Goal: Ask a question

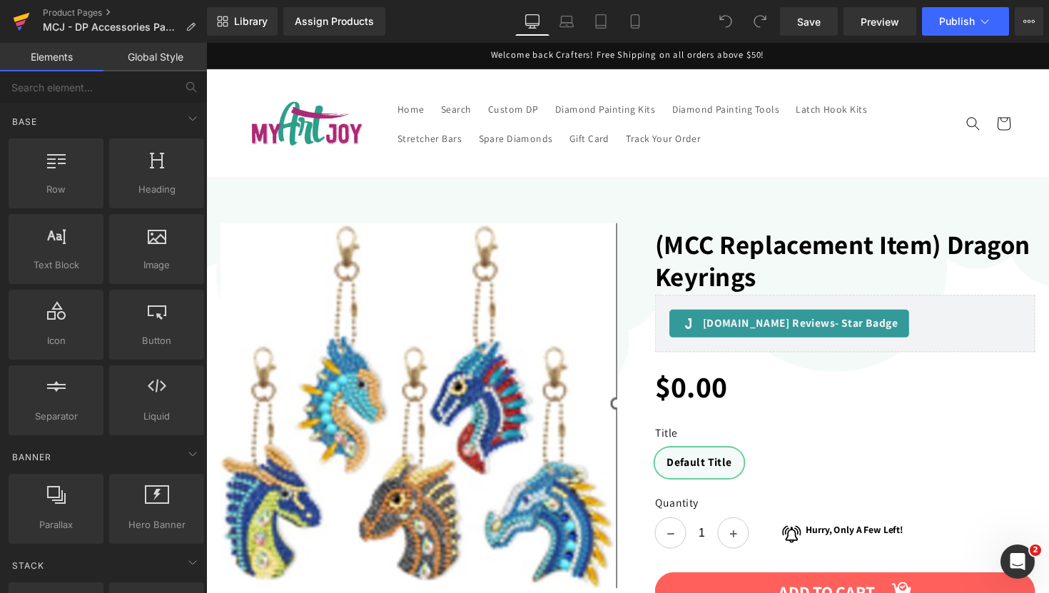
click at [11, 21] on link at bounding box center [21, 21] width 43 height 43
click at [217, 26] on icon at bounding box center [222, 21] width 11 height 11
click at [272, 16] on link "Library" at bounding box center [242, 21] width 71 height 29
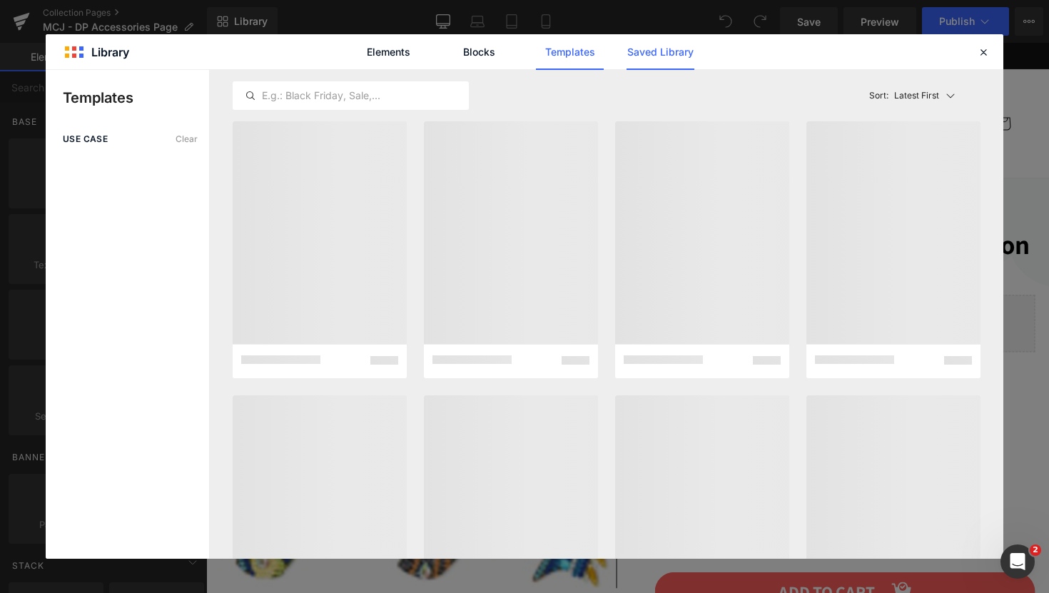
click at [688, 56] on link "Saved Library" at bounding box center [660, 52] width 68 height 36
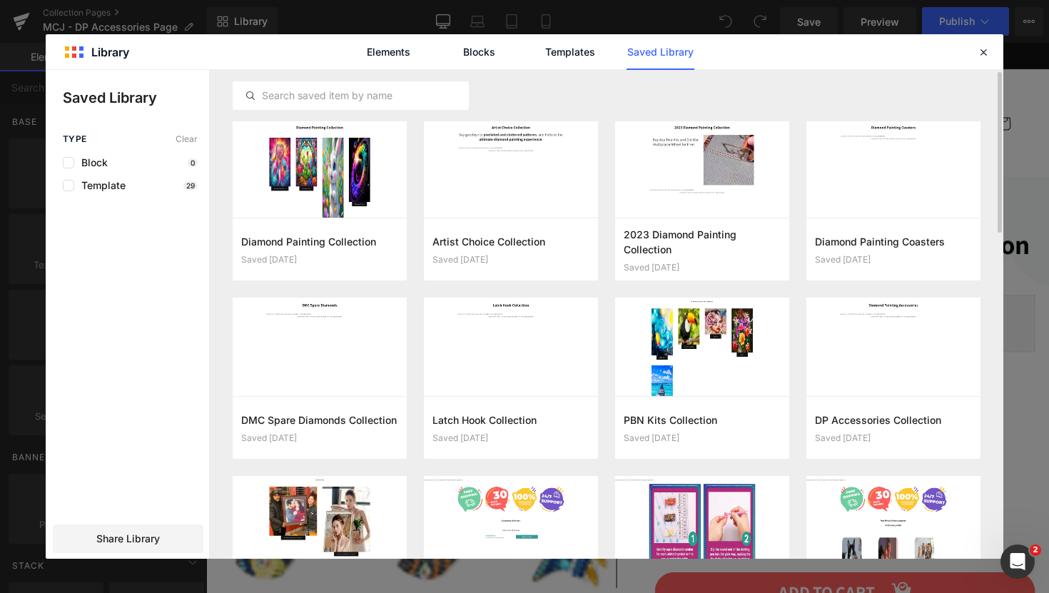
scroll to position [3, 0]
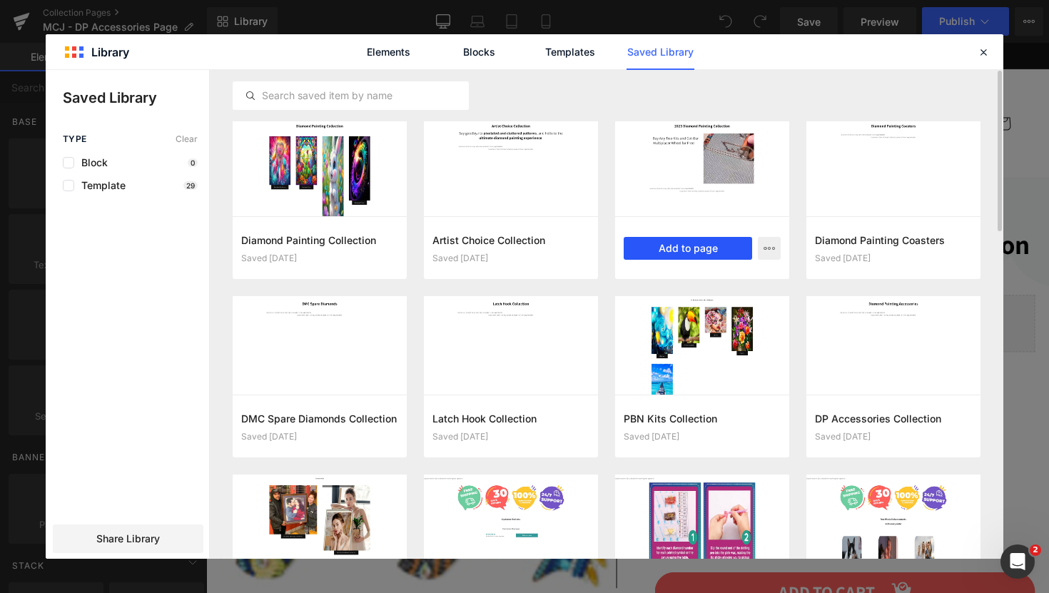
click at [691, 244] on button "Add to page" at bounding box center [687, 248] width 128 height 23
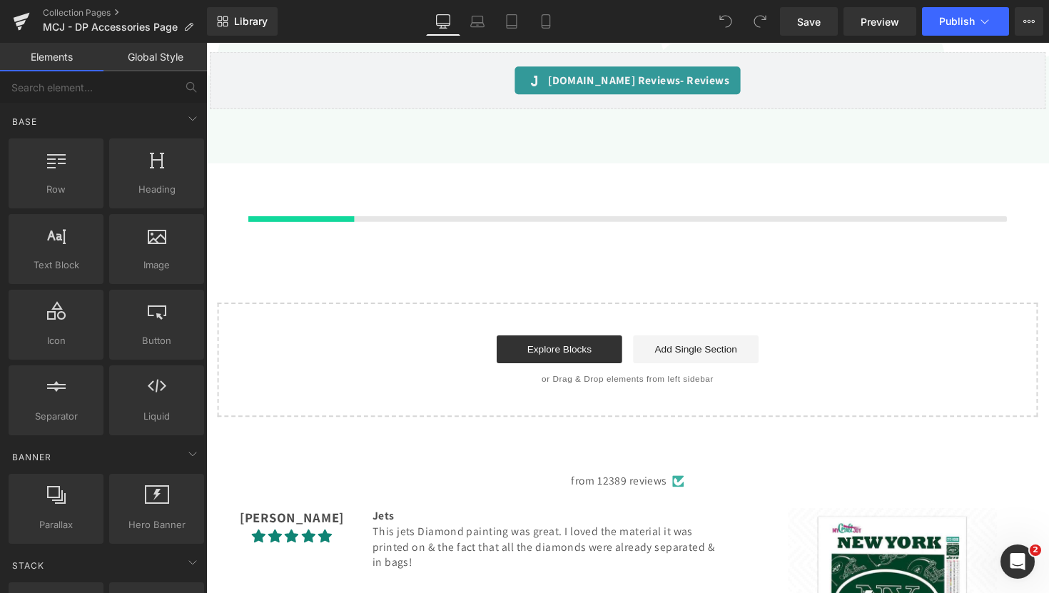
scroll to position [937, 0]
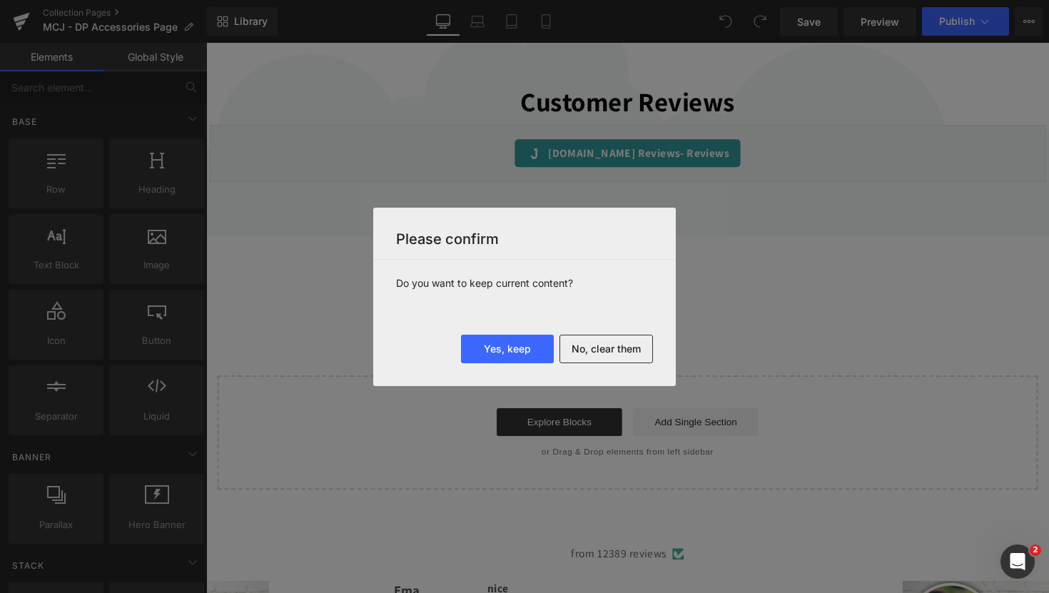
click at [526, 349] on button "Yes, keep" at bounding box center [507, 349] width 93 height 29
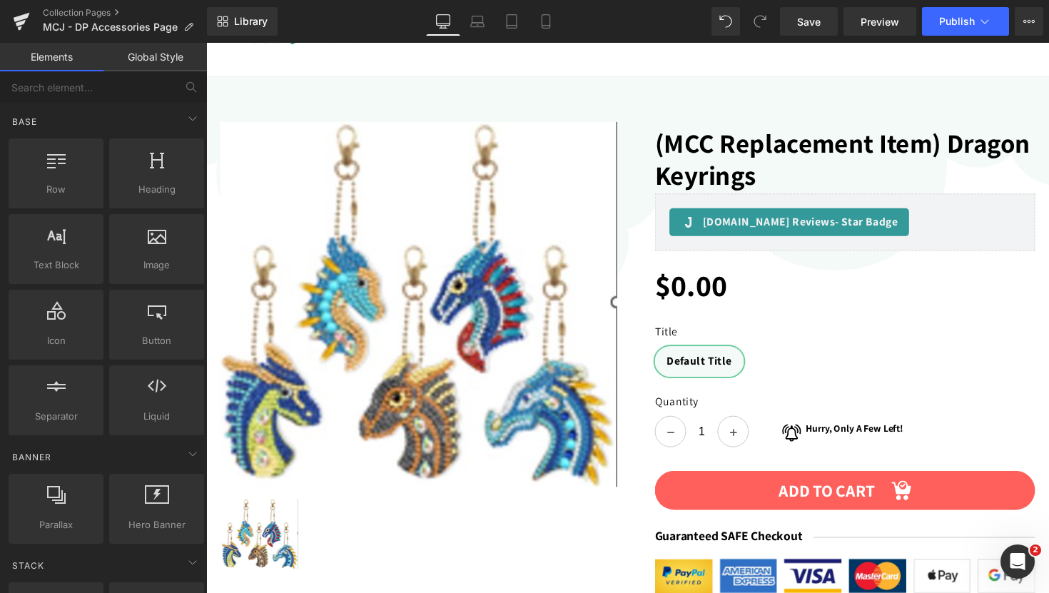
scroll to position [0, 0]
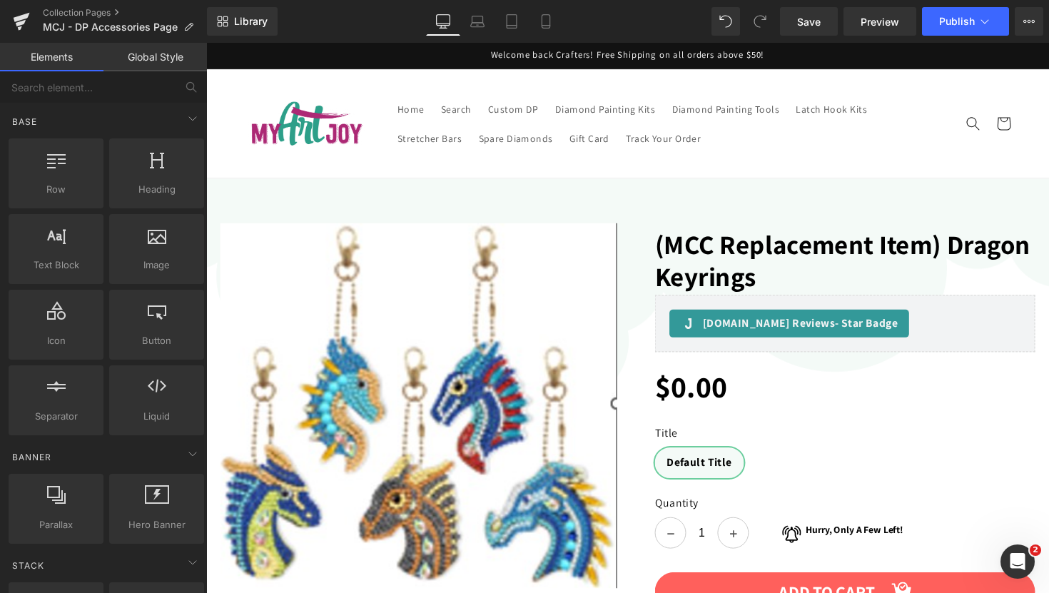
click at [646, 185] on div "Sale Off (P) Image ‹" at bounding box center [637, 466] width 863 height 569
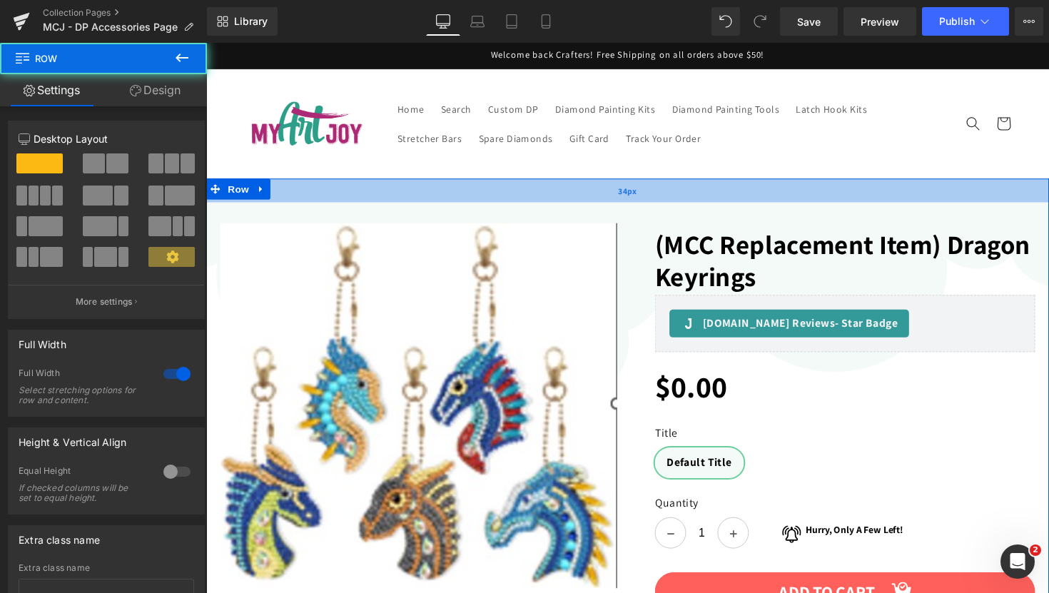
click at [355, 193] on div "34px" at bounding box center [637, 194] width 863 height 24
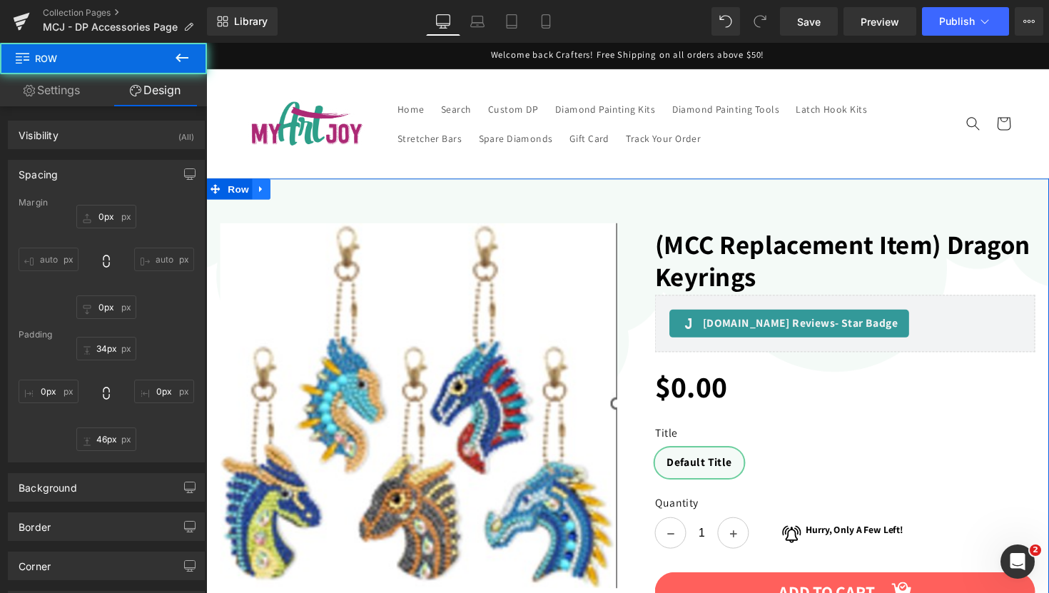
click at [258, 193] on icon at bounding box center [263, 193] width 10 height 11
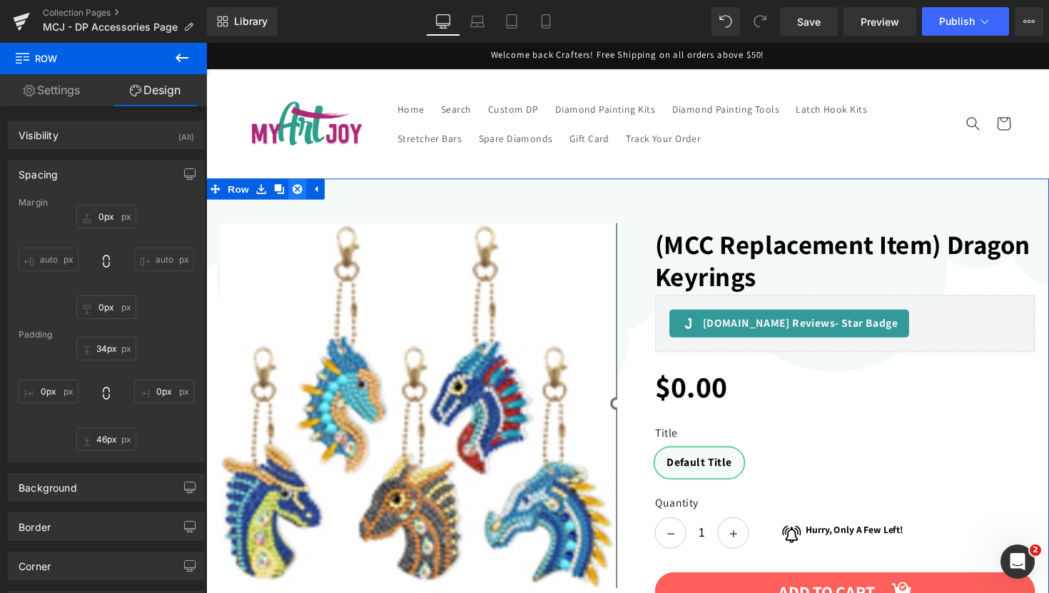
click at [300, 193] on link at bounding box center [299, 192] width 19 height 21
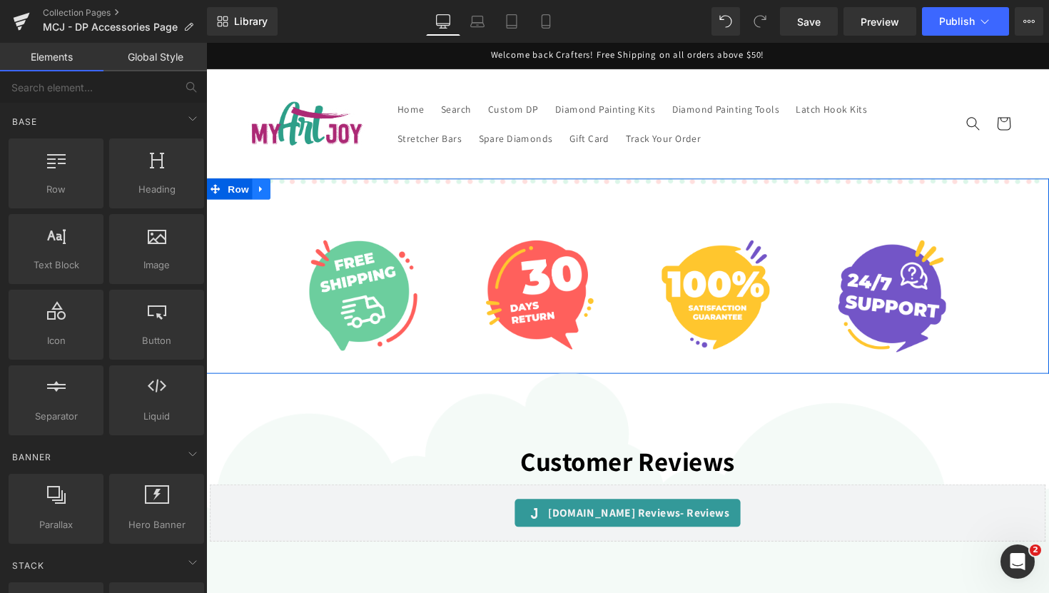
click at [261, 196] on icon at bounding box center [263, 193] width 10 height 11
click at [295, 191] on icon at bounding box center [300, 193] width 10 height 10
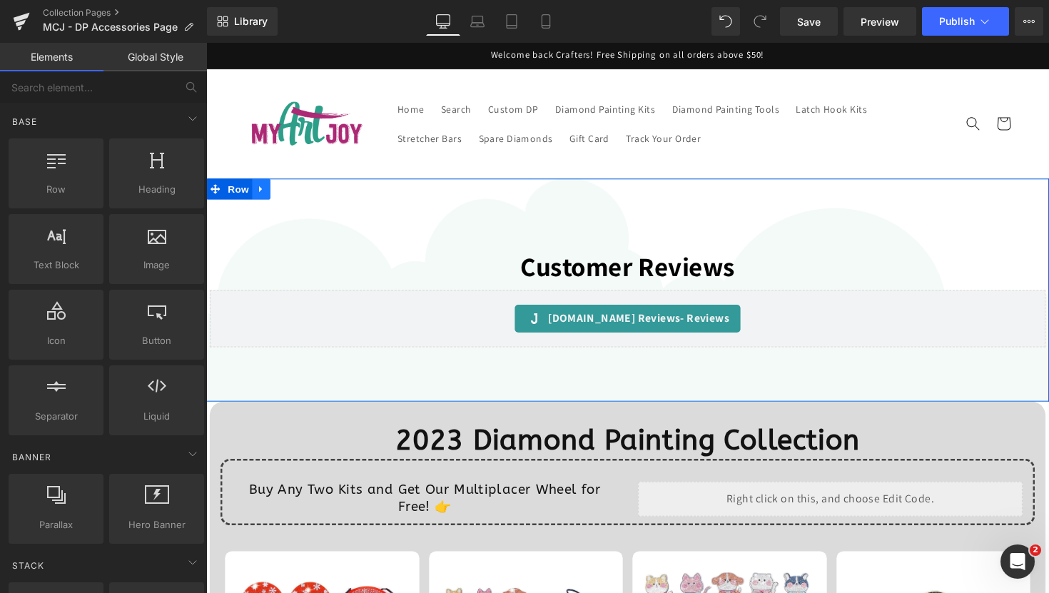
click at [253, 188] on link at bounding box center [262, 192] width 19 height 21
click at [295, 192] on icon at bounding box center [300, 193] width 10 height 10
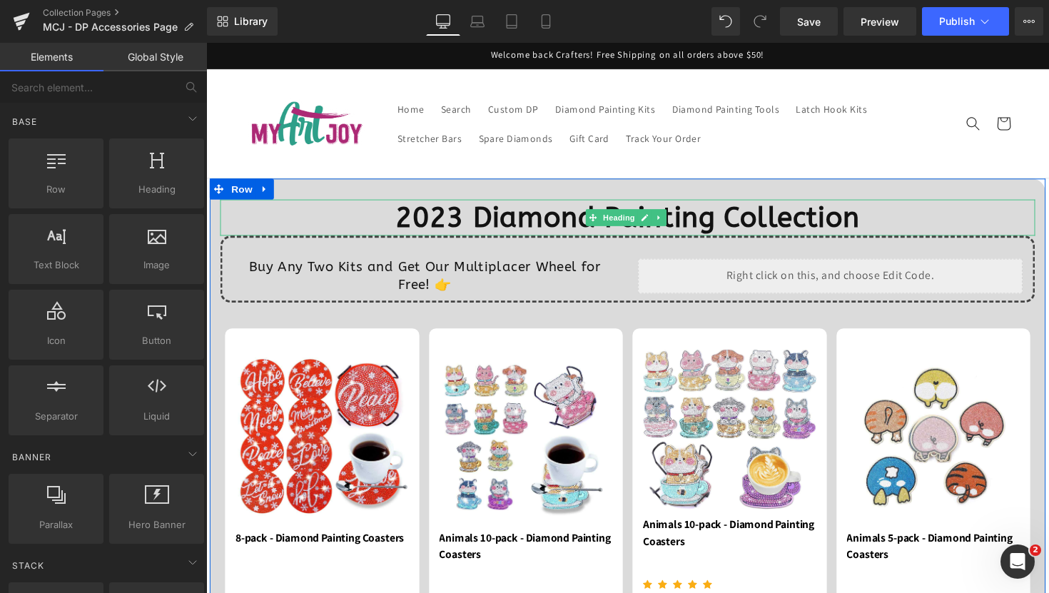
click at [467, 221] on b "2023 Diamond Painting Collection" at bounding box center [637, 222] width 475 height 34
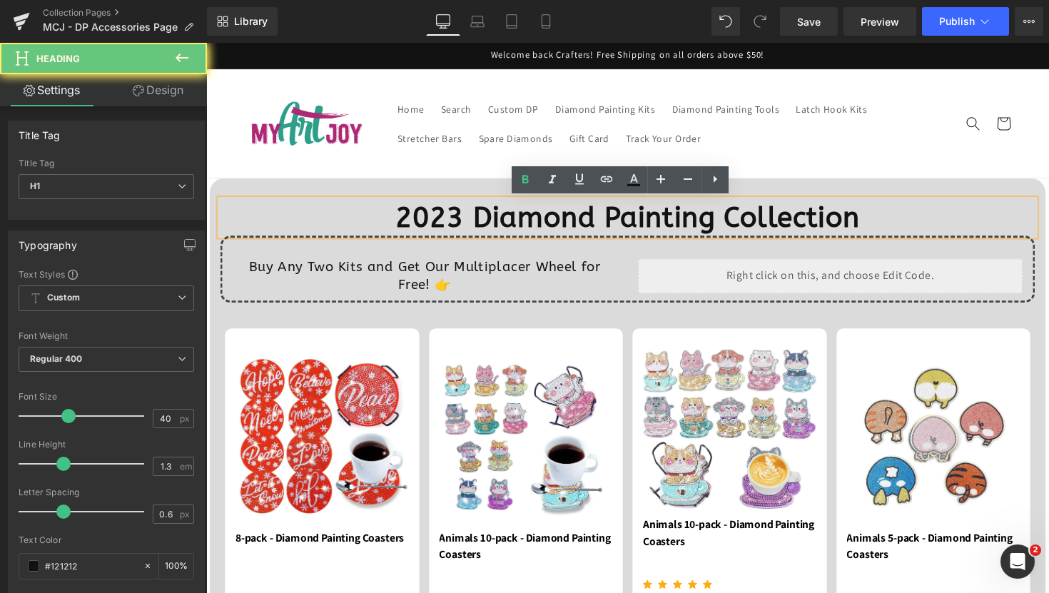
click at [481, 219] on b "2023 Diamond Painting Collection" at bounding box center [637, 222] width 475 height 34
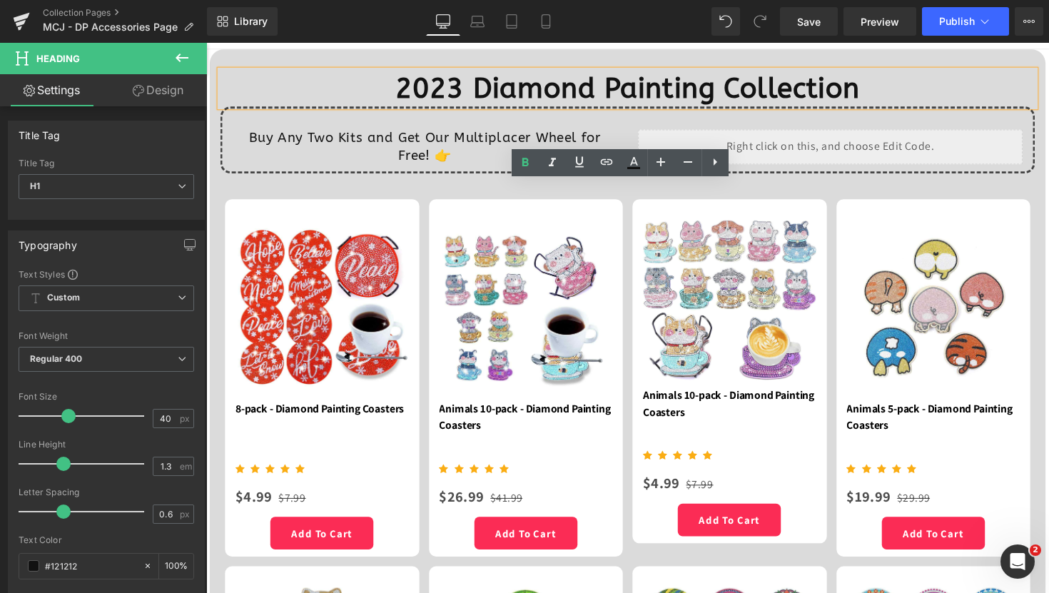
scroll to position [16, 0]
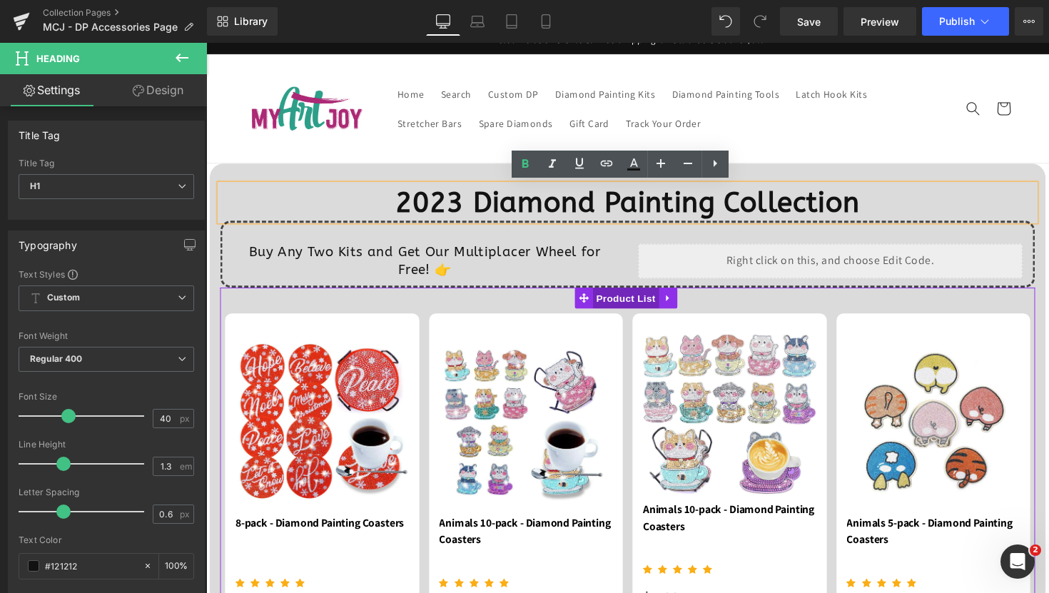
click at [631, 297] on span "Product List" at bounding box center [636, 303] width 68 height 21
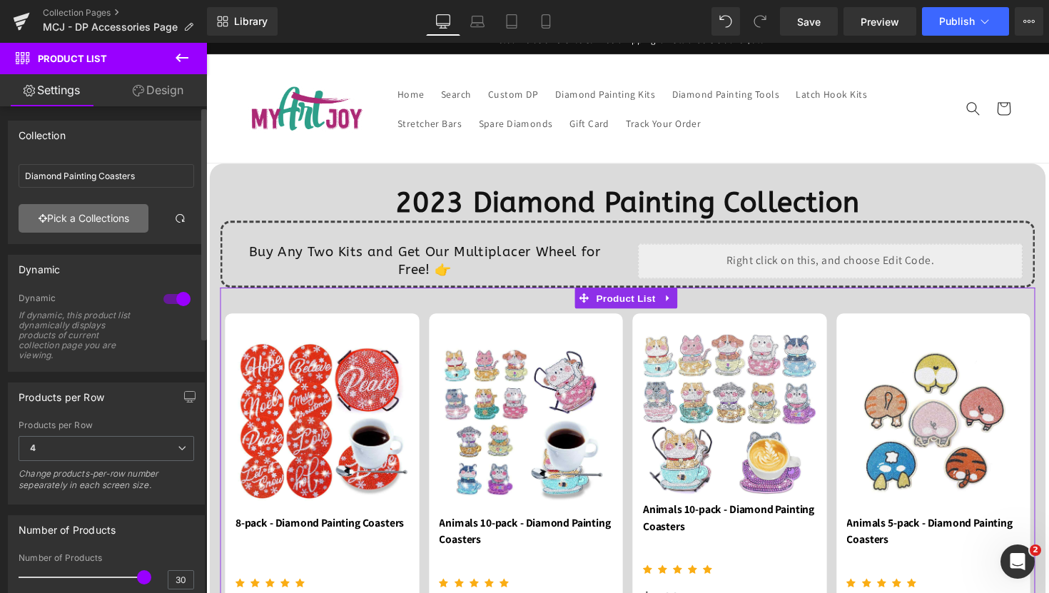
click at [90, 215] on link "Pick a Collections" at bounding box center [84, 218] width 130 height 29
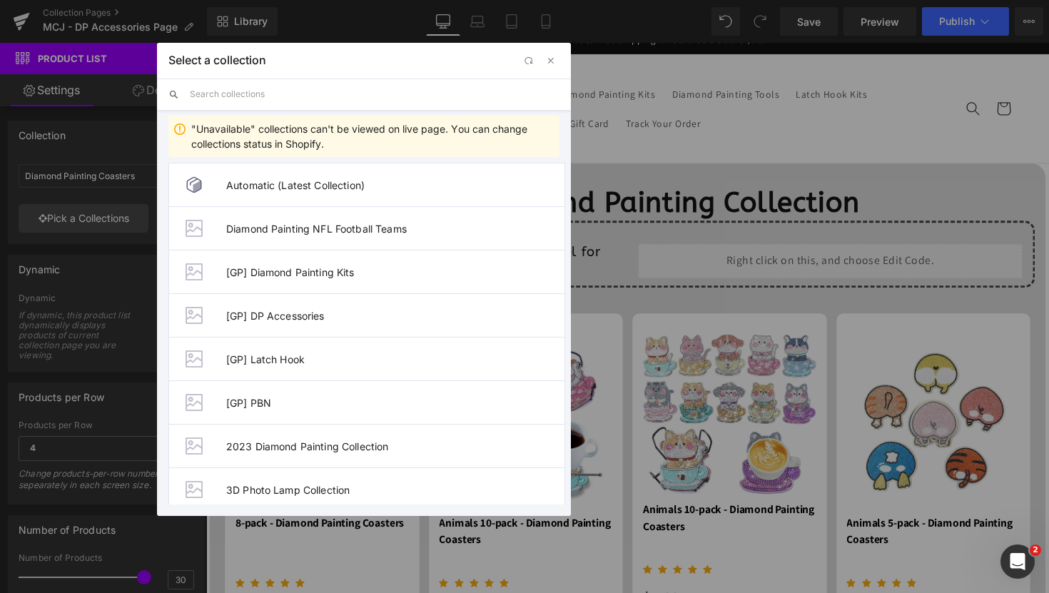
click at [313, 102] on input "text" at bounding box center [375, 93] width 370 height 31
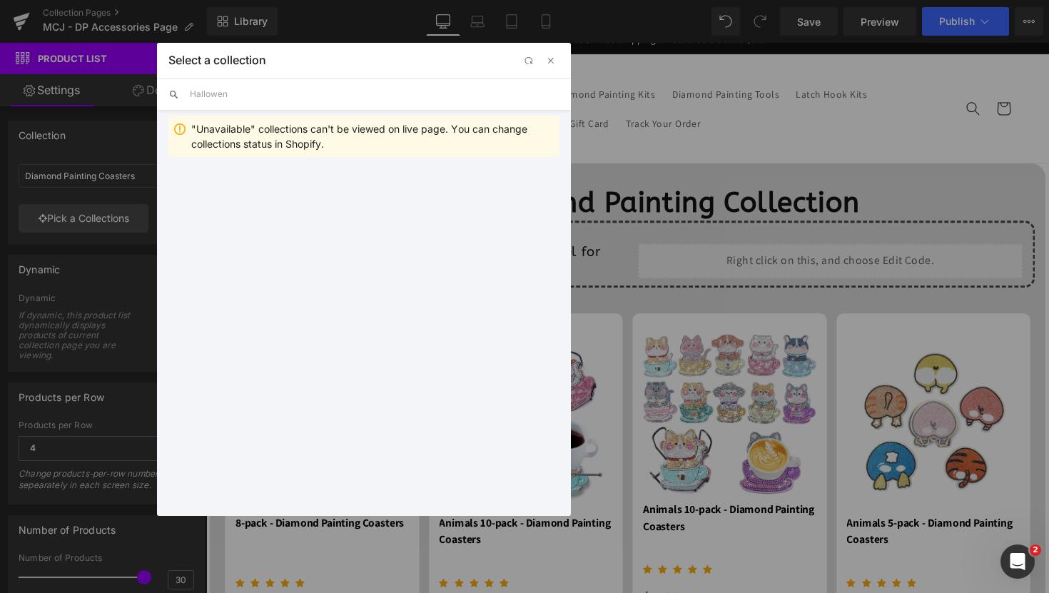
type input "Hallowe"
click at [533, 60] on span "button" at bounding box center [527, 61] width 11 height 11
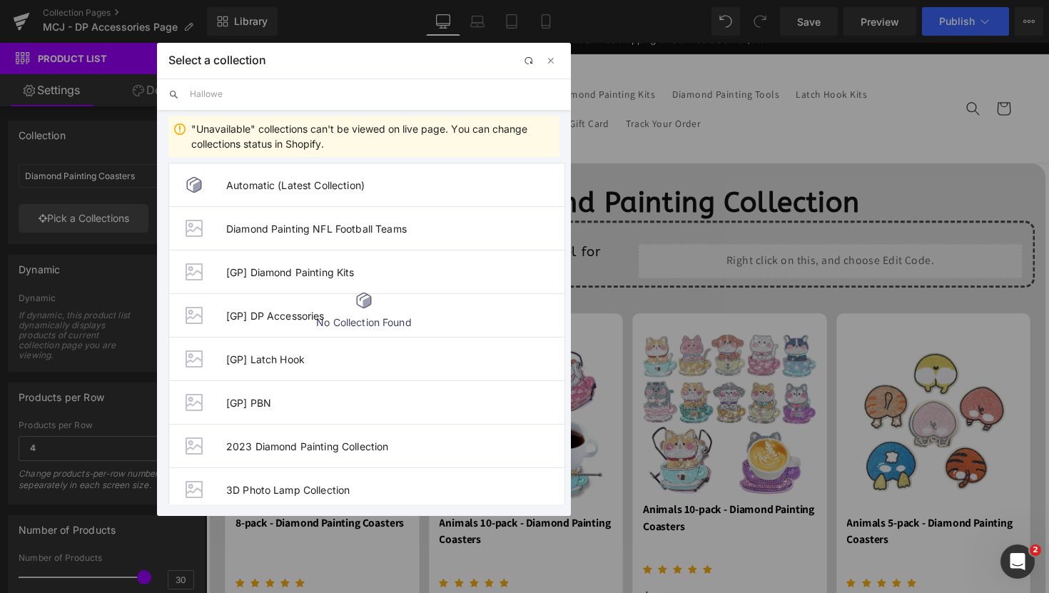
click at [286, 98] on input "Hallowe" at bounding box center [375, 93] width 370 height 31
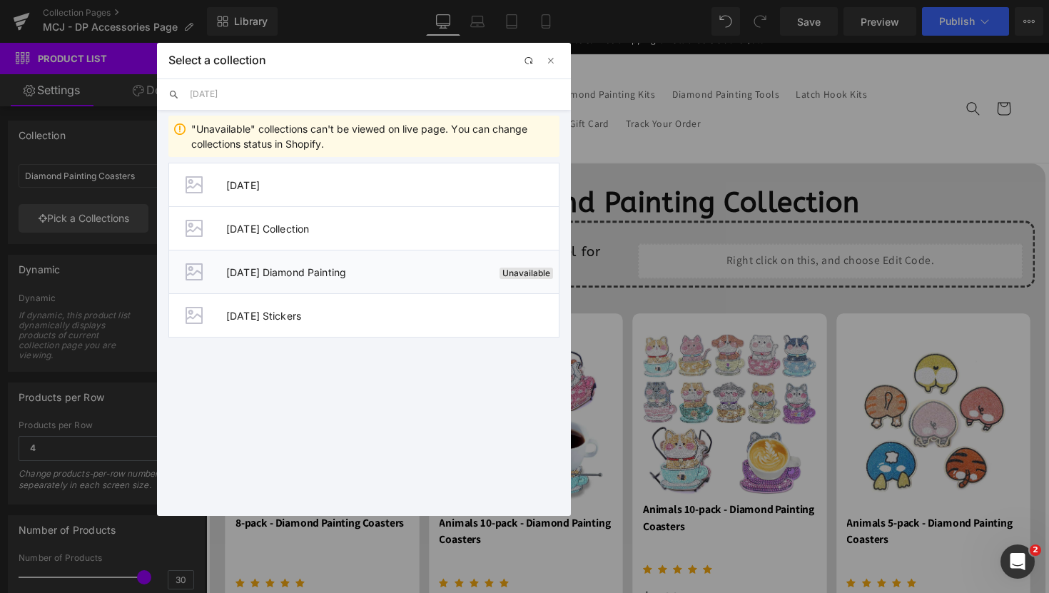
type input "Halloween"
click at [352, 270] on span "Halloween Diamond Painting" at bounding box center [359, 272] width 267 height 12
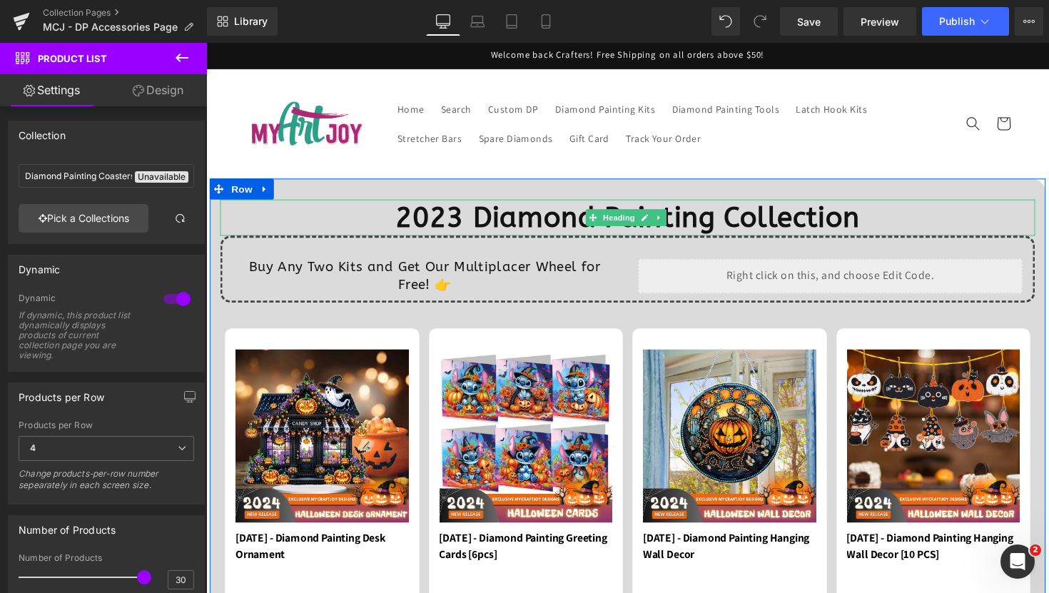
click at [481, 223] on b "2023 Diamond Painting Collection" at bounding box center [637, 222] width 475 height 34
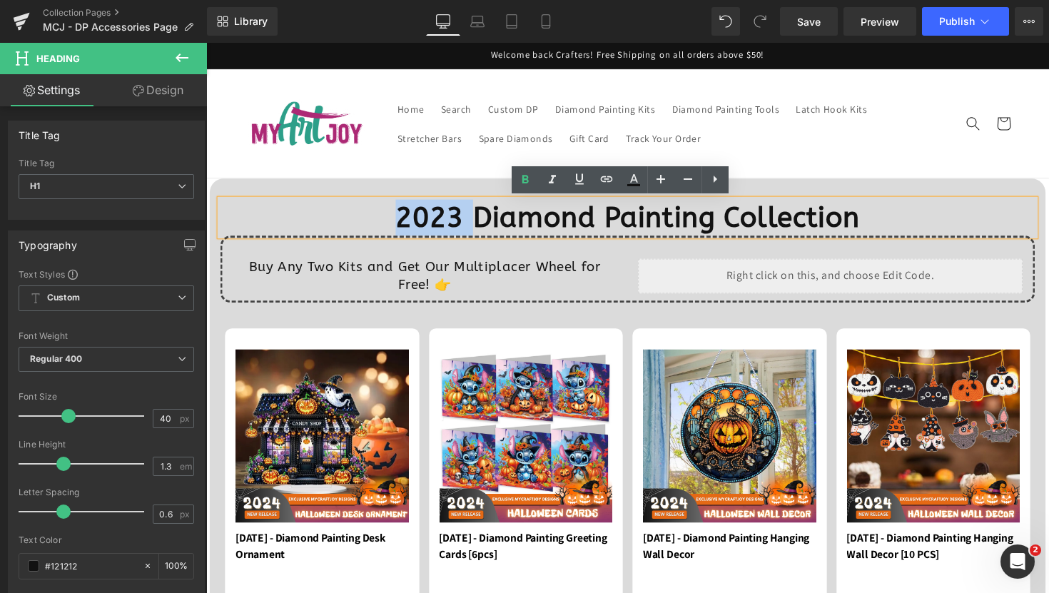
drag, startPoint x: 479, startPoint y: 220, endPoint x: 379, endPoint y: 231, distance: 101.1
click at [379, 231] on h1 "2023 Diamond Painting Collection" at bounding box center [637, 221] width 835 height 37
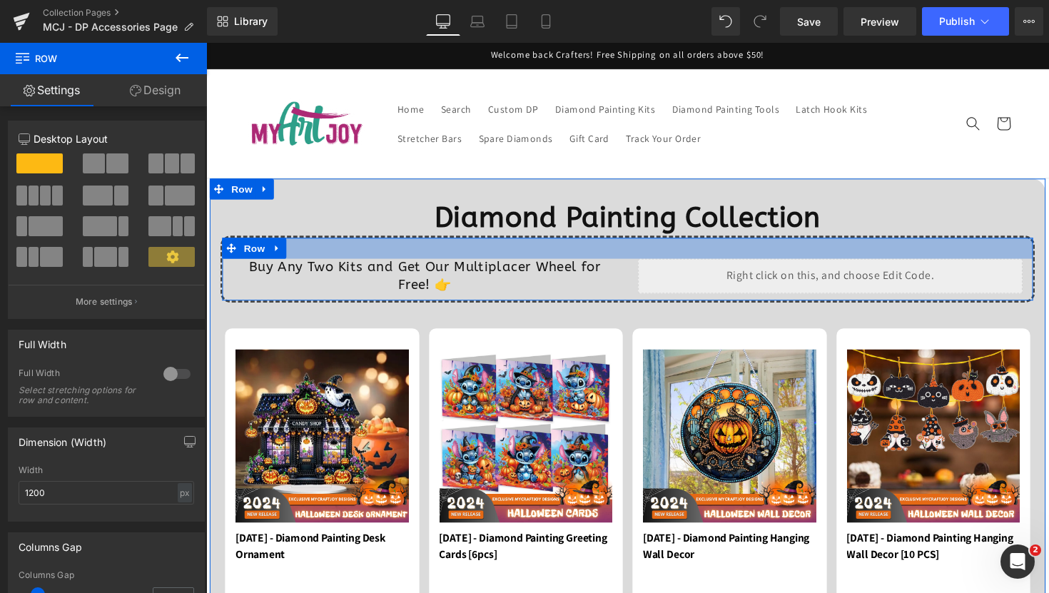
click at [536, 249] on div at bounding box center [638, 253] width 830 height 21
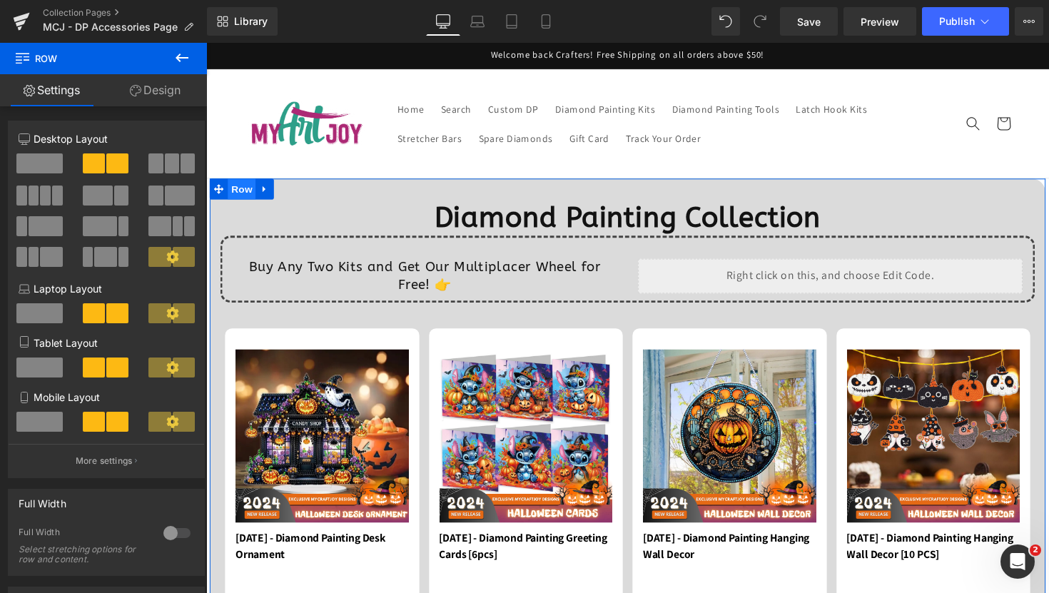
click at [228, 195] on span "Row" at bounding box center [242, 192] width 29 height 21
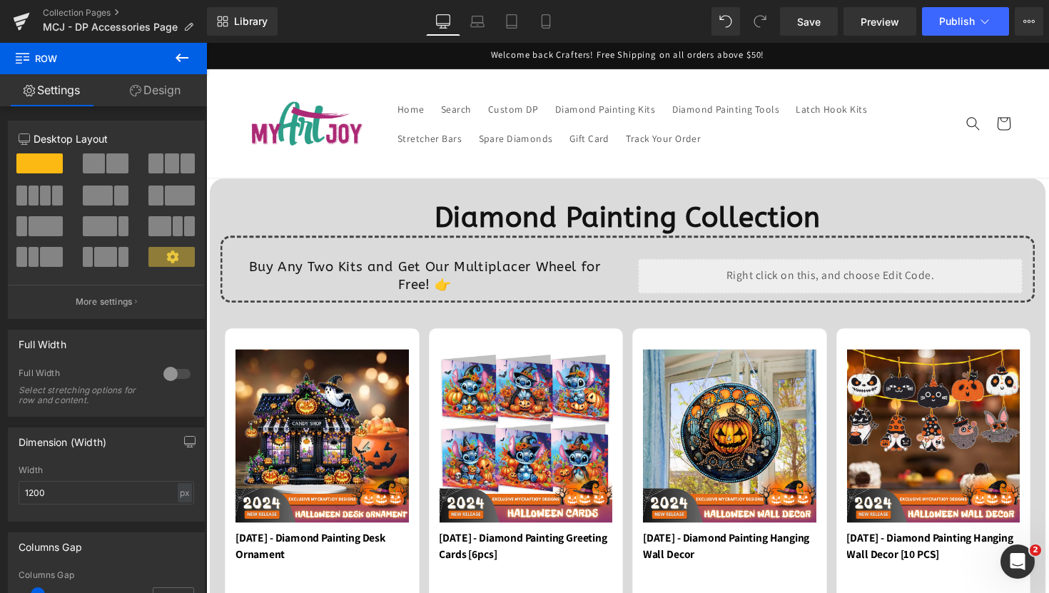
click at [180, 58] on icon at bounding box center [181, 57] width 13 height 9
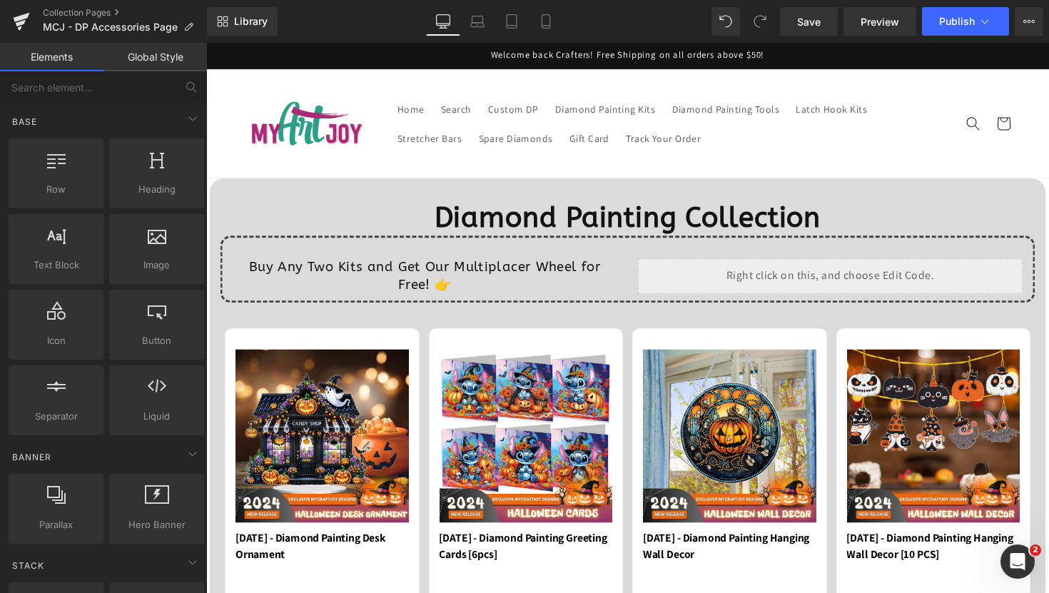
click at [427, 235] on h1 "Diamond Painting Collection" at bounding box center [637, 221] width 835 height 37
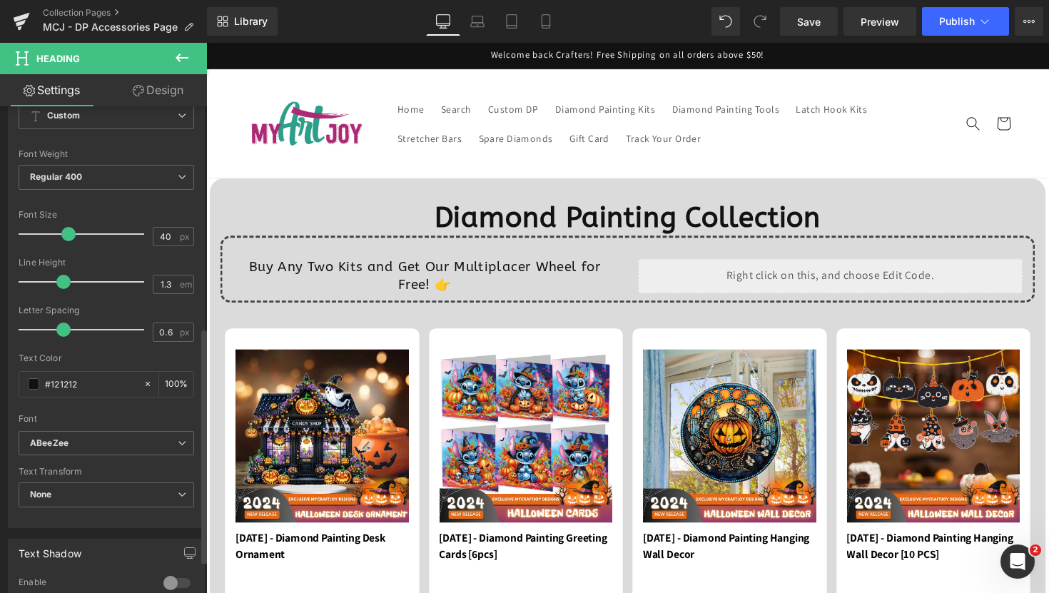
scroll to position [458, 0]
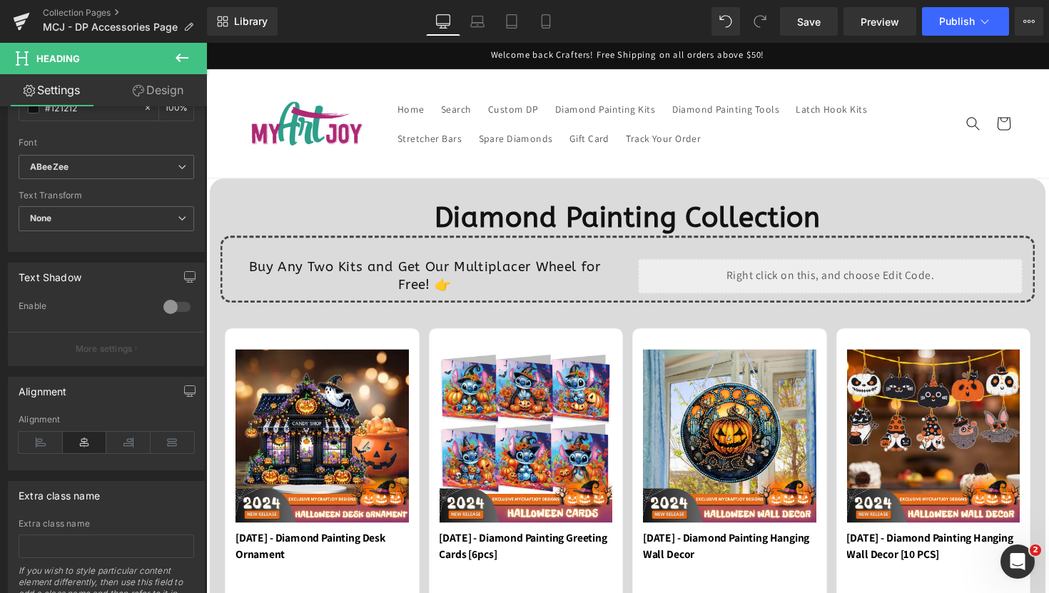
click at [206, 43] on div at bounding box center [206, 43] width 0 height 0
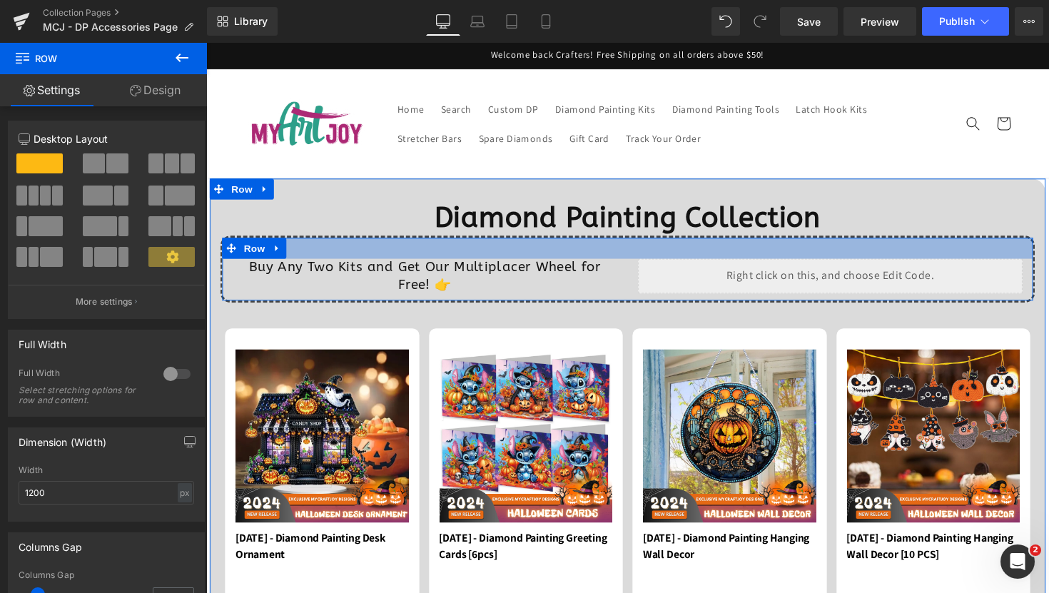
click at [287, 247] on div at bounding box center [638, 253] width 830 height 21
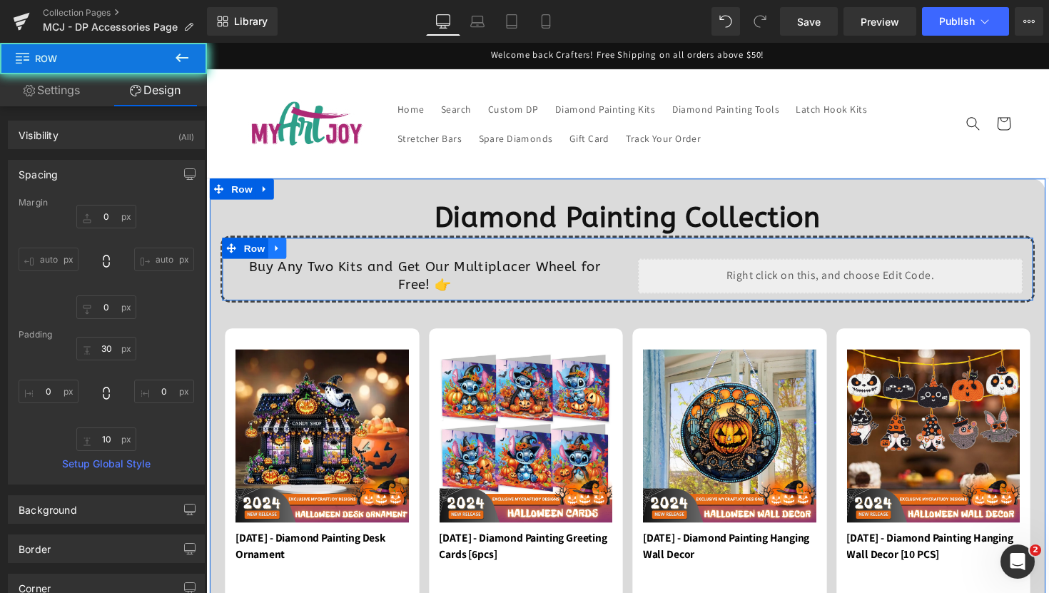
click at [276, 250] on icon at bounding box center [279, 253] width 10 height 11
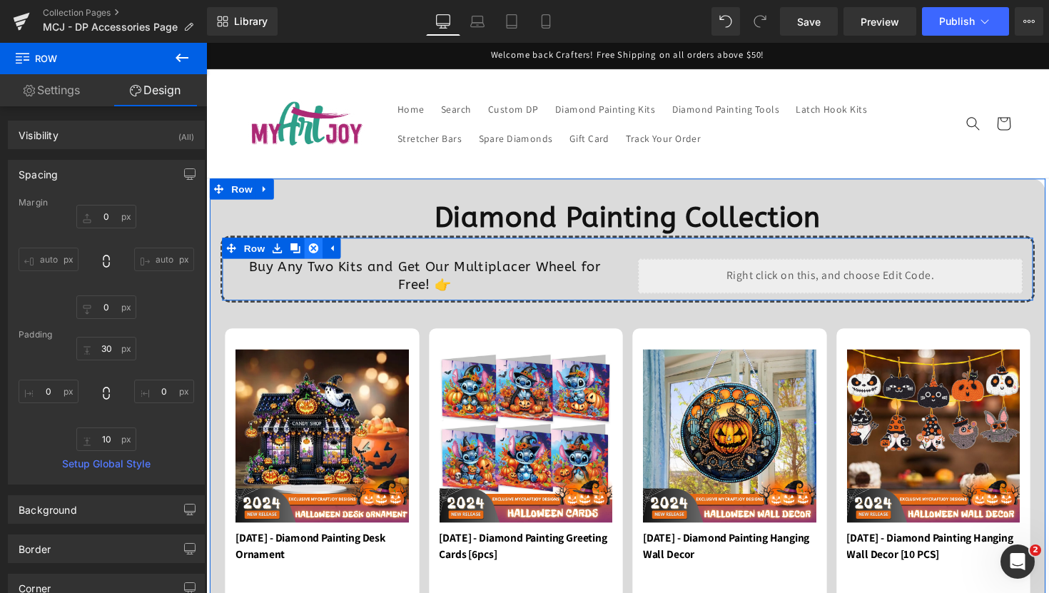
click at [311, 248] on icon at bounding box center [316, 253] width 10 height 11
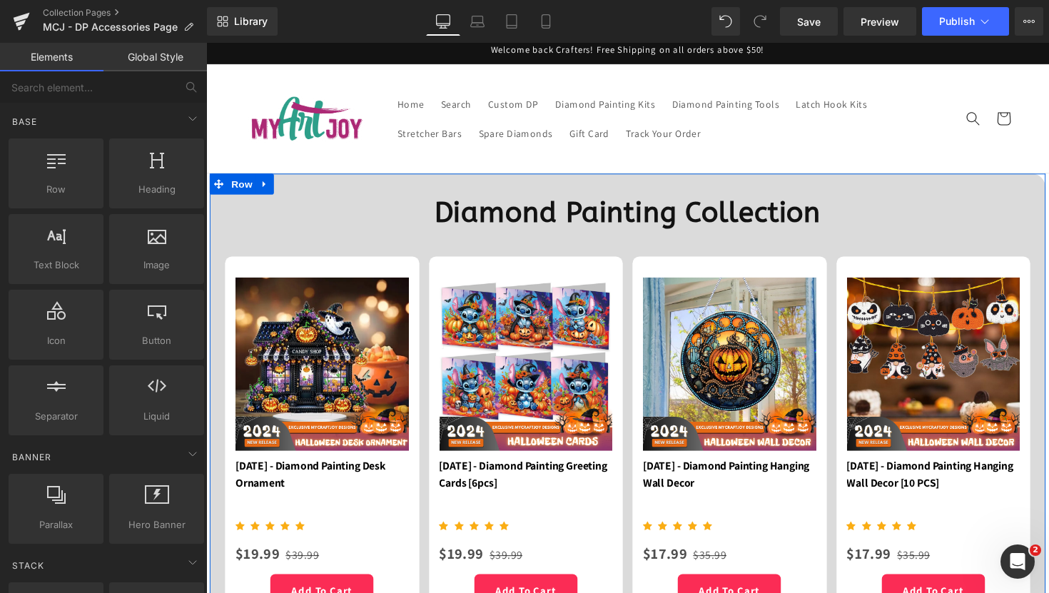
scroll to position [0, 0]
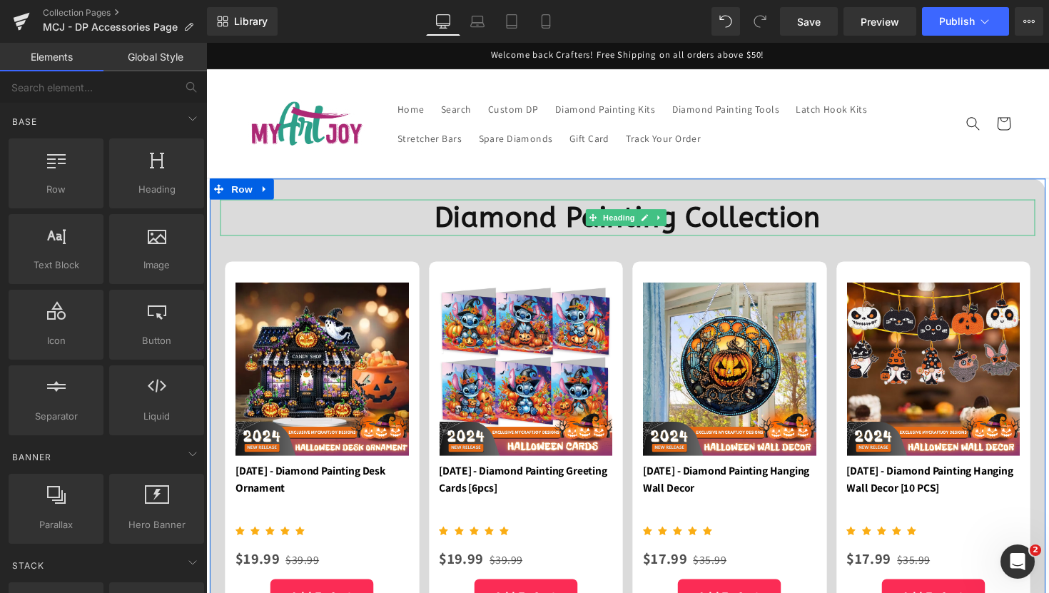
click at [738, 212] on b "Diamond Painting Collection" at bounding box center [637, 222] width 396 height 34
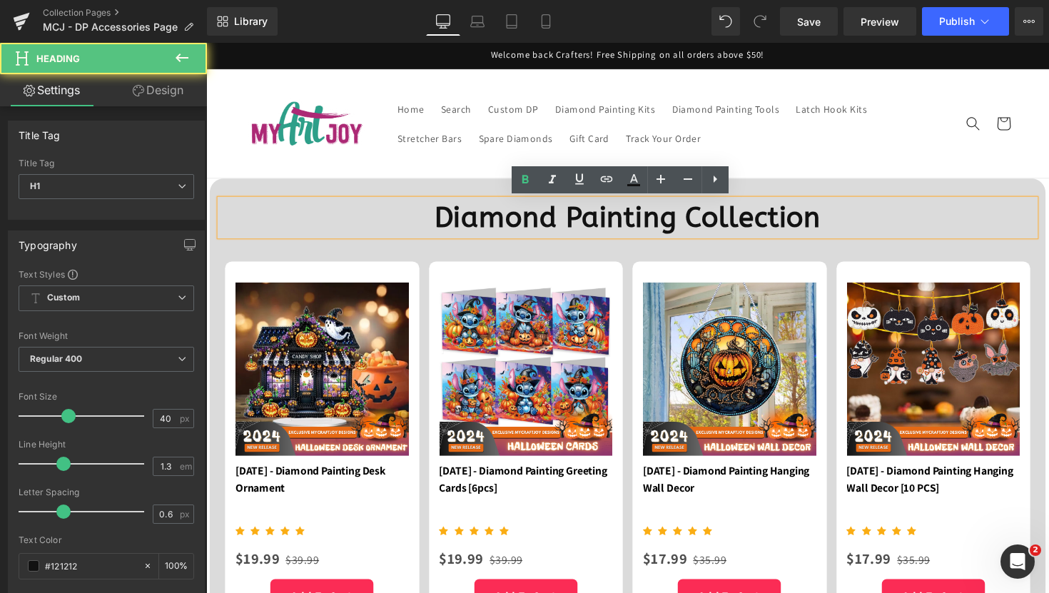
click at [734, 213] on b "Diamond Painting Collection" at bounding box center [637, 222] width 396 height 34
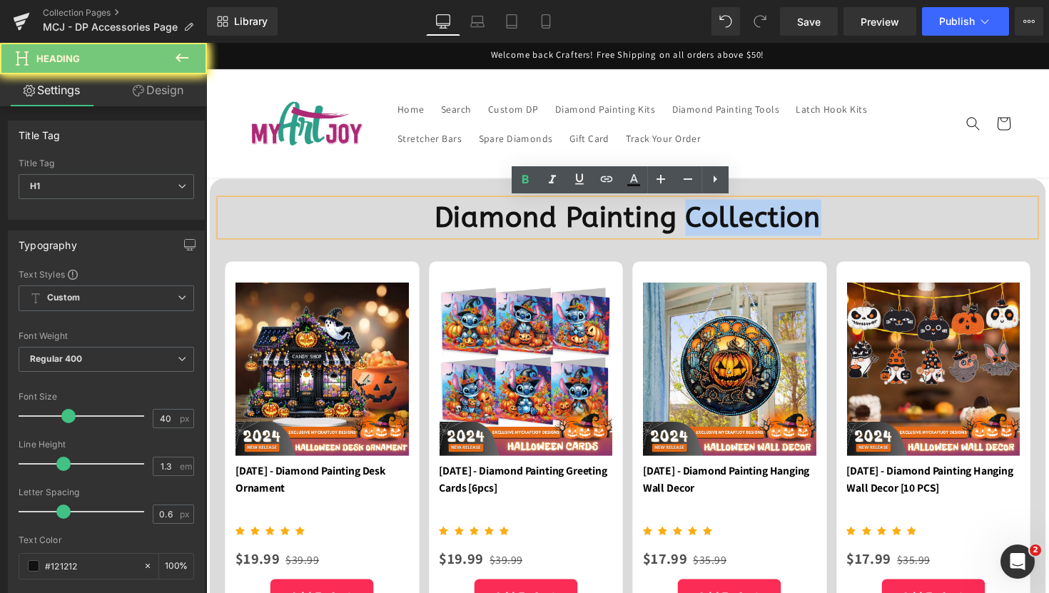
click at [734, 213] on b "Diamond Painting Collection" at bounding box center [637, 222] width 396 height 34
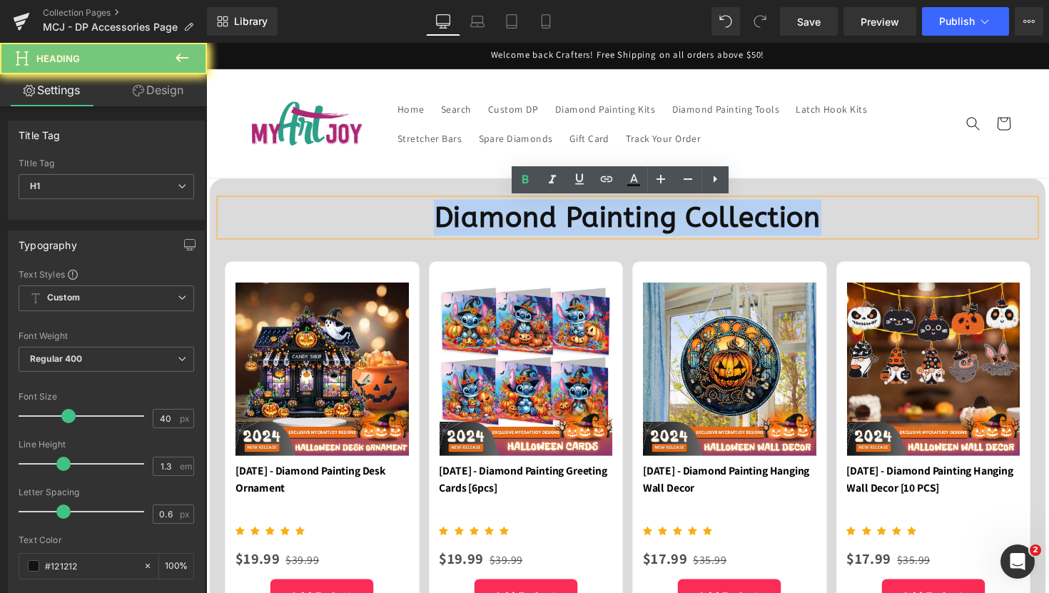
click at [735, 216] on b "Diamond Painting Collection" at bounding box center [637, 222] width 396 height 34
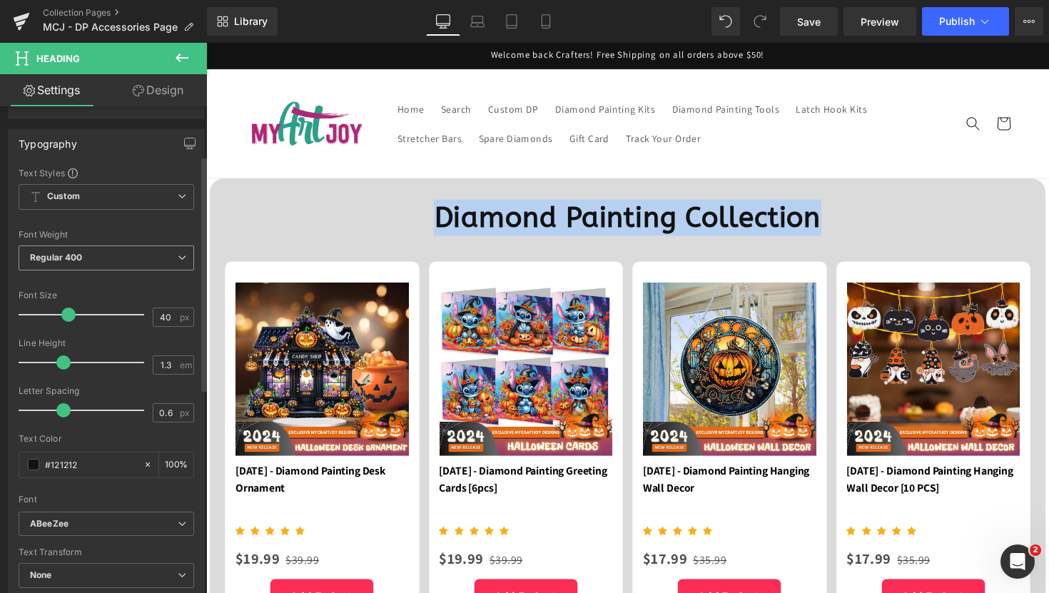
scroll to position [104, 0]
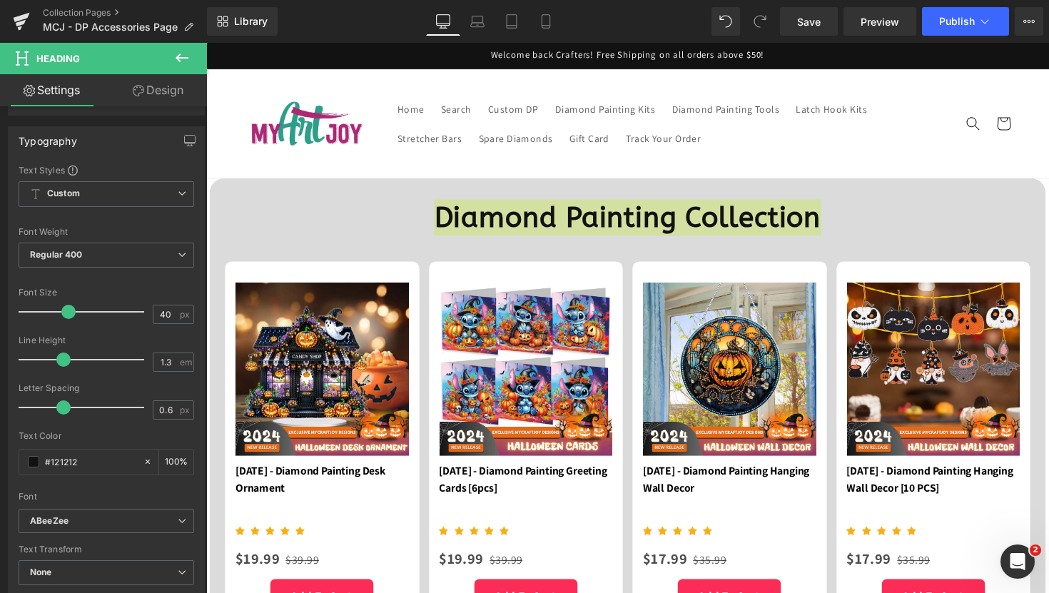
click at [166, 58] on button at bounding box center [182, 58] width 50 height 31
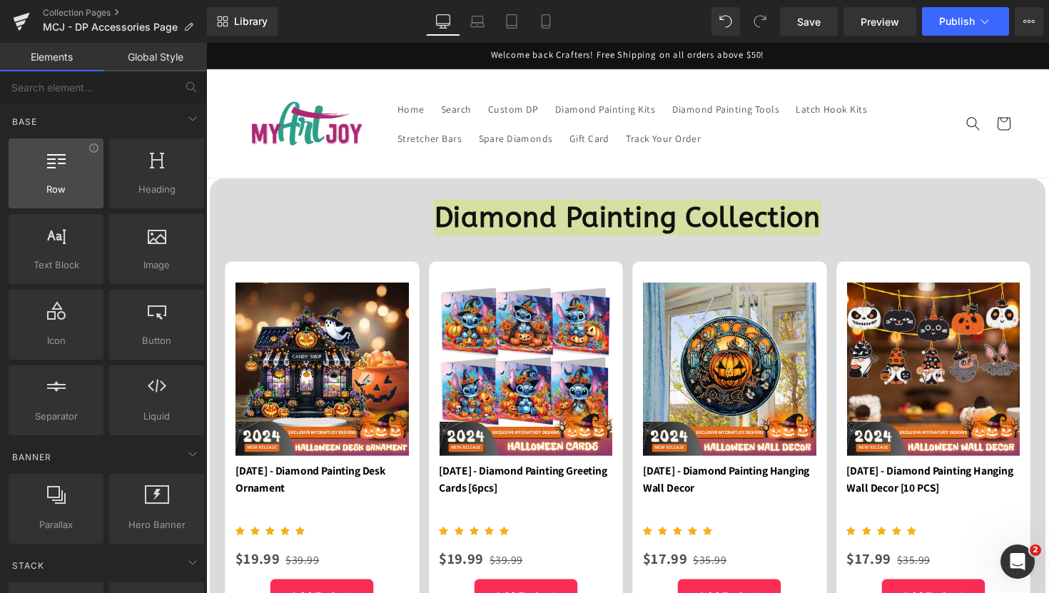
scroll to position [21, 0]
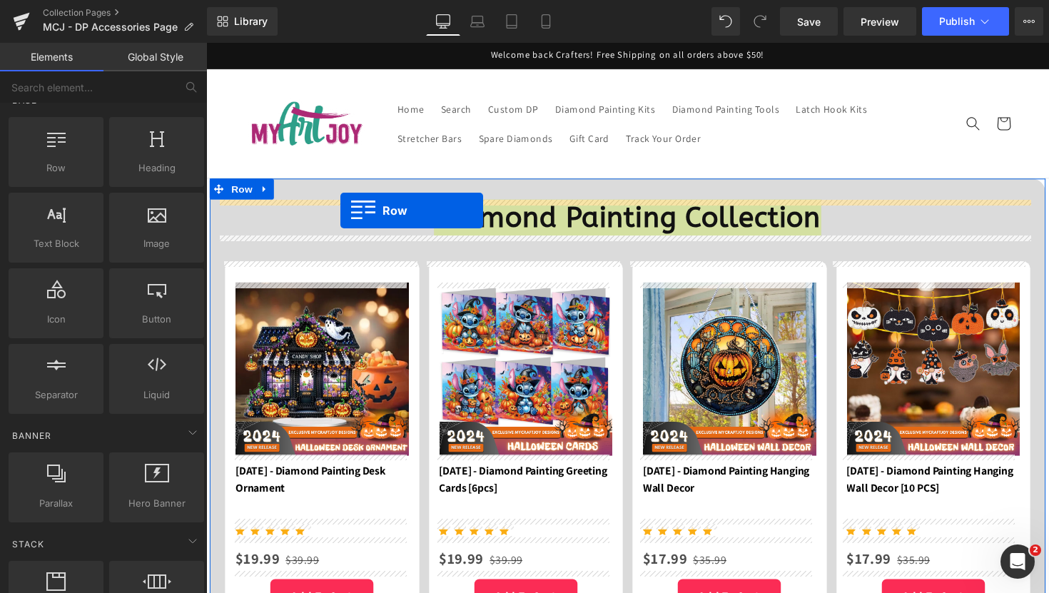
drag, startPoint x: 303, startPoint y: 215, endPoint x: 344, endPoint y: 215, distance: 40.7
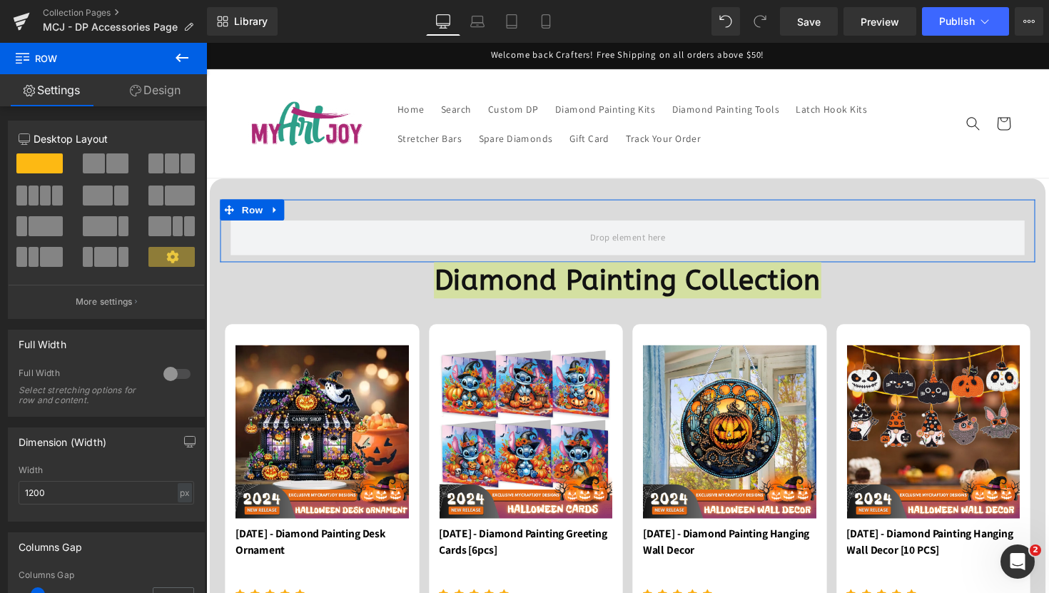
click at [160, 94] on link "Design" at bounding box center [154, 90] width 103 height 32
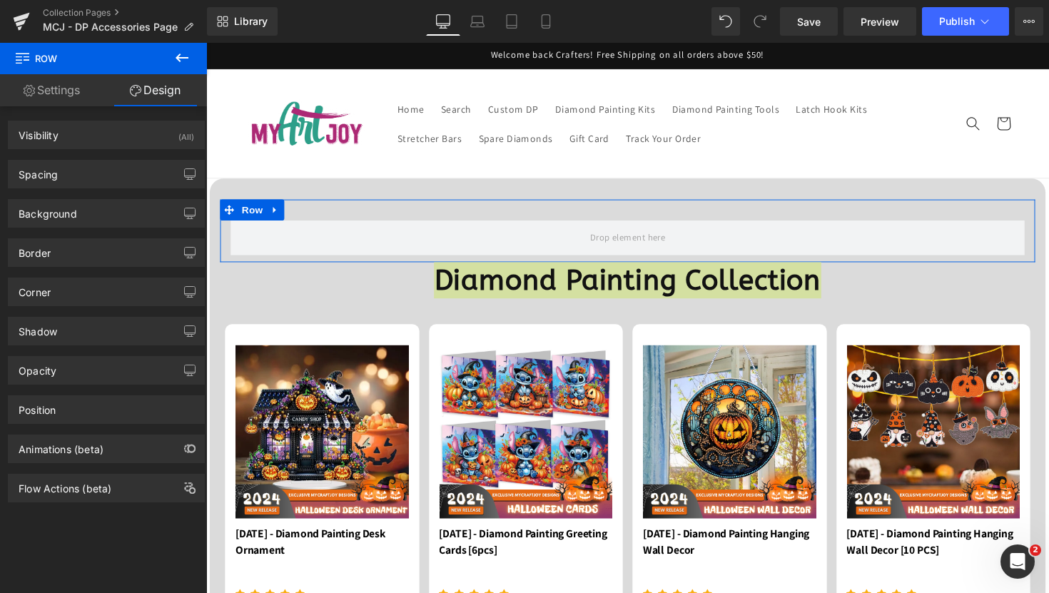
click at [36, 92] on link "Settings" at bounding box center [51, 90] width 103 height 32
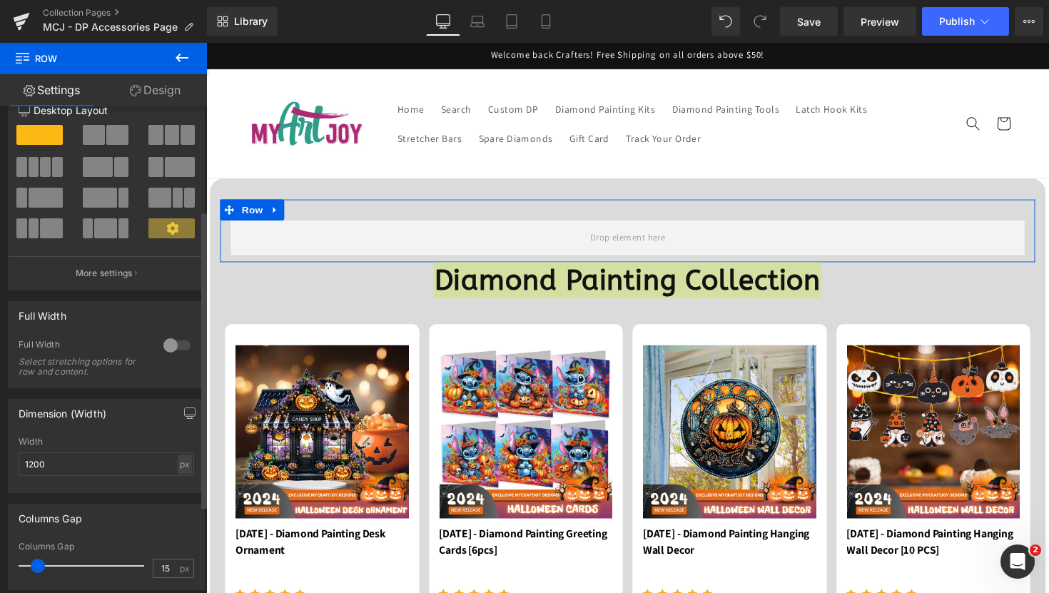
scroll to position [0, 0]
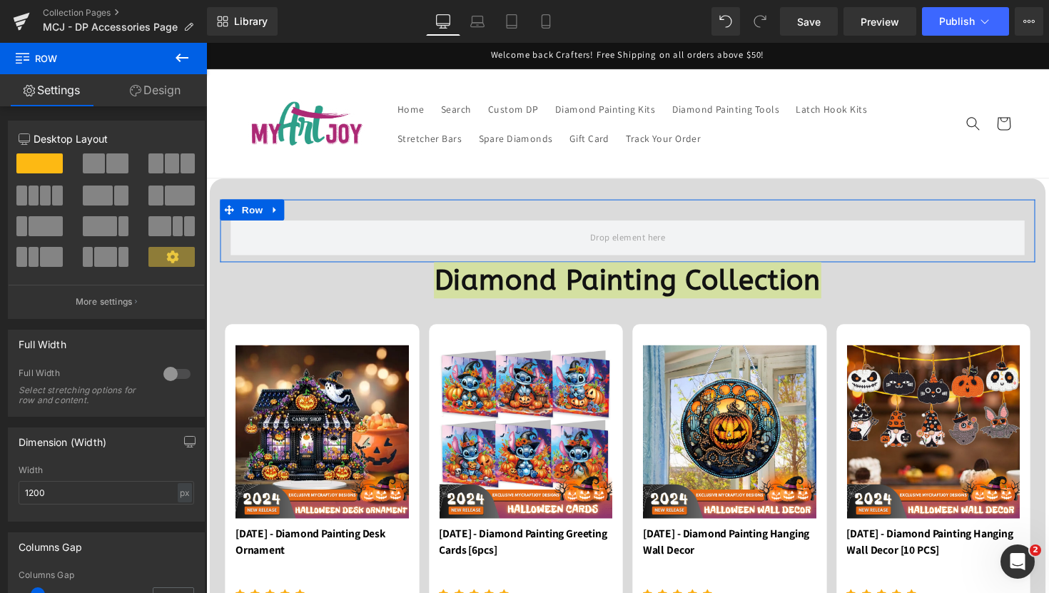
click at [171, 88] on link "Design" at bounding box center [154, 90] width 103 height 32
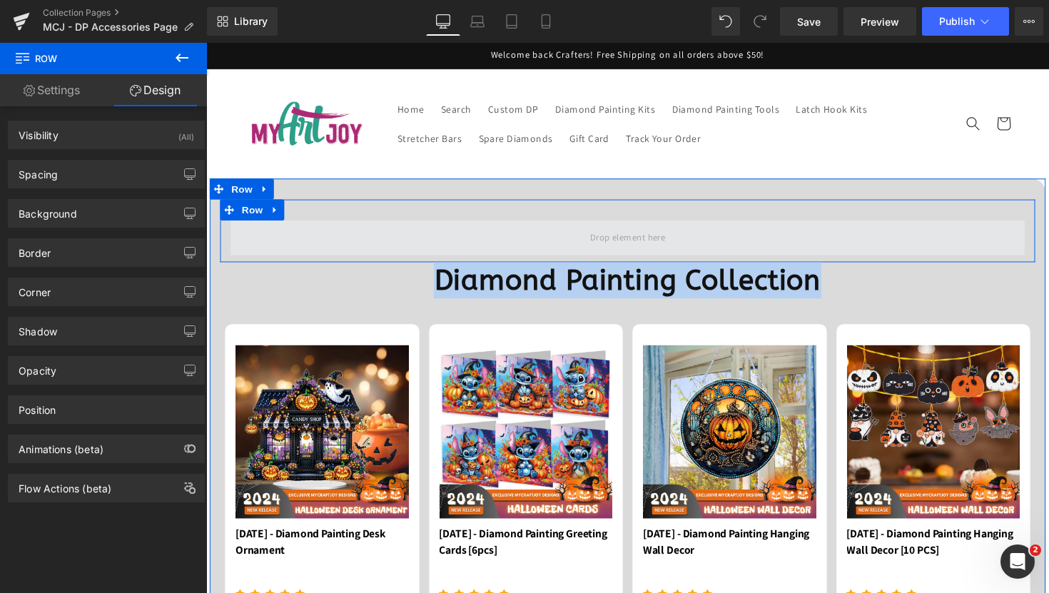
click at [434, 240] on span at bounding box center [637, 243] width 813 height 36
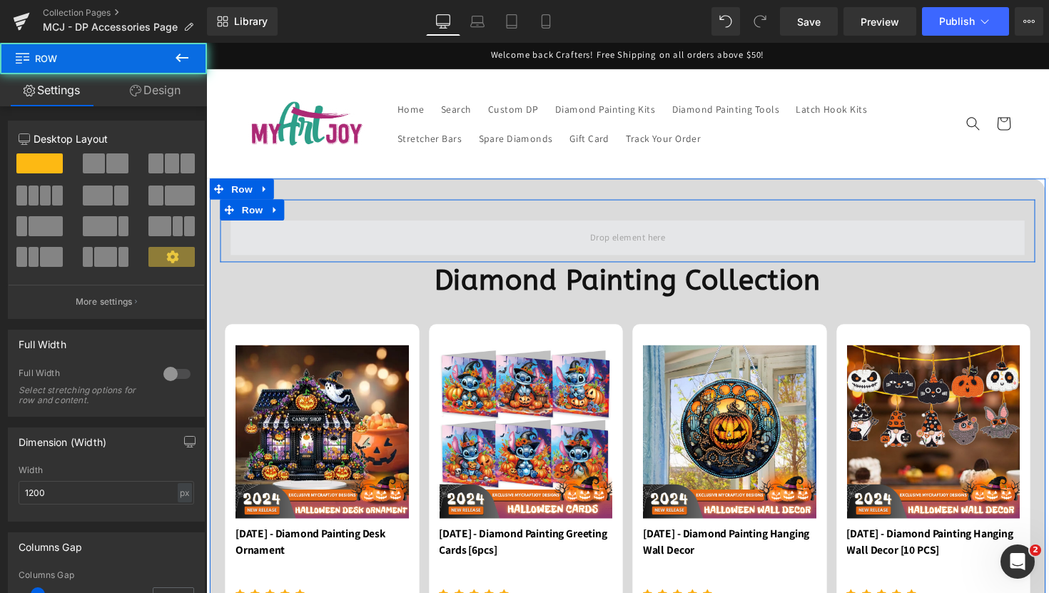
click at [418, 243] on span at bounding box center [637, 243] width 813 height 36
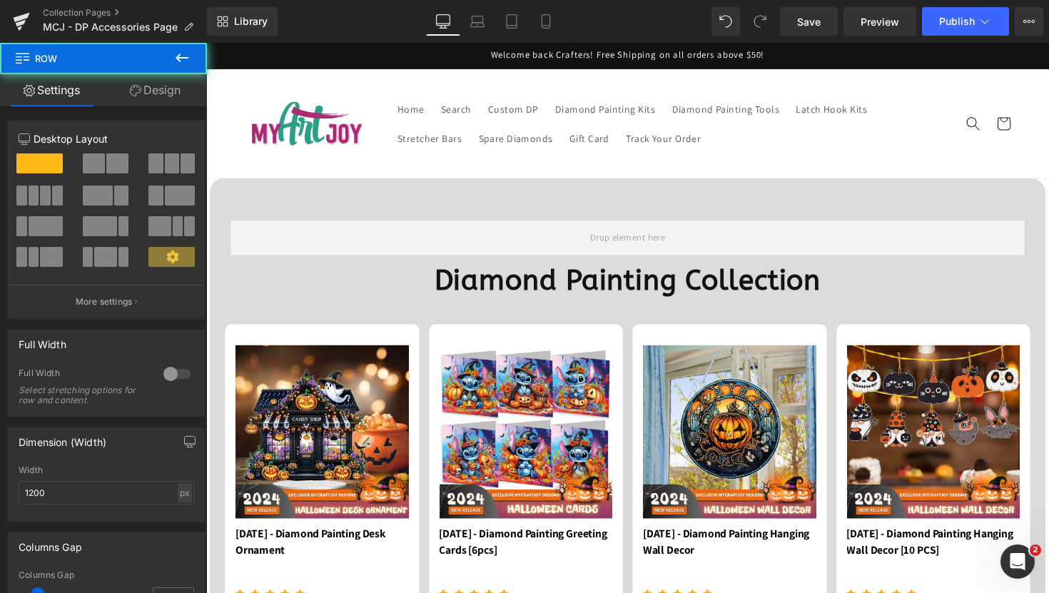
click at [191, 58] on button at bounding box center [182, 58] width 50 height 31
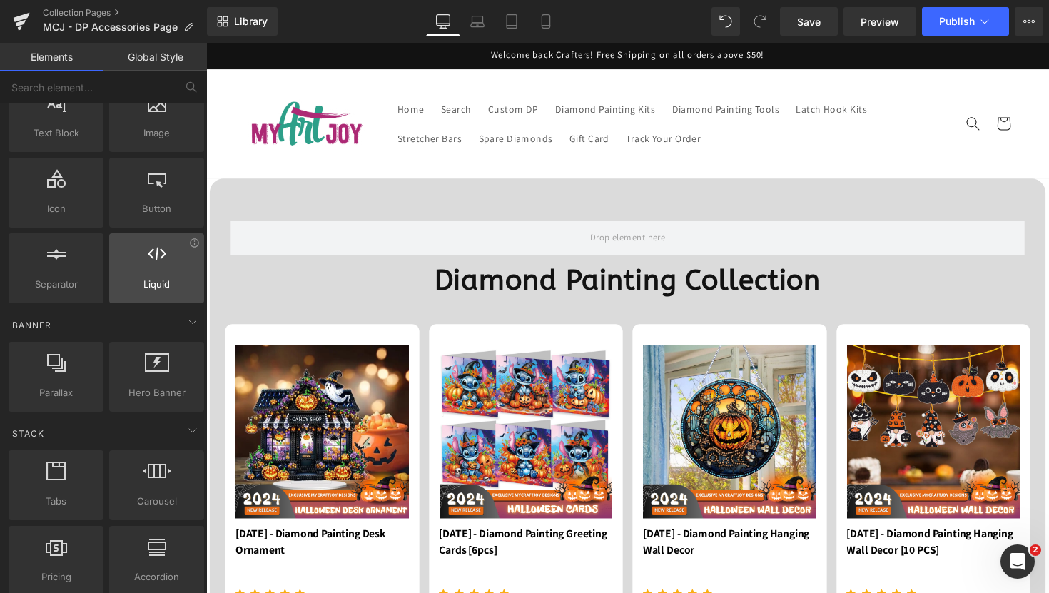
scroll to position [133, 0]
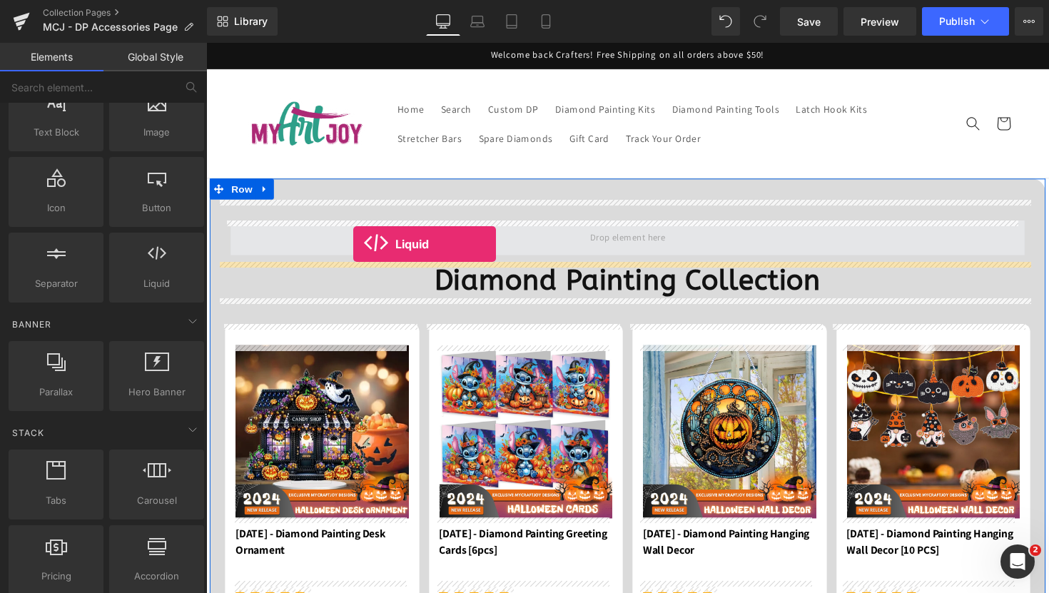
drag, startPoint x: 354, startPoint y: 303, endPoint x: 357, endPoint y: 249, distance: 54.3
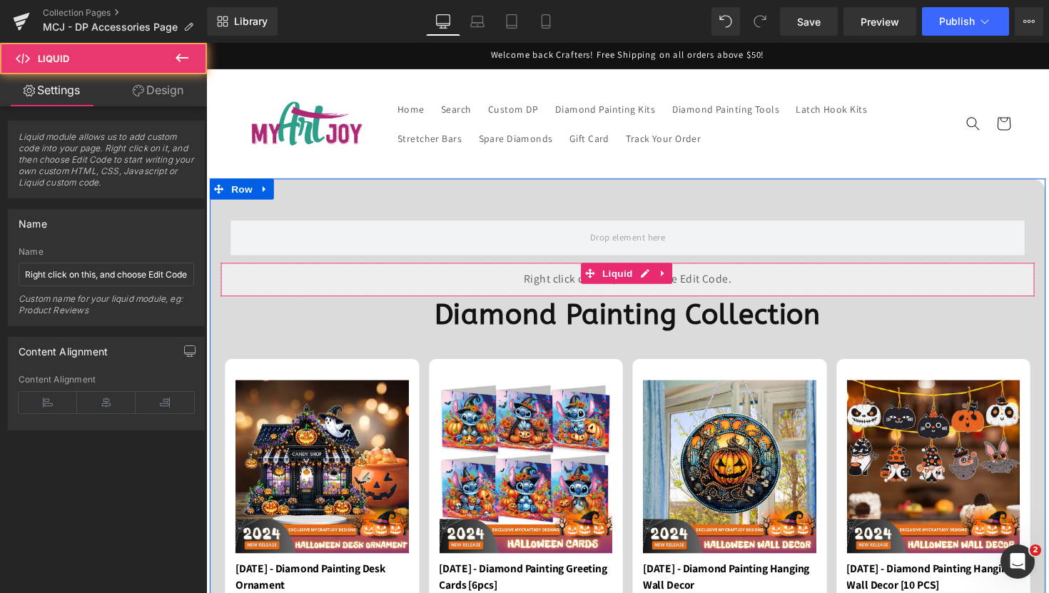
click at [434, 292] on div "Liquid" at bounding box center [637, 285] width 835 height 36
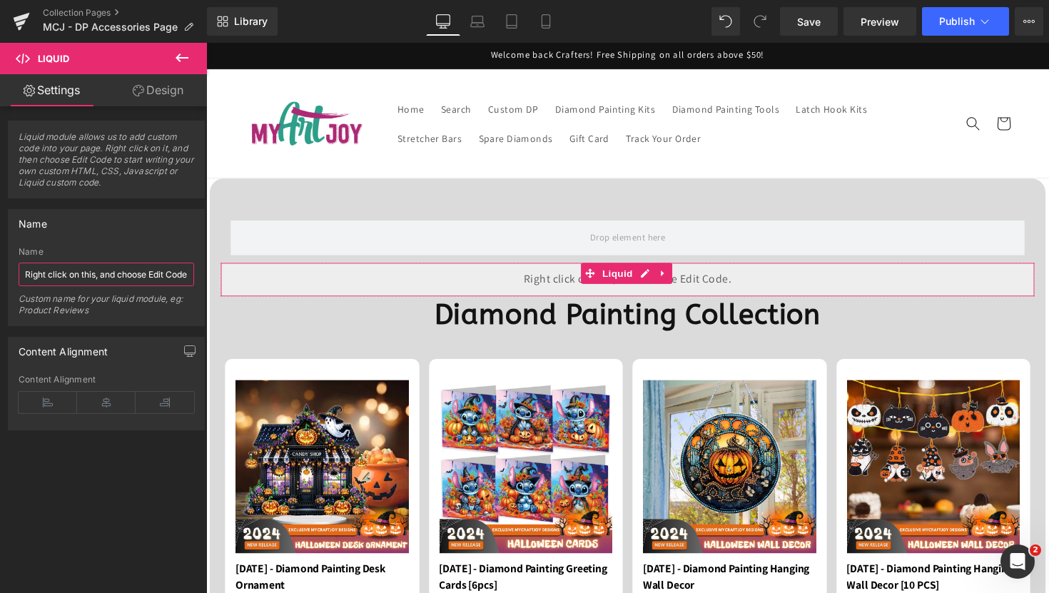
click at [141, 275] on input "Right click on this, and choose Edit Code." at bounding box center [106, 275] width 175 height 24
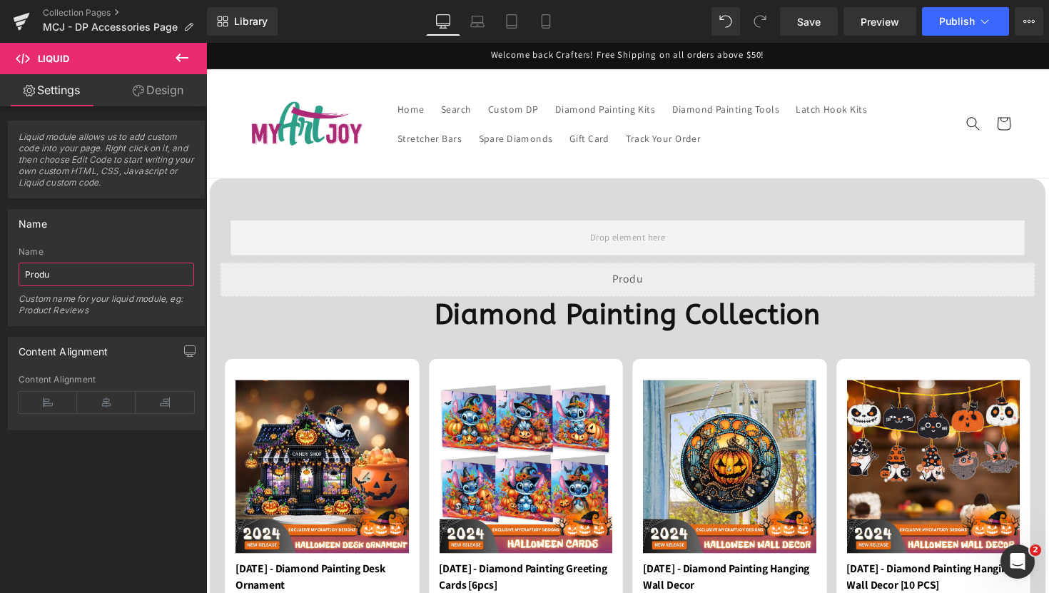
type input "Produc"
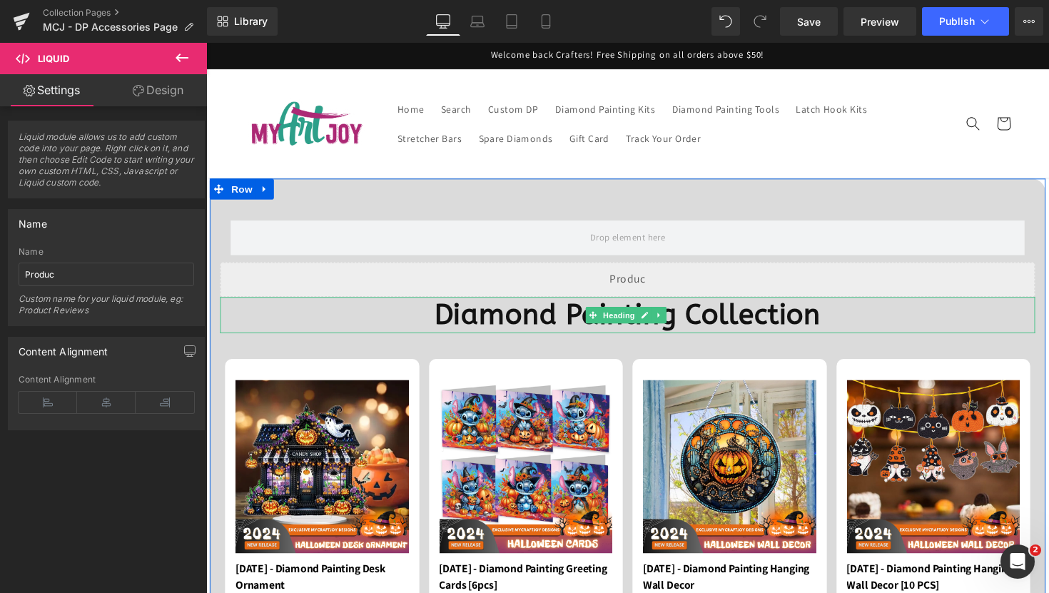
click at [312, 324] on h1 "Diamond Painting Collection" at bounding box center [637, 321] width 835 height 37
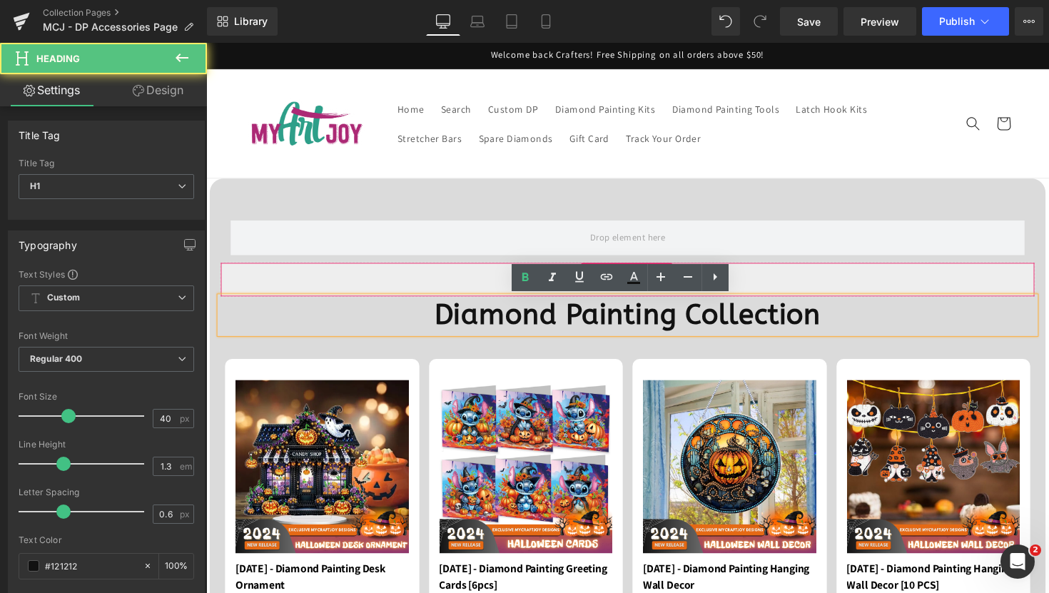
click at [326, 290] on div "Liquid" at bounding box center [637, 285] width 835 height 36
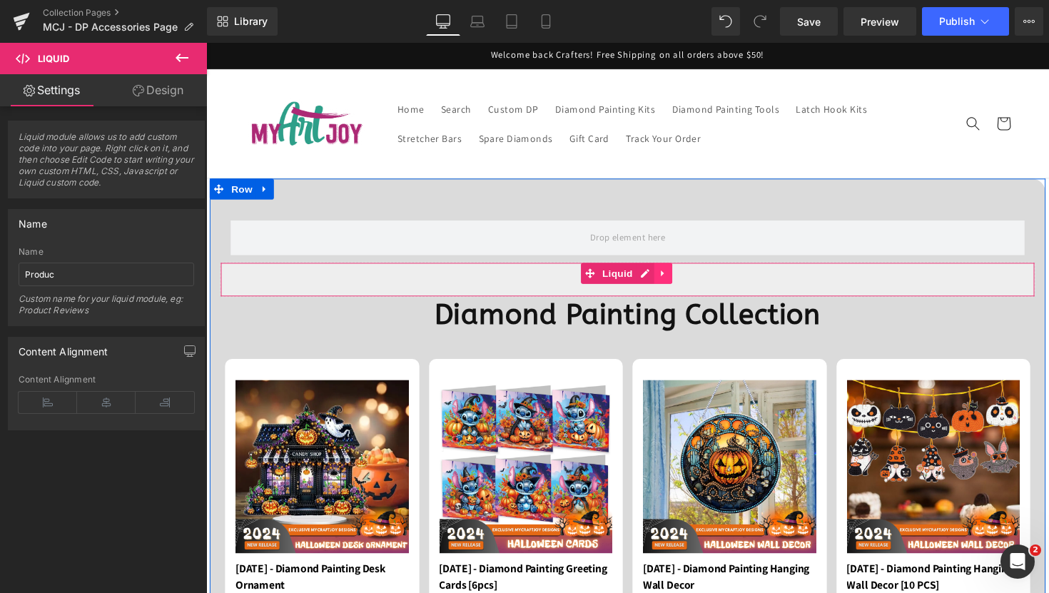
click at [677, 277] on link at bounding box center [674, 278] width 19 height 21
click at [674, 278] on link at bounding box center [683, 278] width 19 height 21
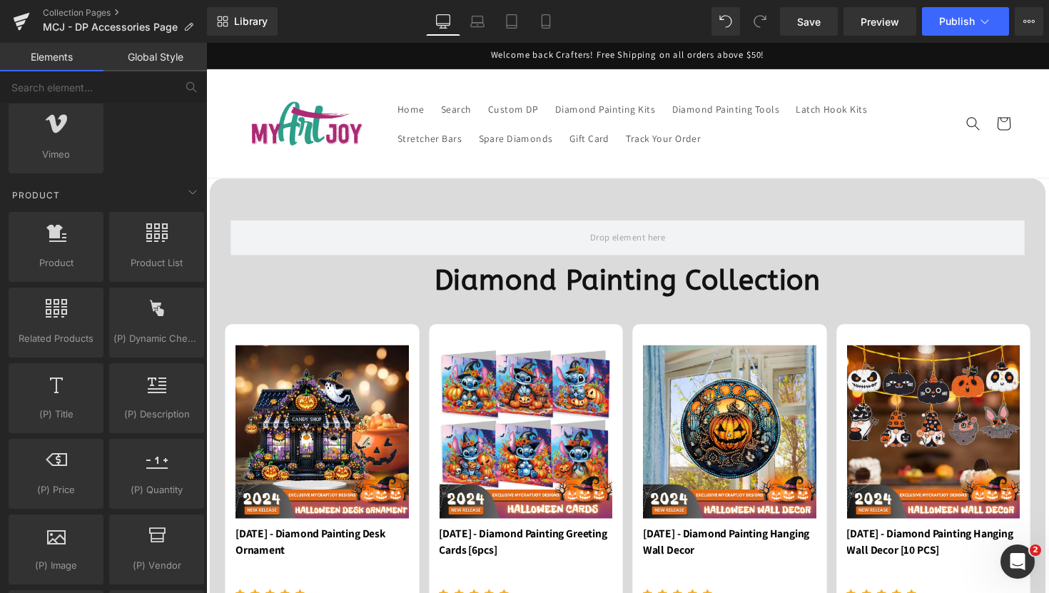
scroll to position [1142, 0]
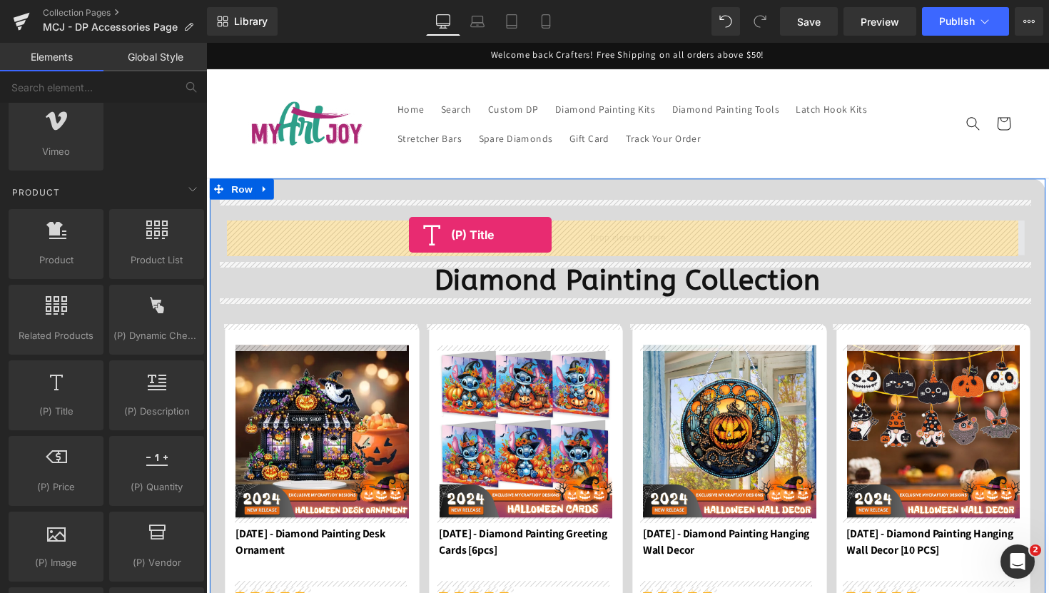
drag, startPoint x: 276, startPoint y: 442, endPoint x: 414, endPoint y: 240, distance: 244.3
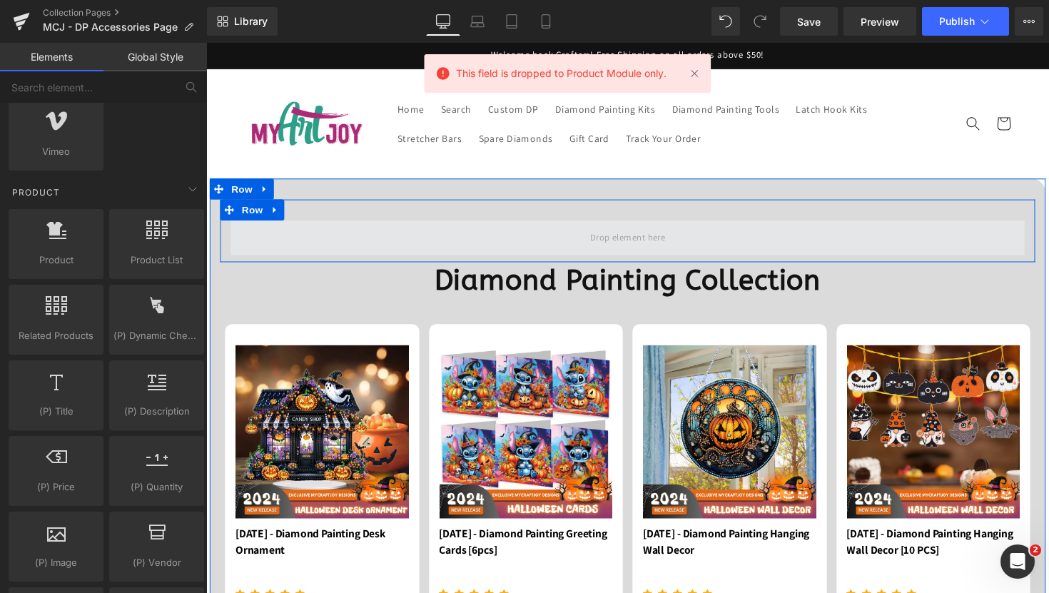
click at [415, 240] on span at bounding box center [637, 243] width 813 height 36
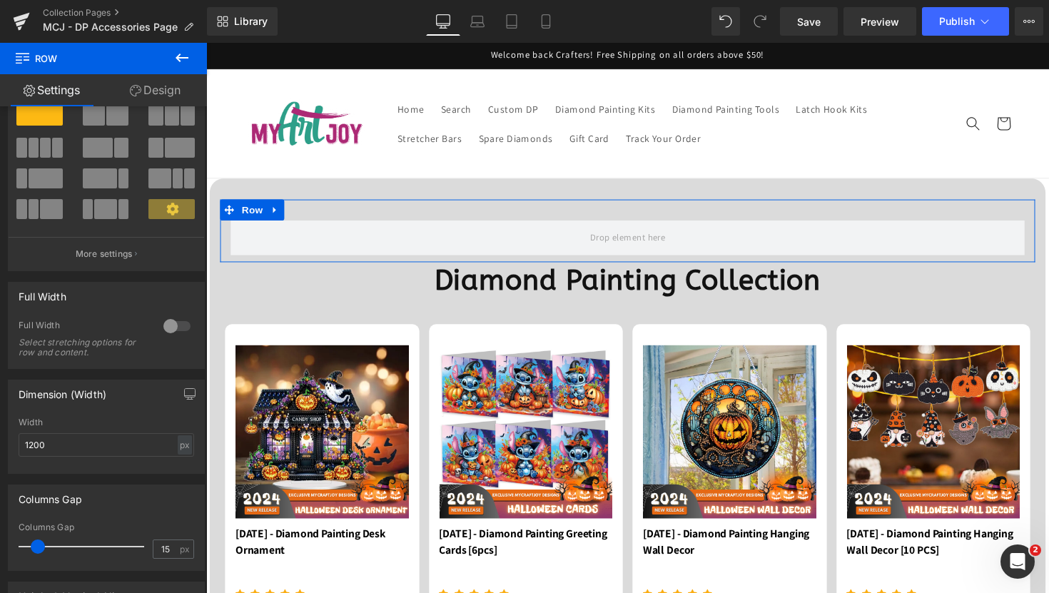
scroll to position [121, 0]
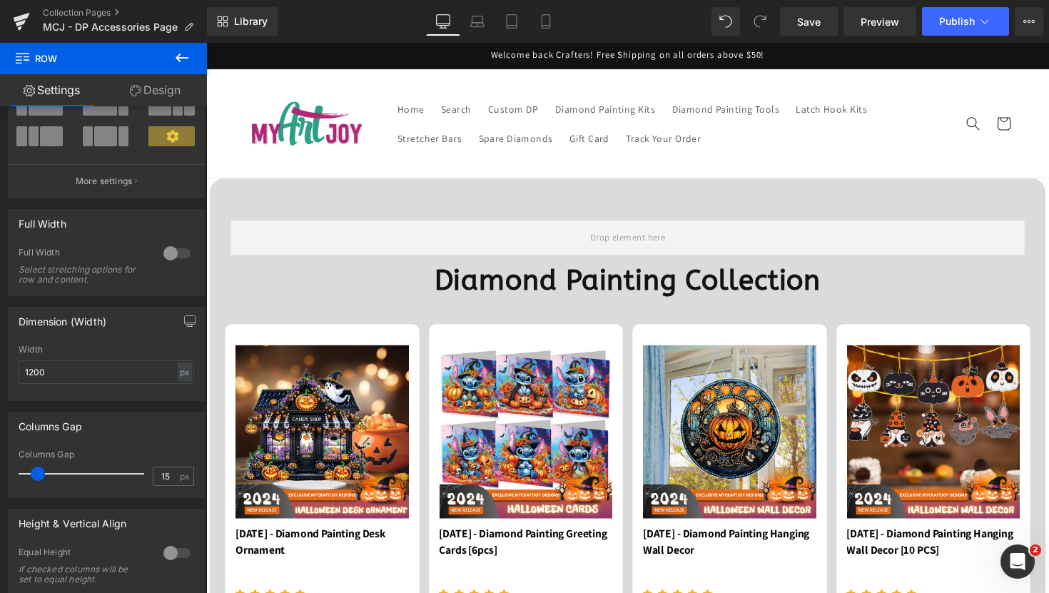
click at [177, 66] on button at bounding box center [182, 58] width 50 height 31
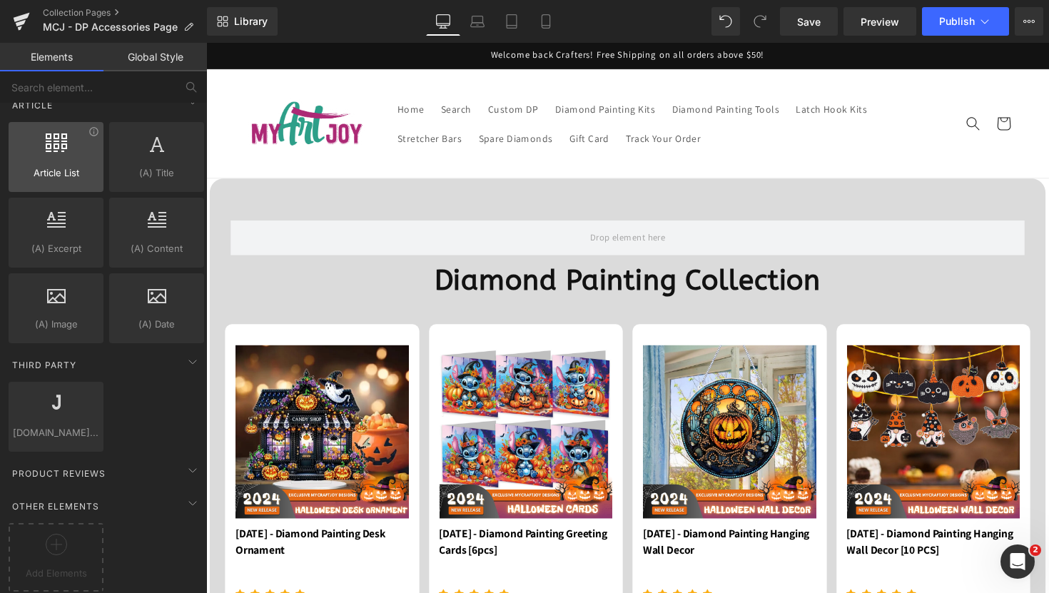
scroll to position [2427, 0]
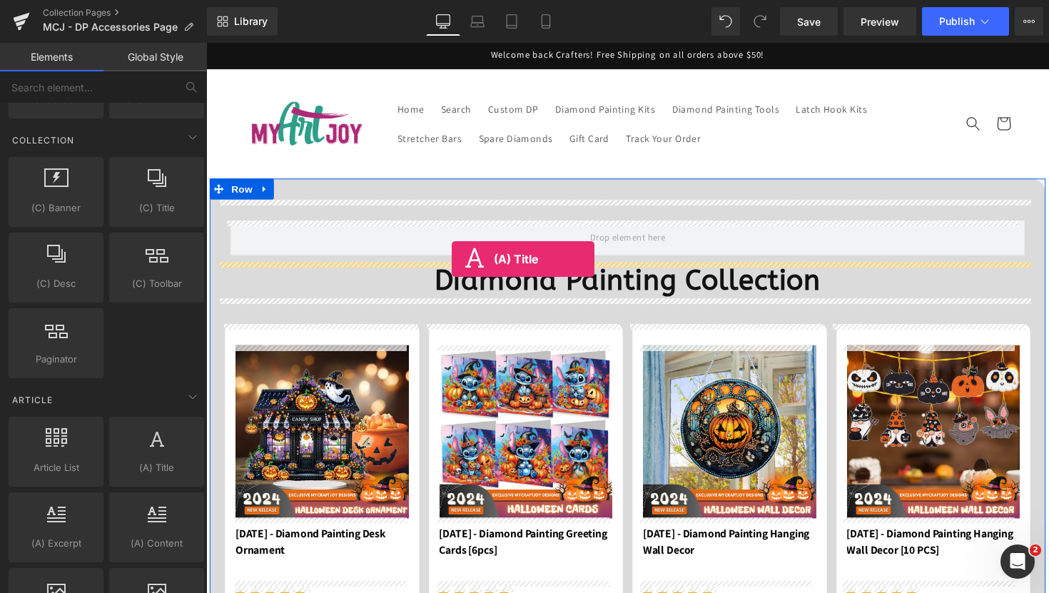
drag, startPoint x: 352, startPoint y: 494, endPoint x: 457, endPoint y: 263, distance: 253.8
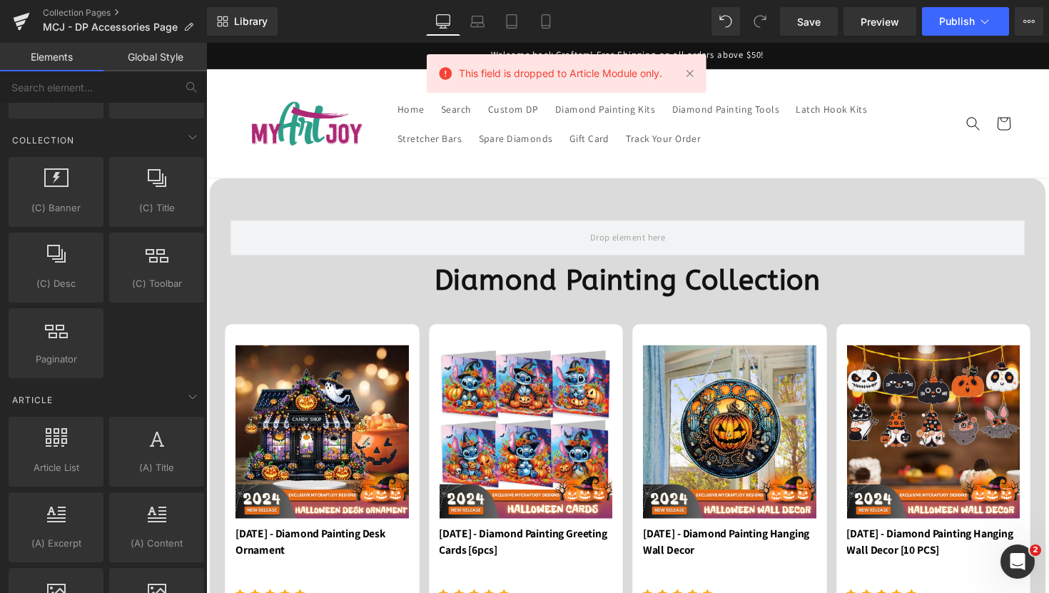
click at [516, 79] on span "This field is dropped to Article Module only." at bounding box center [560, 74] width 203 height 16
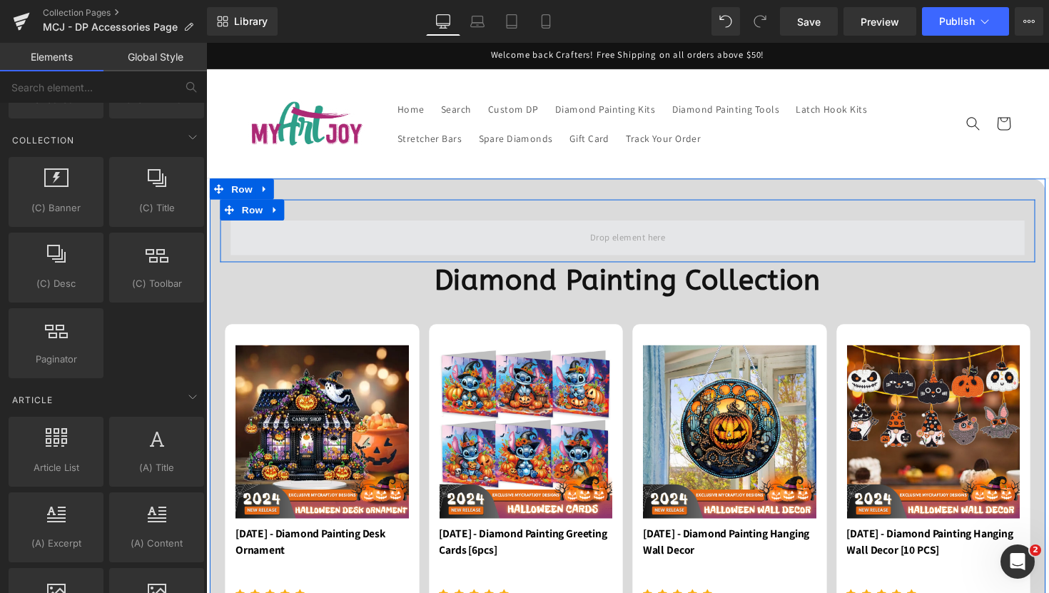
click at [651, 229] on span at bounding box center [637, 243] width 813 height 36
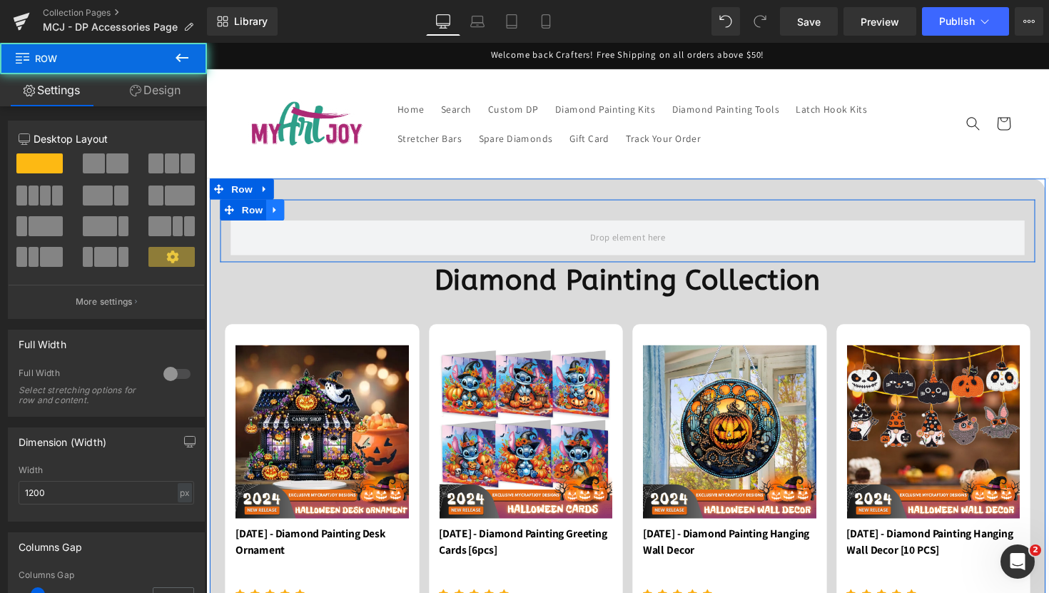
click at [280, 212] on link at bounding box center [276, 213] width 19 height 21
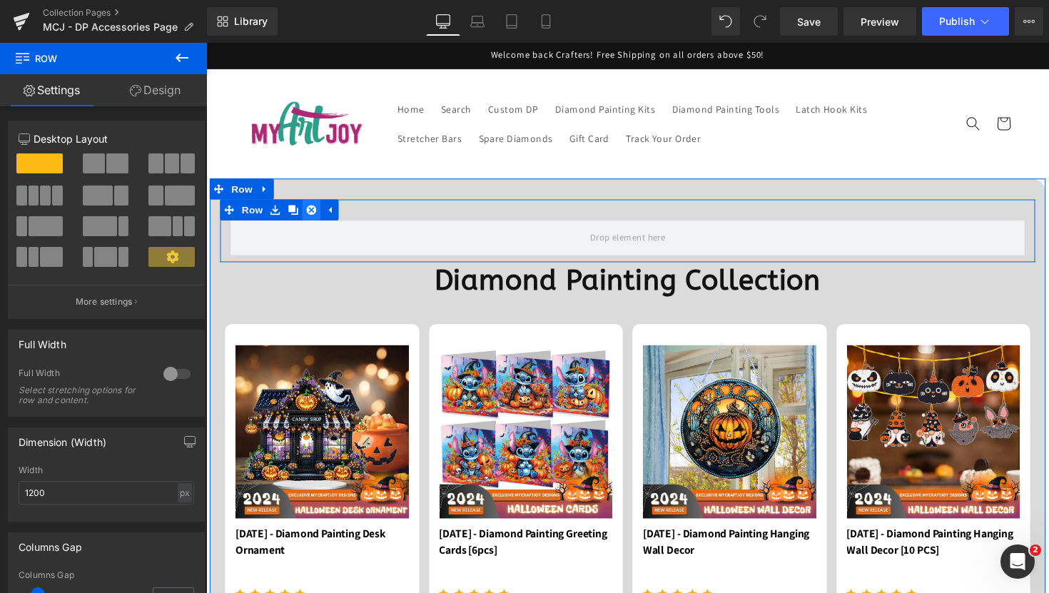
click at [309, 213] on icon at bounding box center [314, 214] width 10 height 11
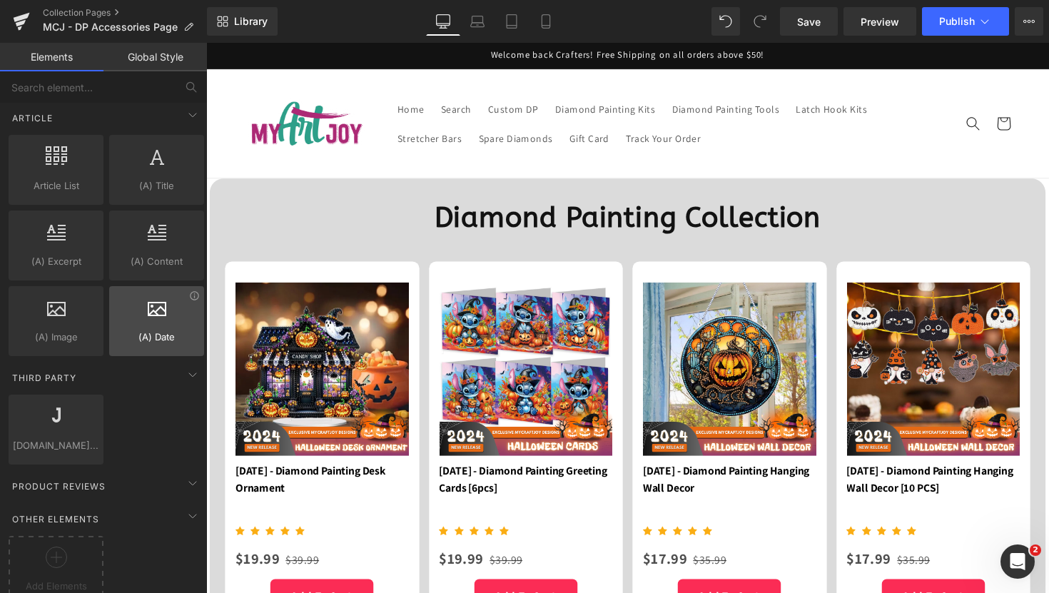
scroll to position [2624, 0]
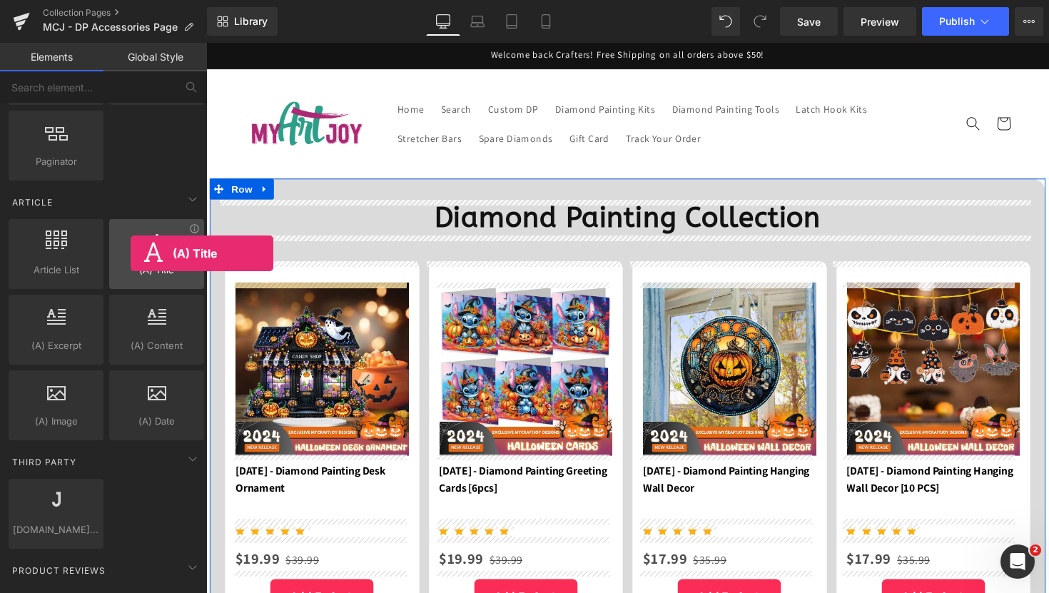
drag, startPoint x: 152, startPoint y: 233, endPoint x: 130, endPoint y: 254, distance: 30.3
click at [130, 253] on div at bounding box center [156, 246] width 86 height 32
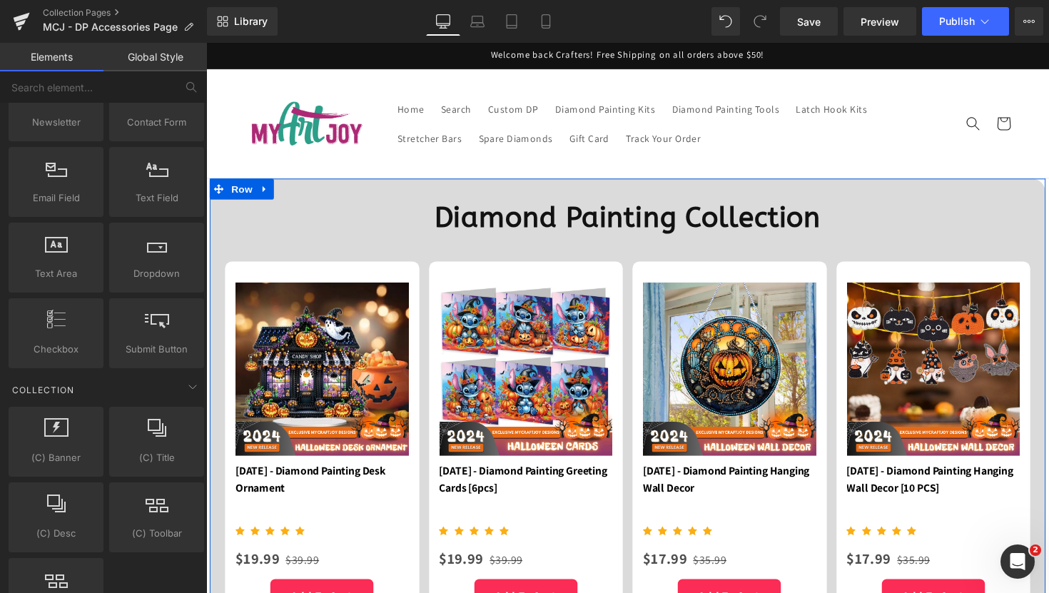
scroll to position [2273, 0]
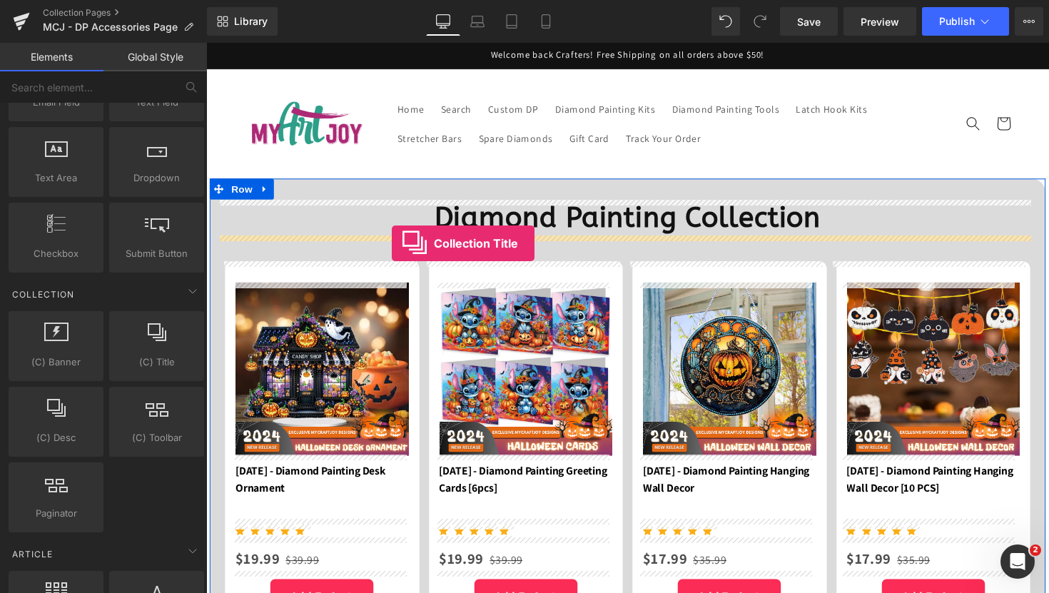
drag, startPoint x: 350, startPoint y: 381, endPoint x: 396, endPoint y: 248, distance: 140.3
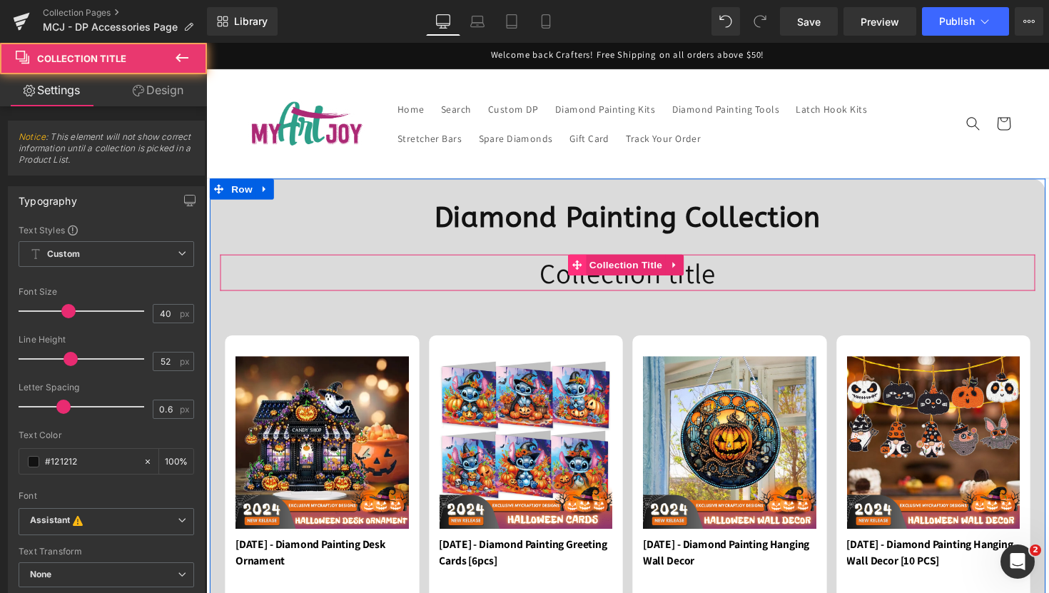
click at [576, 275] on span at bounding box center [585, 270] width 19 height 21
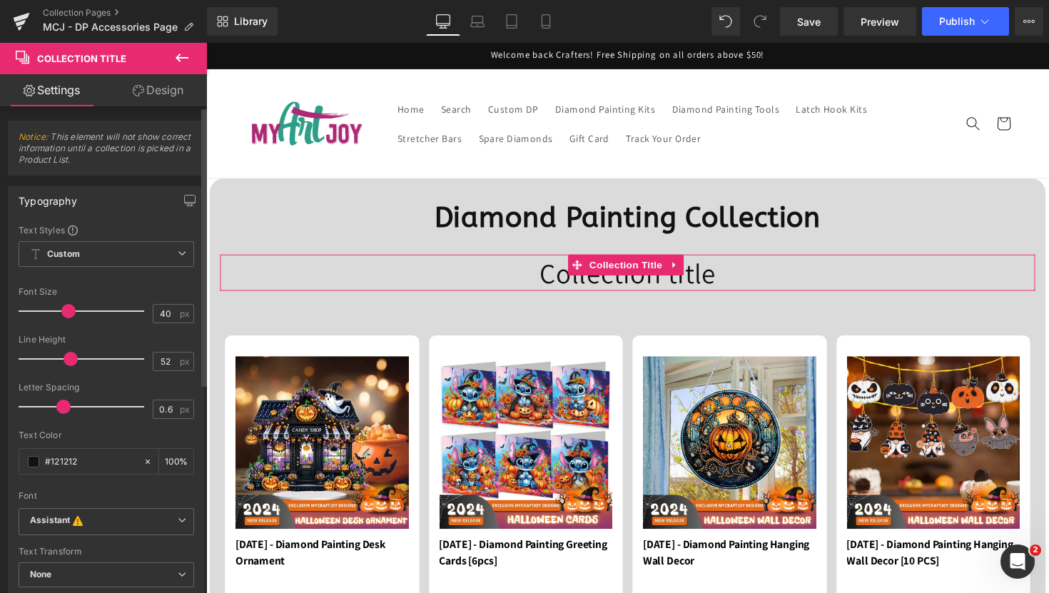
scroll to position [363, 0]
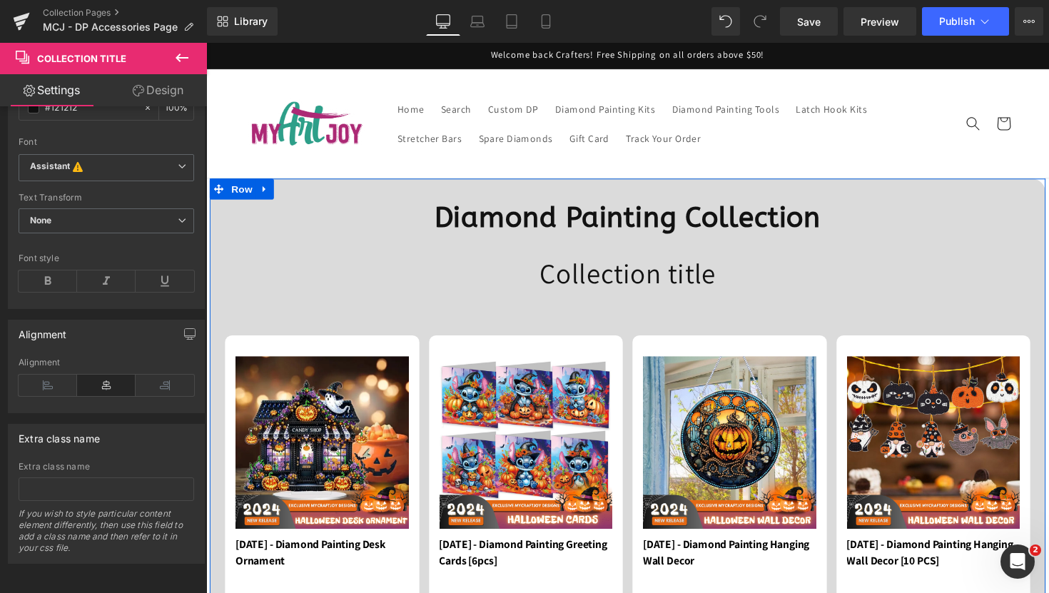
click at [551, 217] on b "Diamond Painting Collection" at bounding box center [637, 222] width 396 height 34
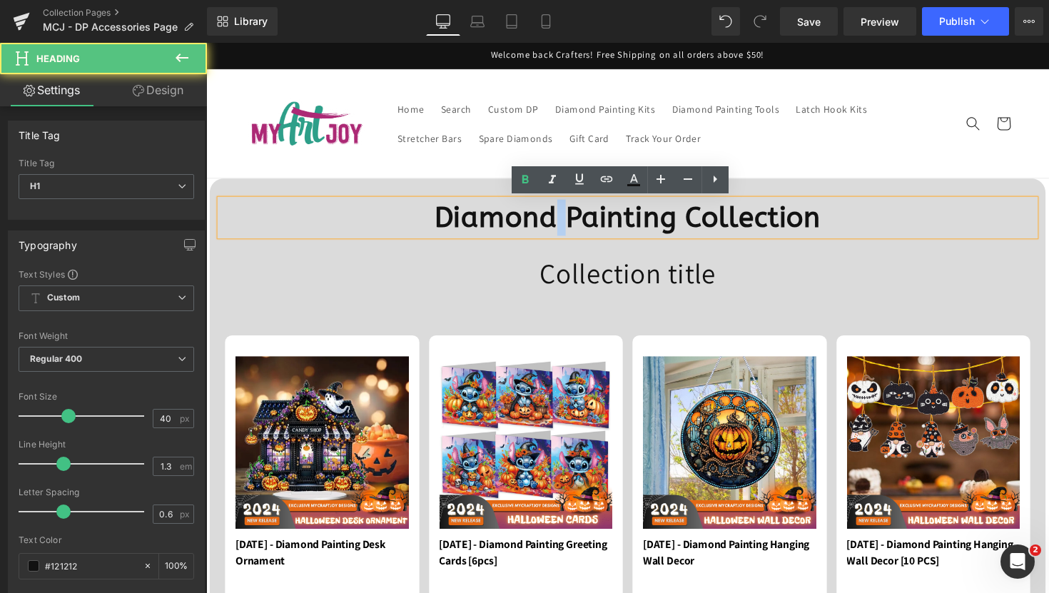
click at [551, 217] on b "Diamond Painting Collection" at bounding box center [637, 222] width 396 height 34
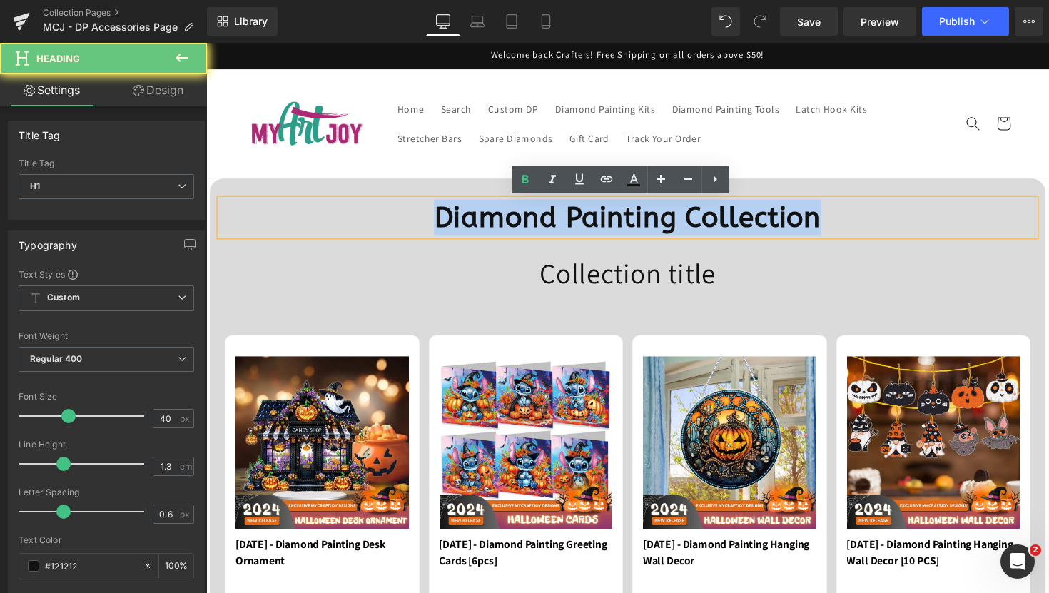
click at [551, 217] on b "Diamond Painting Collection" at bounding box center [637, 222] width 396 height 34
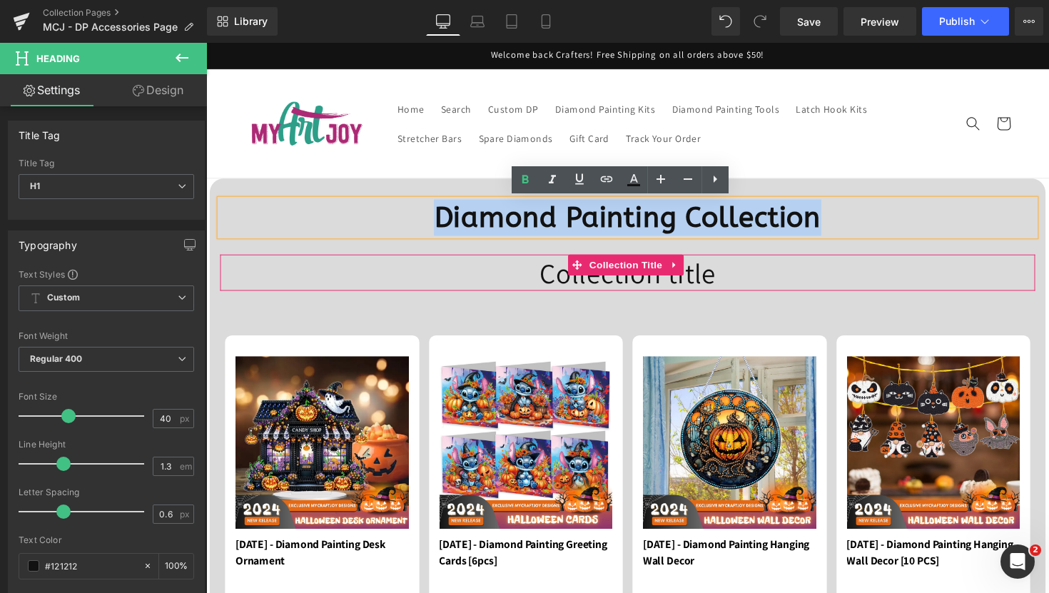
click at [534, 278] on h1 "Collection title" at bounding box center [637, 278] width 835 height 37
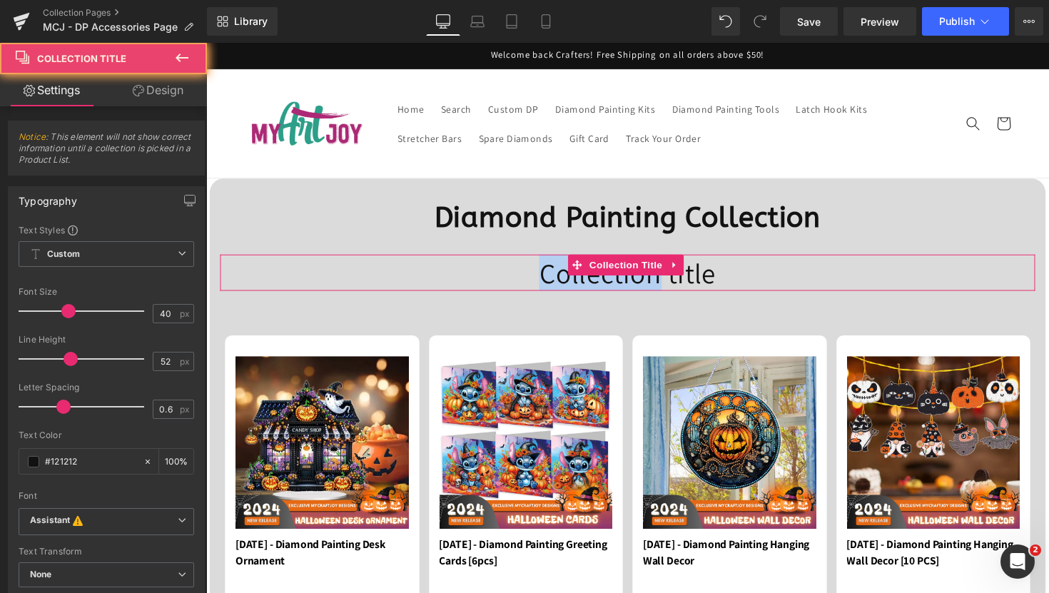
click at [534, 278] on h1 "Collection title" at bounding box center [637, 278] width 835 height 37
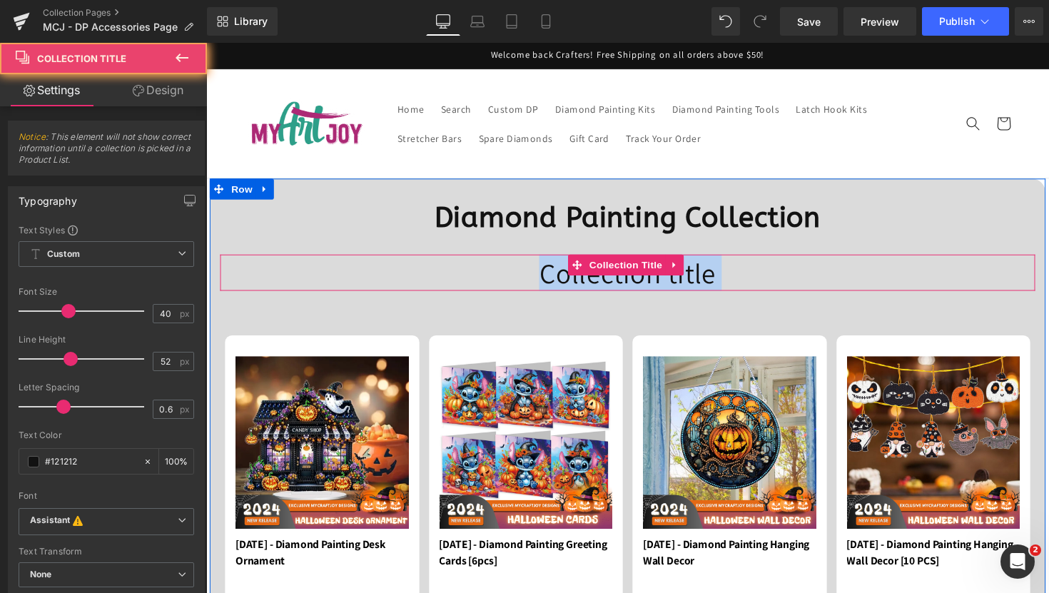
click at [534, 278] on h1 "Collection title" at bounding box center [637, 278] width 835 height 37
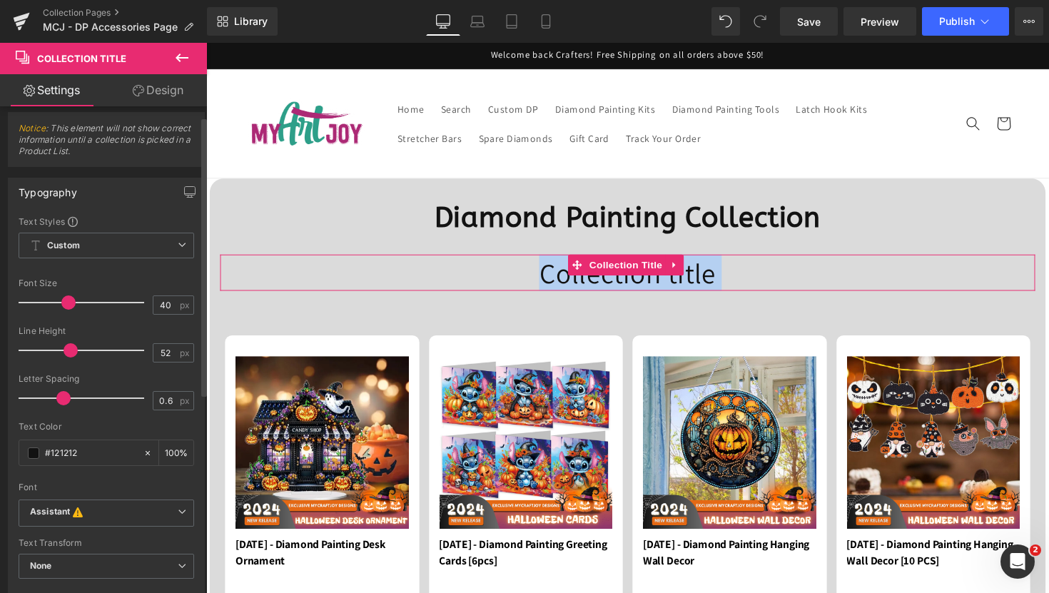
scroll to position [19, 0]
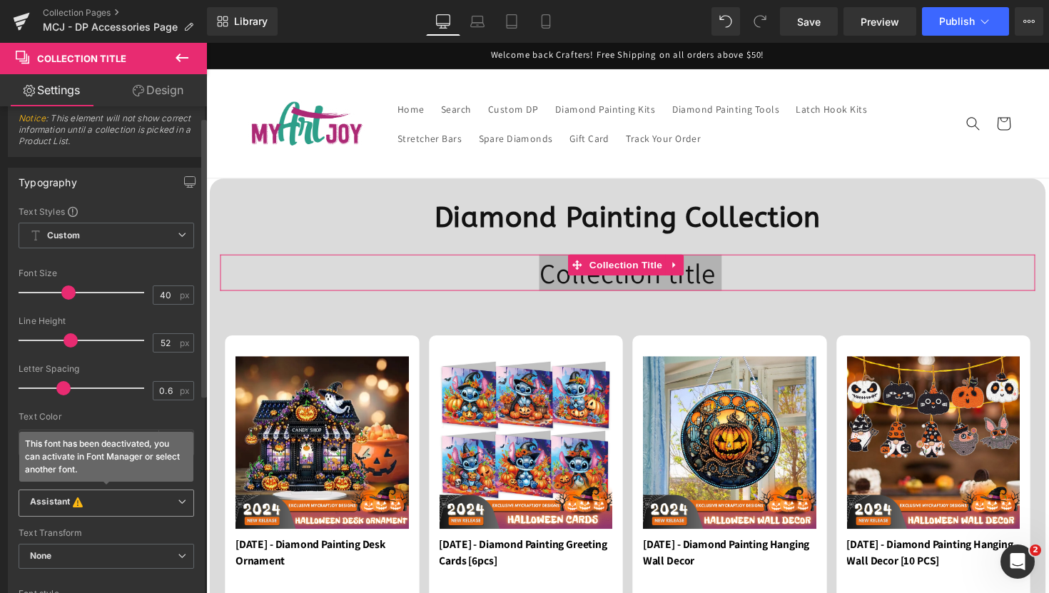
click at [113, 498] on b "Assistant This font has been deactivated, you can activate in Font Manager or s…" at bounding box center [104, 503] width 148 height 14
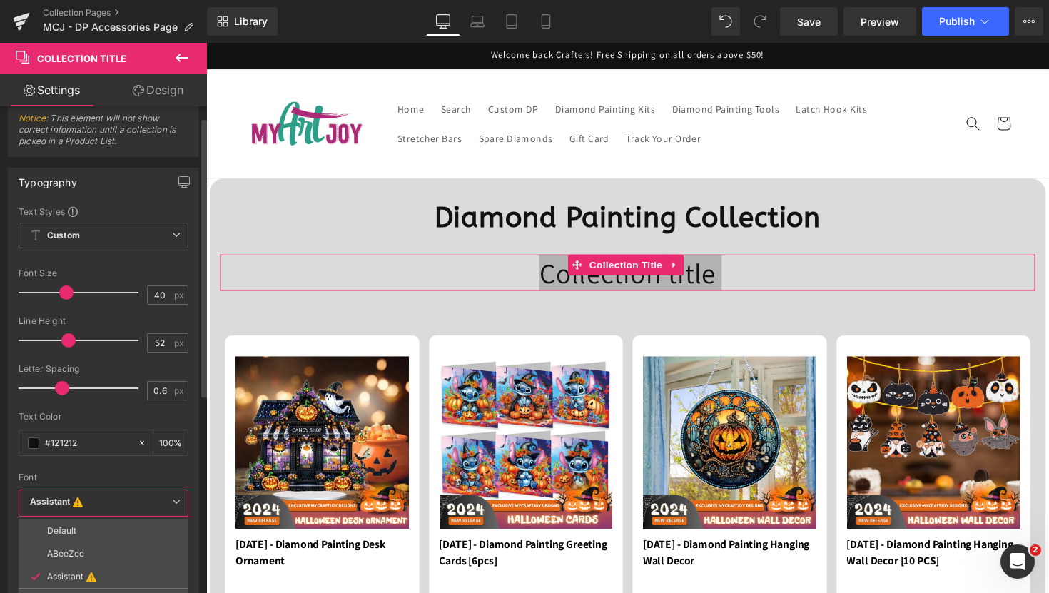
click at [80, 539] on li "Default" at bounding box center [104, 530] width 170 height 23
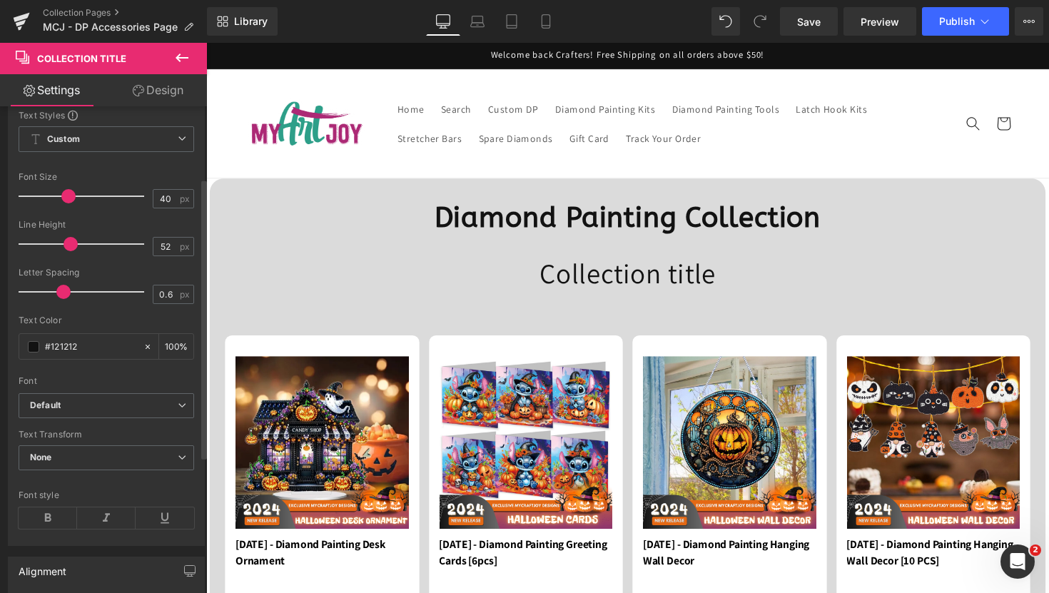
scroll to position [203, 0]
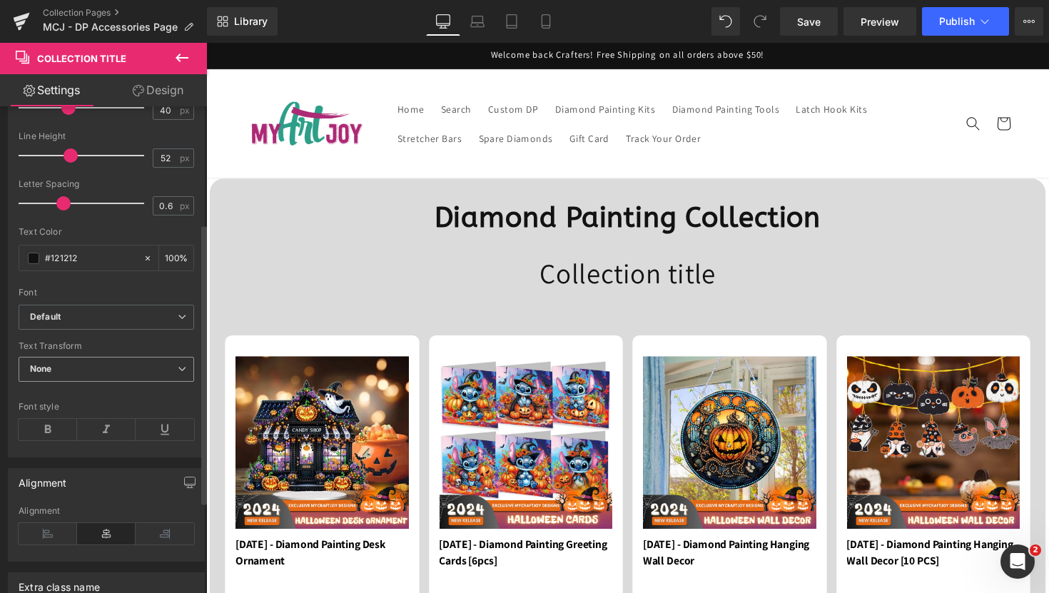
click at [68, 369] on span "None" at bounding box center [106, 369] width 175 height 25
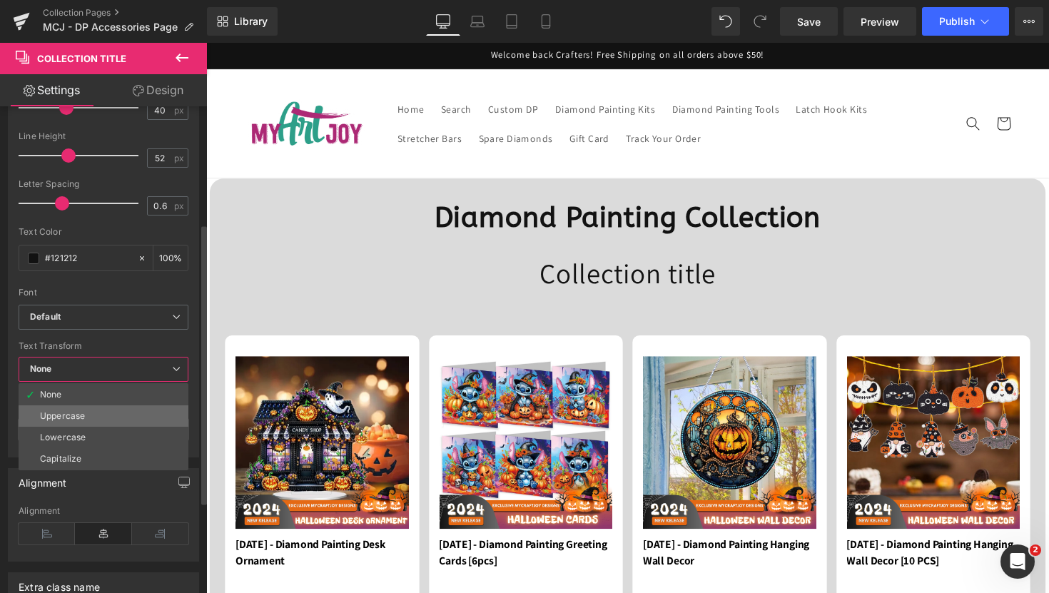
click at [83, 423] on li "Uppercase" at bounding box center [104, 415] width 170 height 21
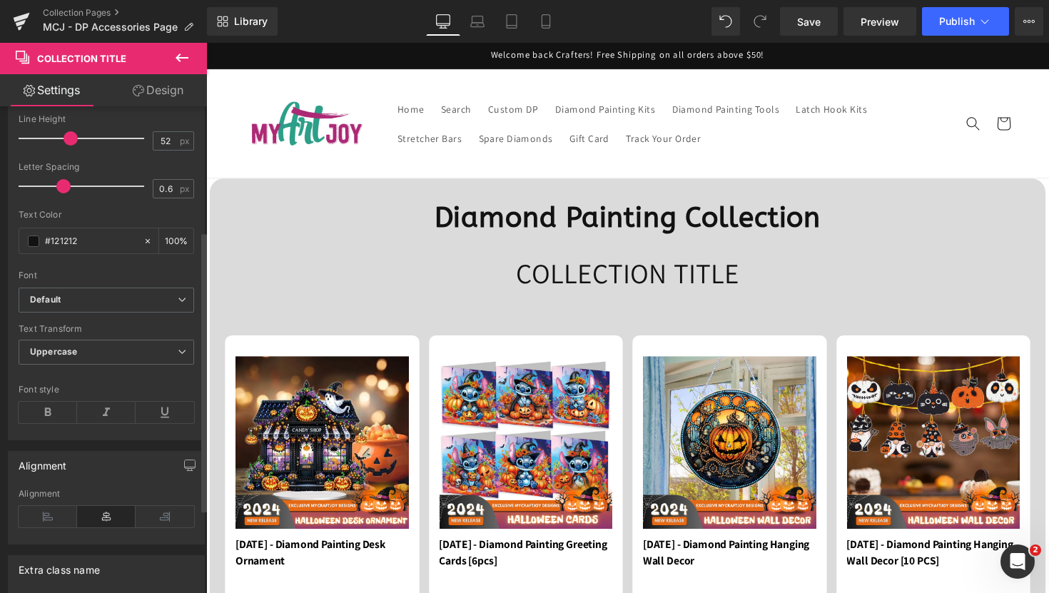
scroll to position [221, 0]
click at [49, 403] on icon at bounding box center [48, 411] width 58 height 21
click at [481, 224] on b "Diamond Painting Collection" at bounding box center [637, 222] width 396 height 34
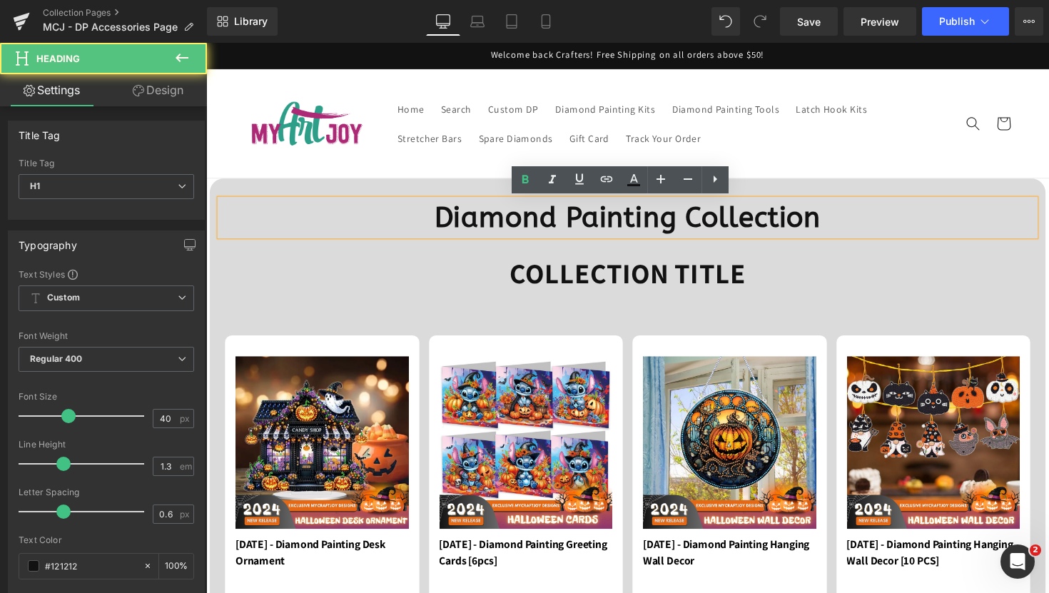
click at [907, 267] on h1 "Collection title" at bounding box center [637, 278] width 835 height 37
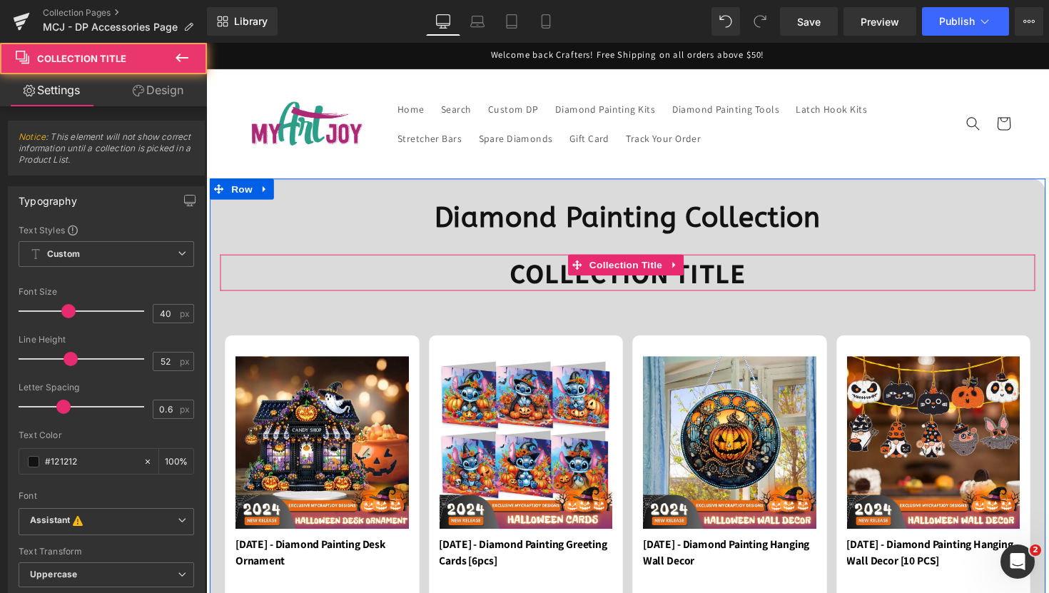
click at [816, 219] on b "Diamond Painting Collection" at bounding box center [637, 222] width 396 height 34
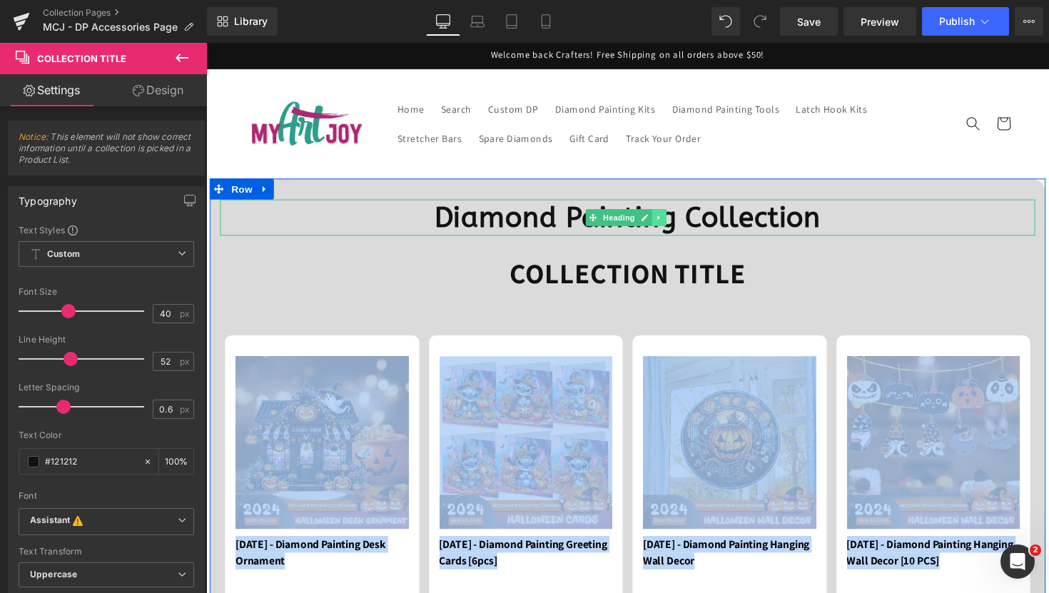
click at [666, 223] on icon at bounding box center [670, 222] width 8 height 9
click at [675, 222] on icon at bounding box center [677, 222] width 8 height 8
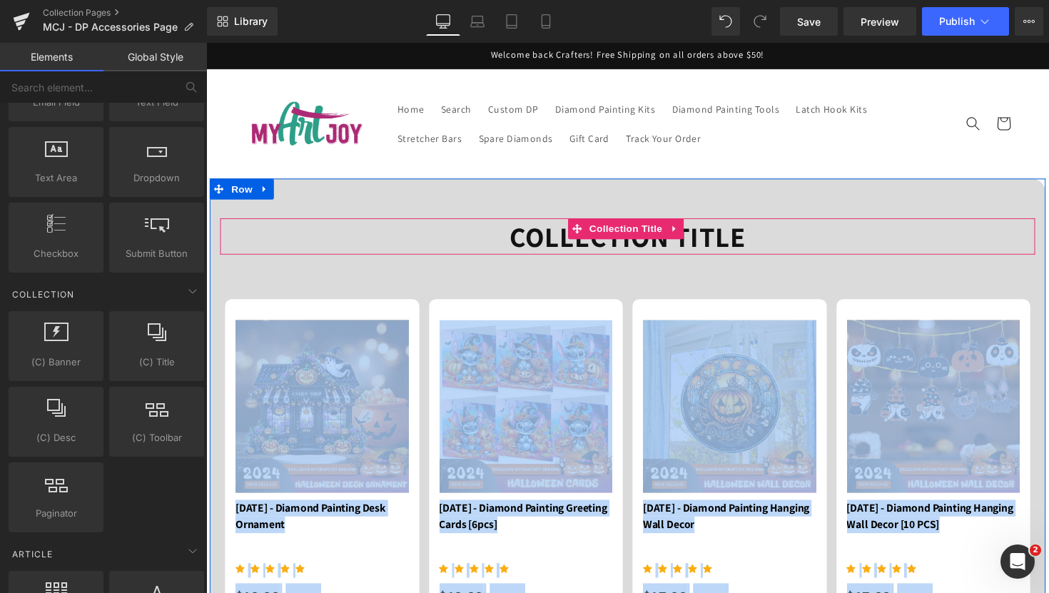
click at [511, 233] on h1 "Collection title" at bounding box center [637, 241] width 835 height 37
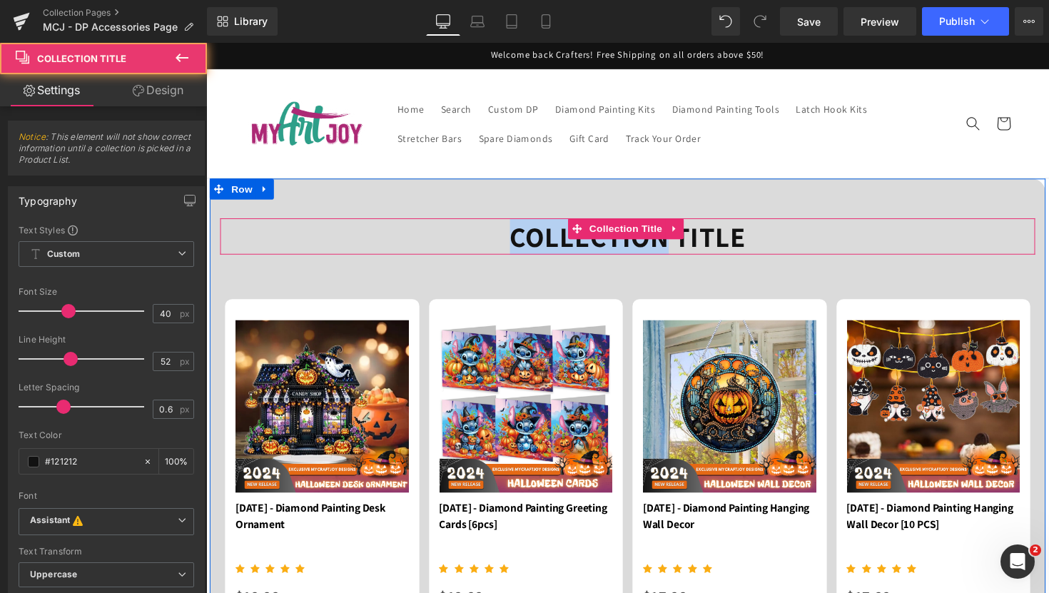
click at [511, 233] on h1 "Collection title" at bounding box center [637, 241] width 835 height 37
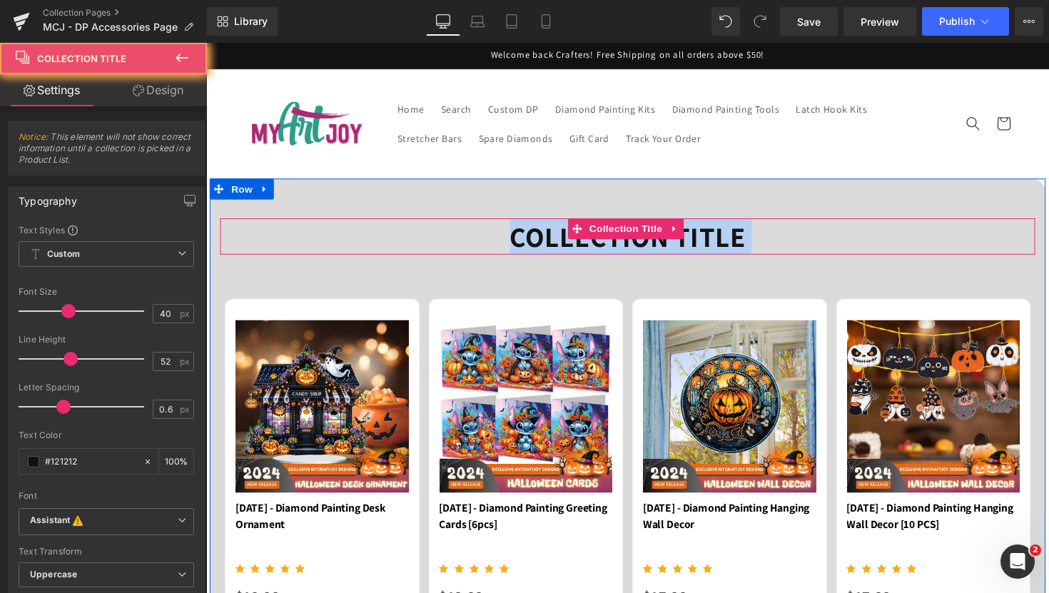
click at [511, 232] on h1 "Collection title" at bounding box center [637, 241] width 835 height 37
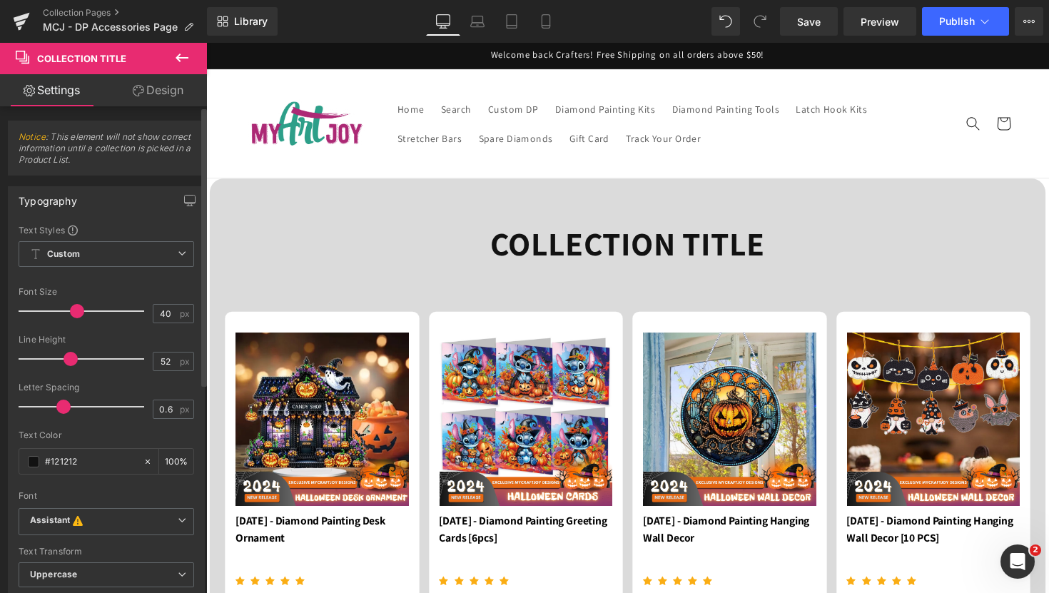
drag, startPoint x: 71, startPoint y: 310, endPoint x: 80, endPoint y: 312, distance: 8.8
click at [80, 312] on span at bounding box center [77, 311] width 14 height 14
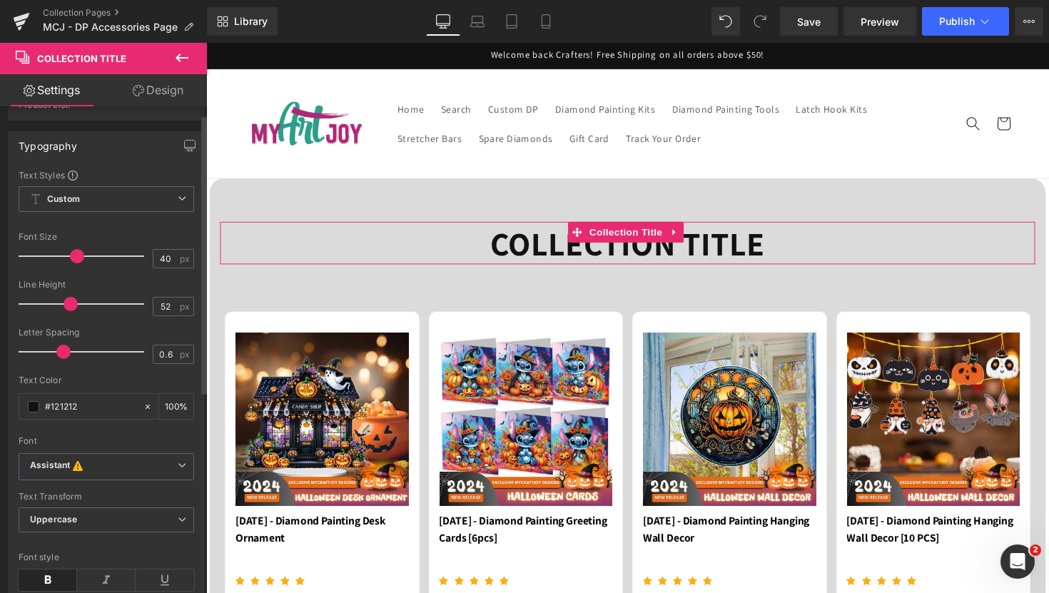
scroll to position [235, 0]
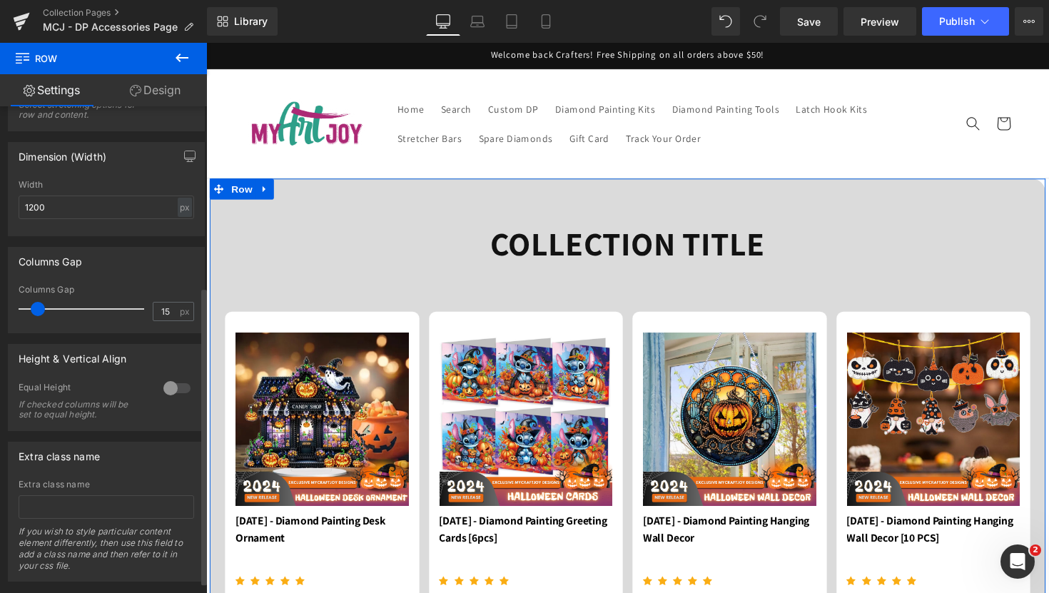
scroll to position [314, 0]
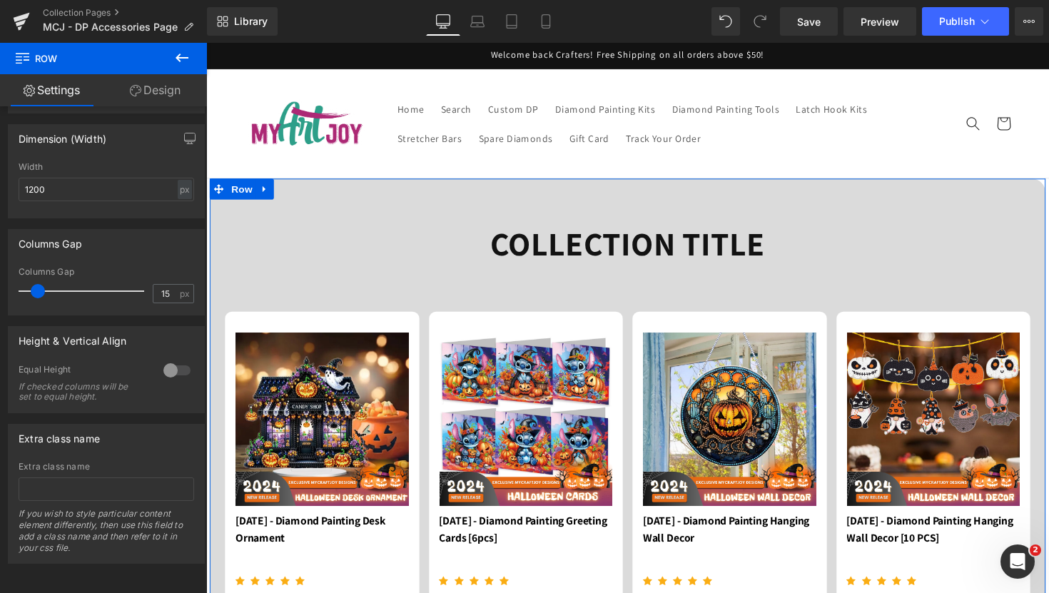
click at [521, 253] on h1 "Collection title" at bounding box center [637, 248] width 835 height 44
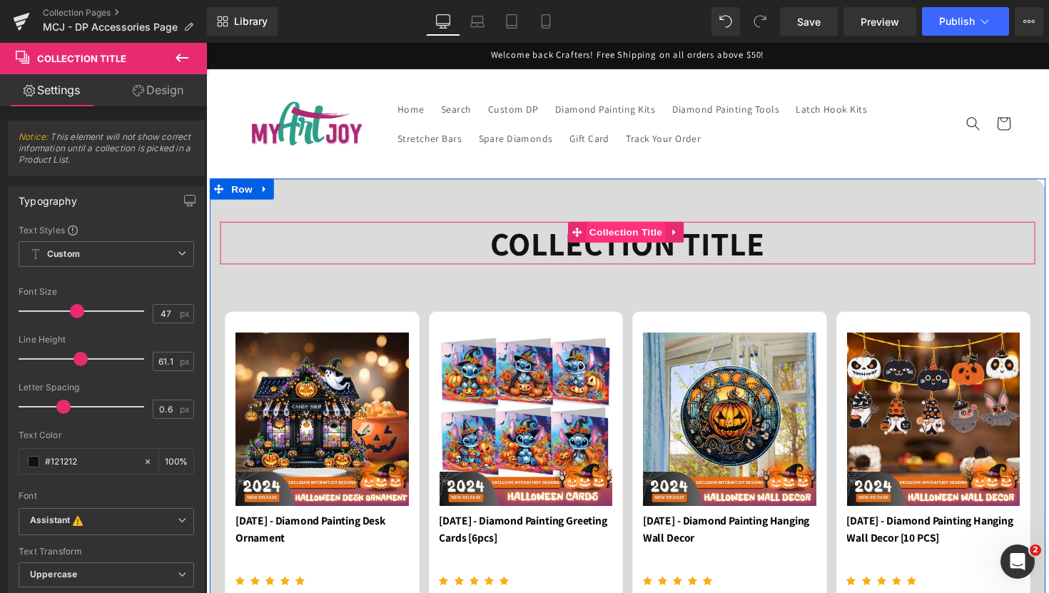
click at [606, 238] on span "Collection Title" at bounding box center [636, 236] width 82 height 21
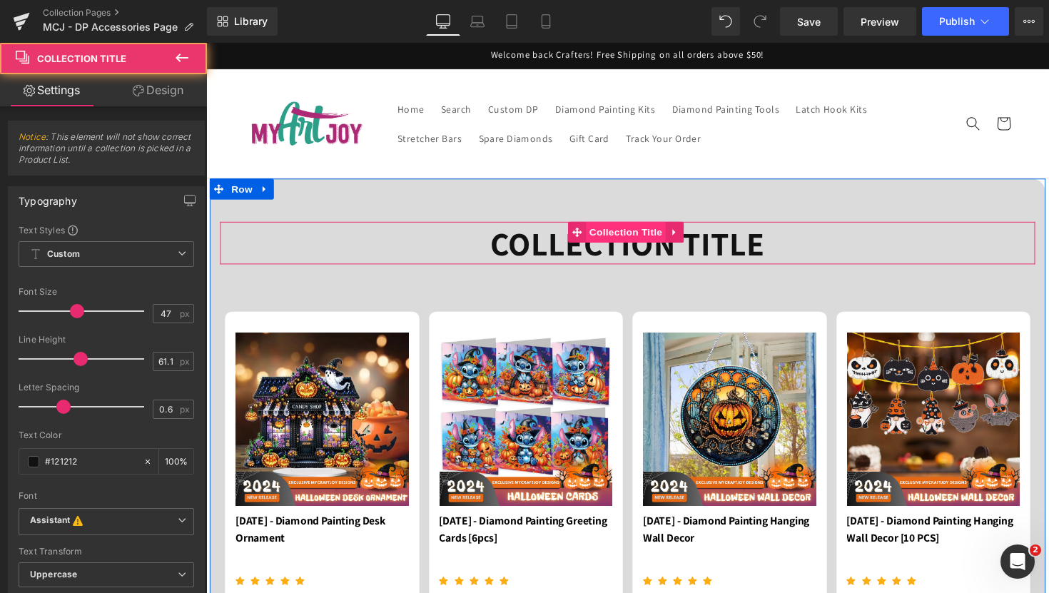
click at [606, 238] on span "Collection Title" at bounding box center [636, 236] width 82 height 21
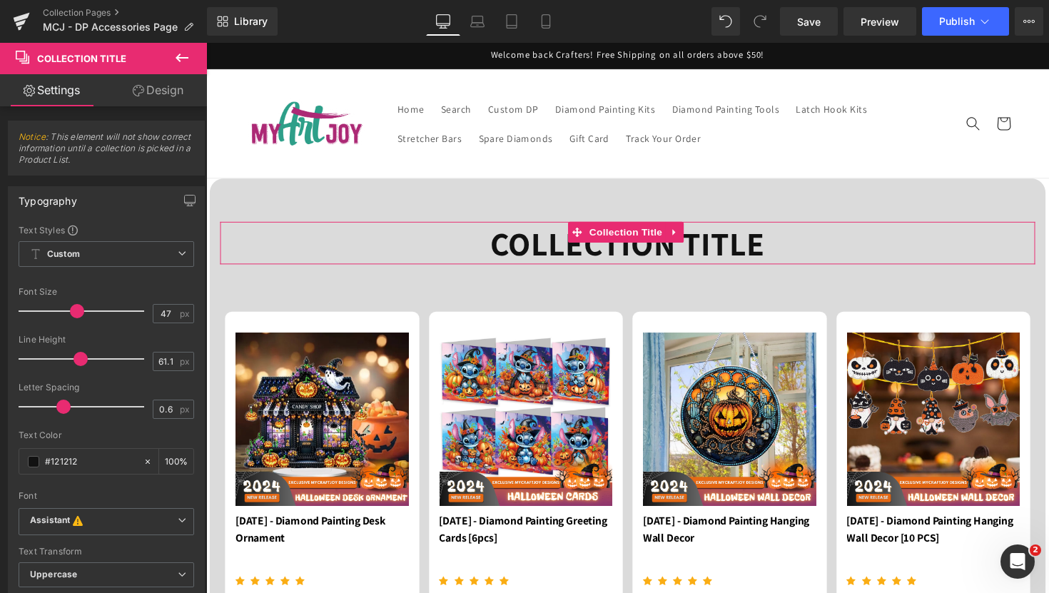
click at [144, 101] on link "Design" at bounding box center [157, 90] width 103 height 32
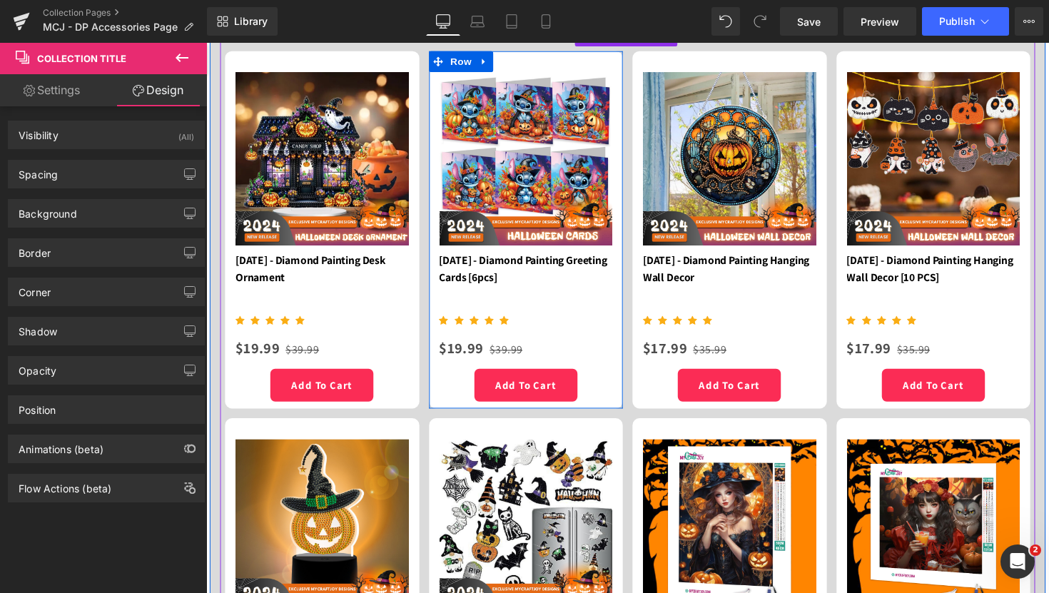
scroll to position [0, 0]
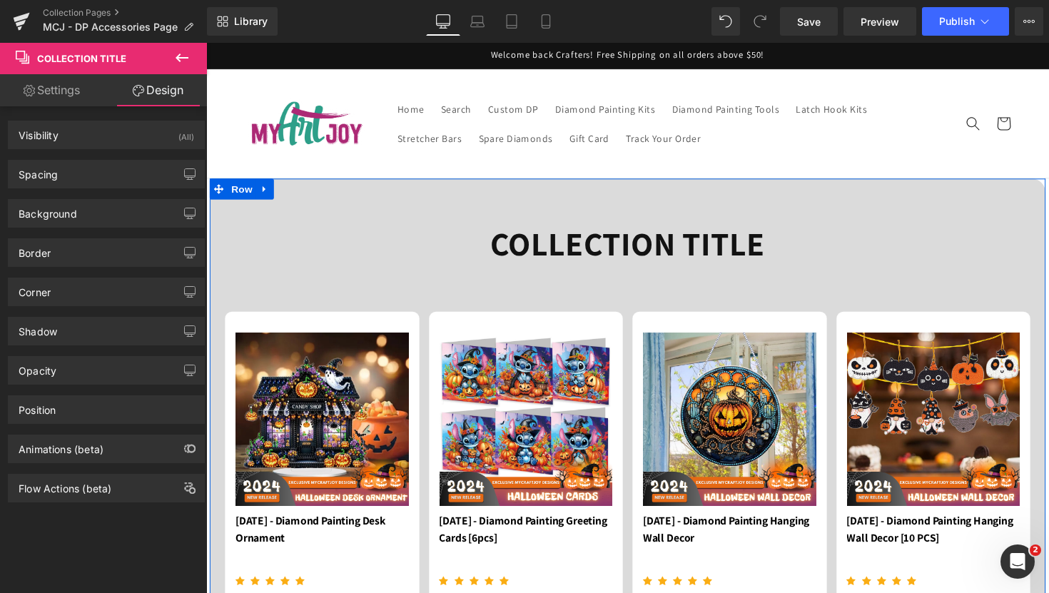
click at [613, 200] on div at bounding box center [638, 192] width 856 height 21
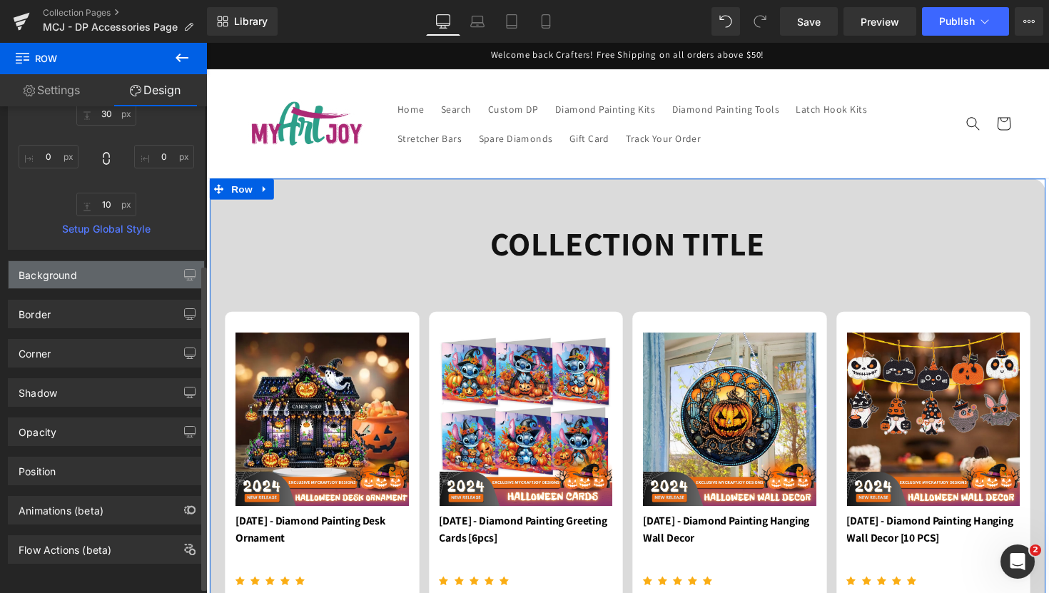
scroll to position [236, 0]
click at [136, 280] on div "Background" at bounding box center [106, 274] width 195 height 27
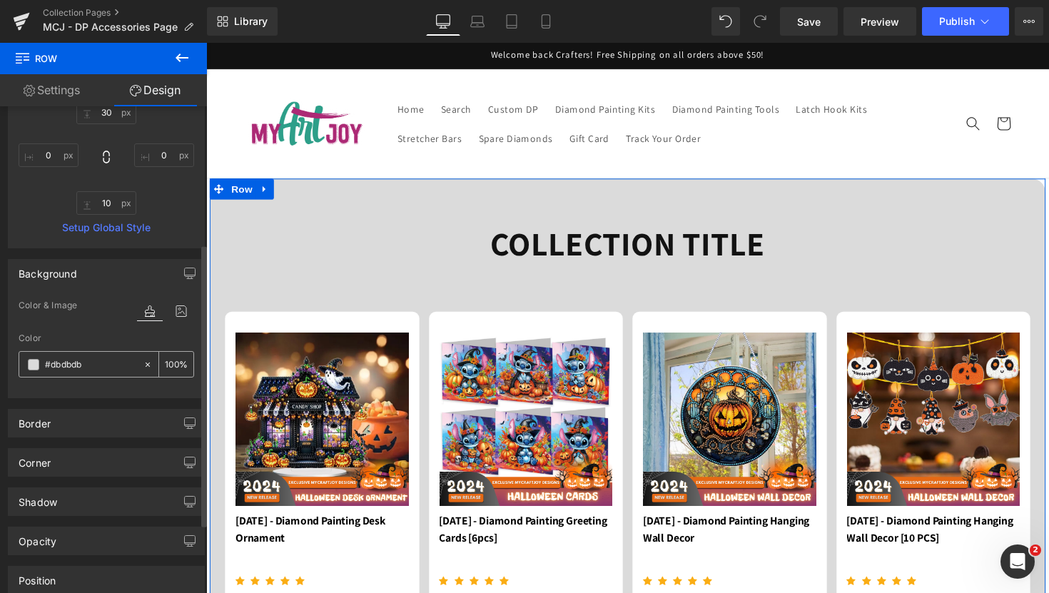
click at [31, 366] on span at bounding box center [33, 364] width 11 height 11
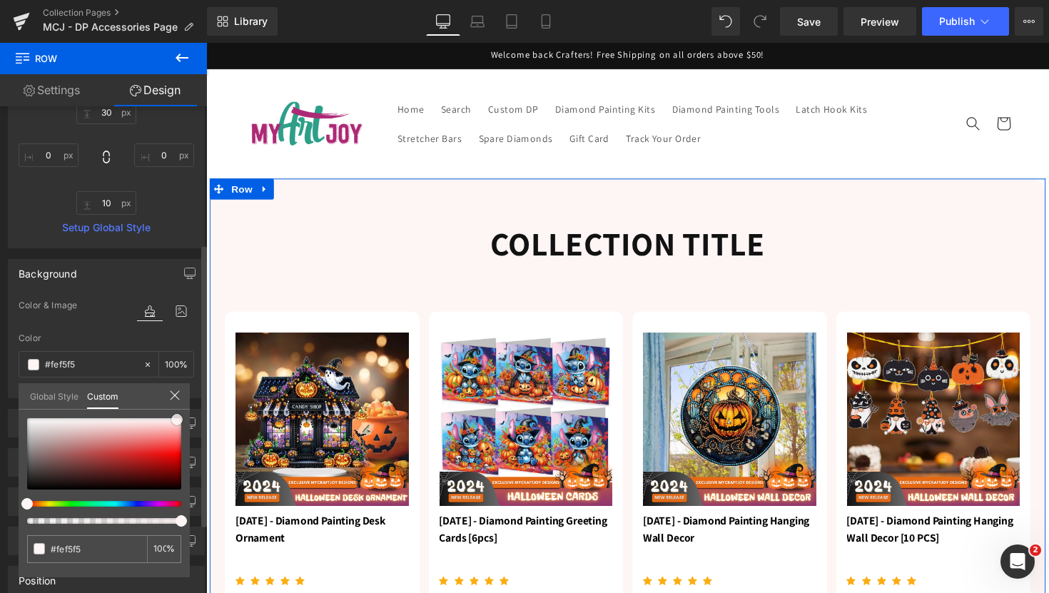
drag, startPoint x: 29, startPoint y: 424, endPoint x: 178, endPoint y: 416, distance: 150.0
click at [178, 416] on span at bounding box center [176, 419] width 11 height 11
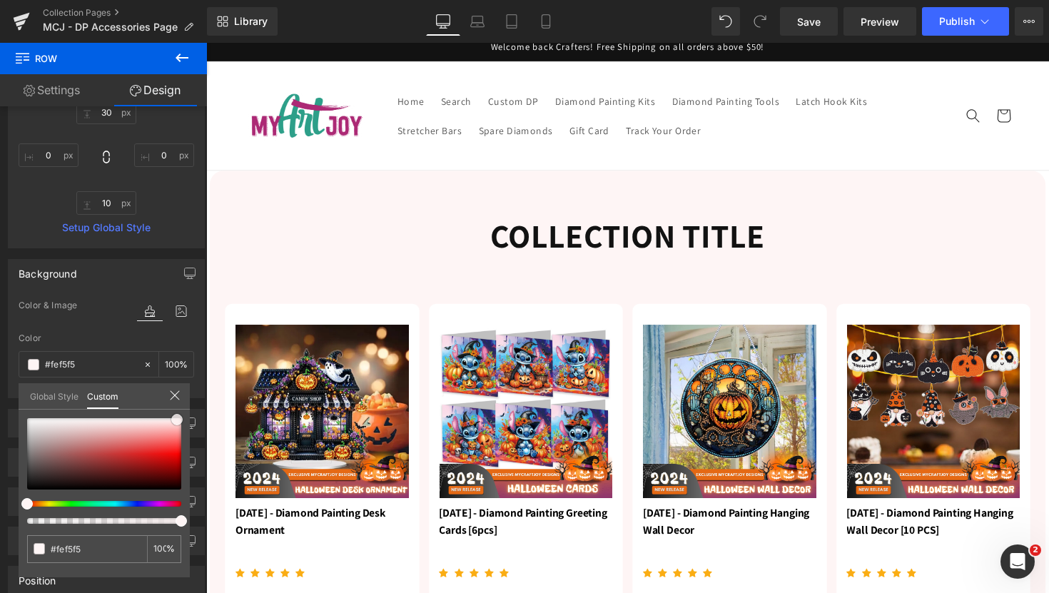
scroll to position [0, 0]
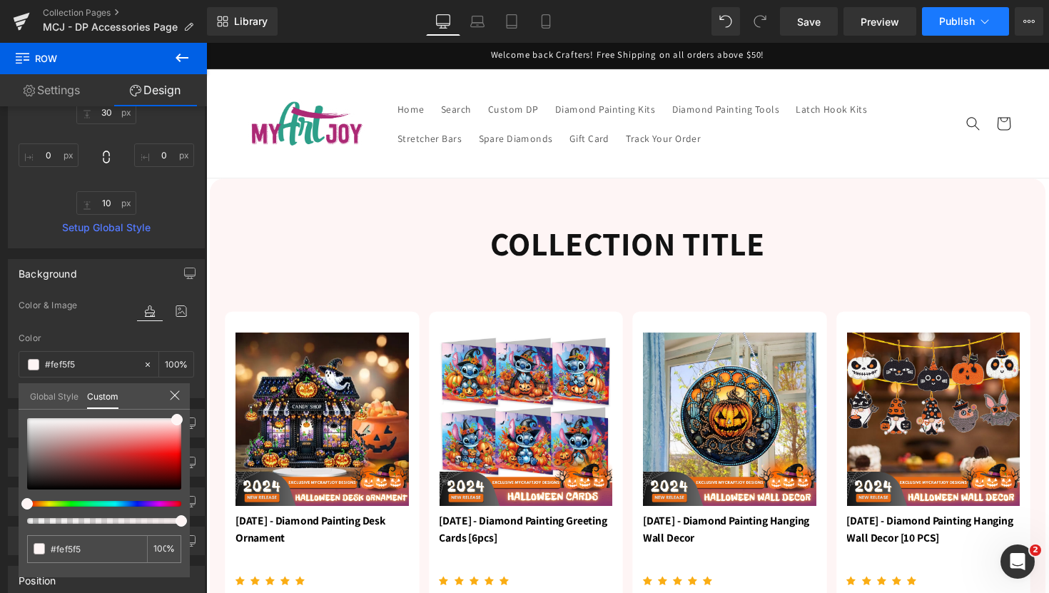
click at [951, 26] on span "Publish" at bounding box center [957, 21] width 36 height 11
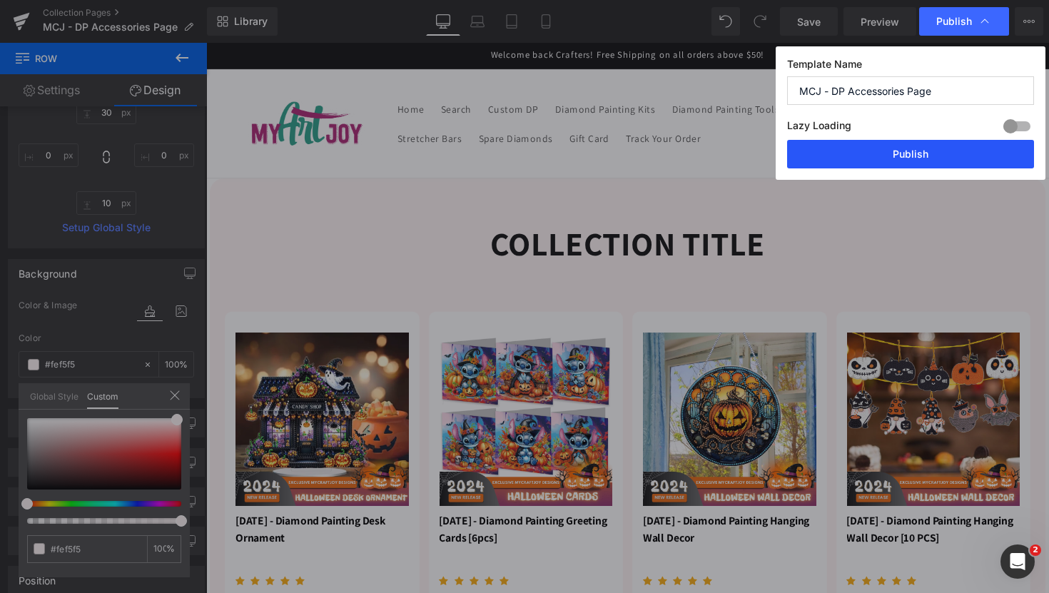
click at [880, 151] on button "Publish" at bounding box center [910, 154] width 247 height 29
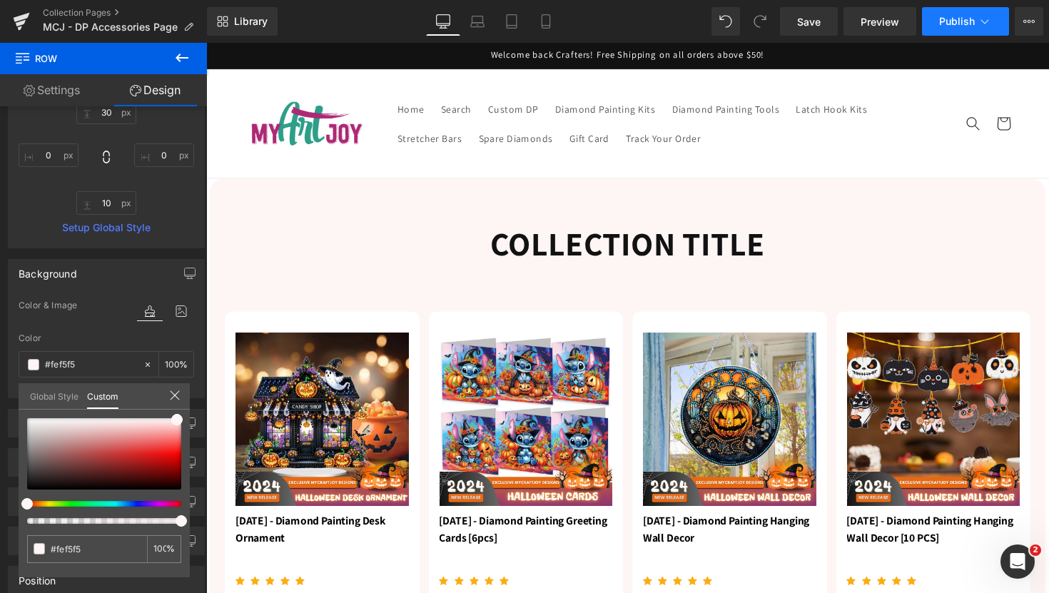
click at [966, 34] on button "Publish" at bounding box center [965, 21] width 87 height 29
click at [947, 14] on button "Publish" at bounding box center [965, 21] width 87 height 29
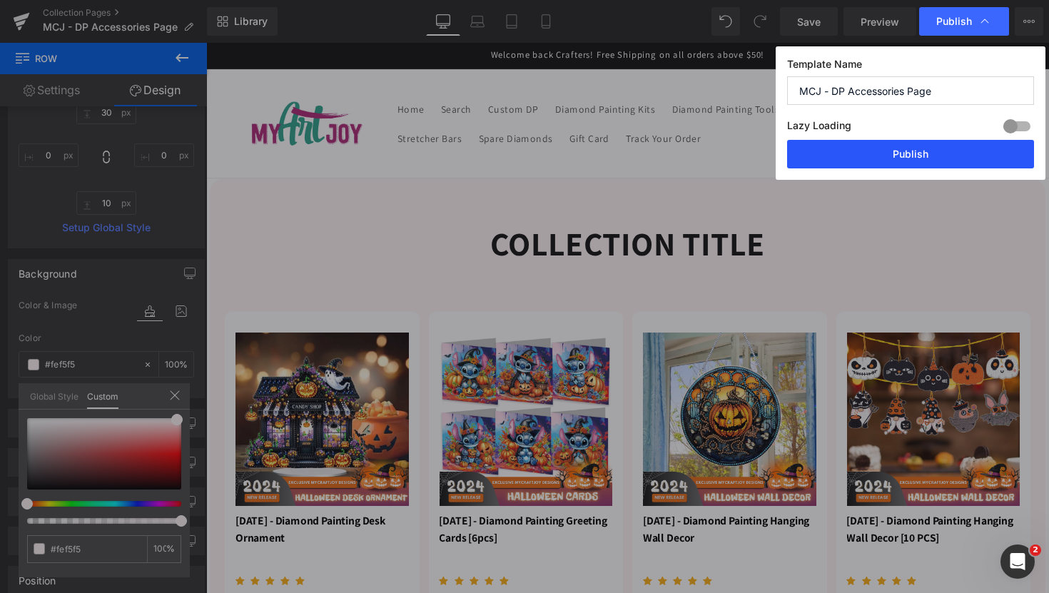
click at [897, 158] on button "Publish" at bounding box center [910, 154] width 247 height 29
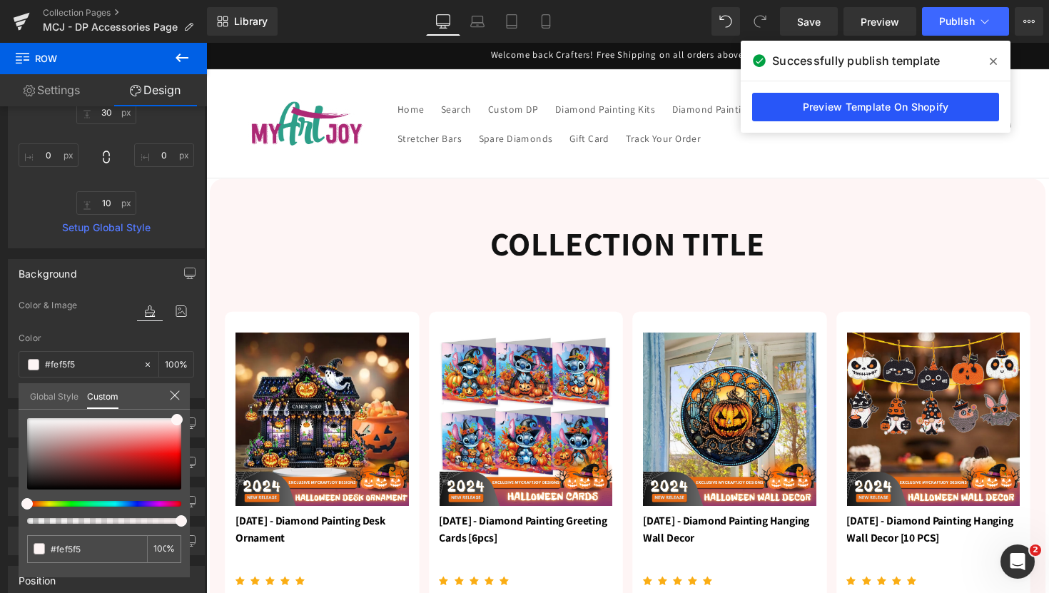
click at [904, 109] on link "Preview Template On Shopify" at bounding box center [875, 107] width 247 height 29
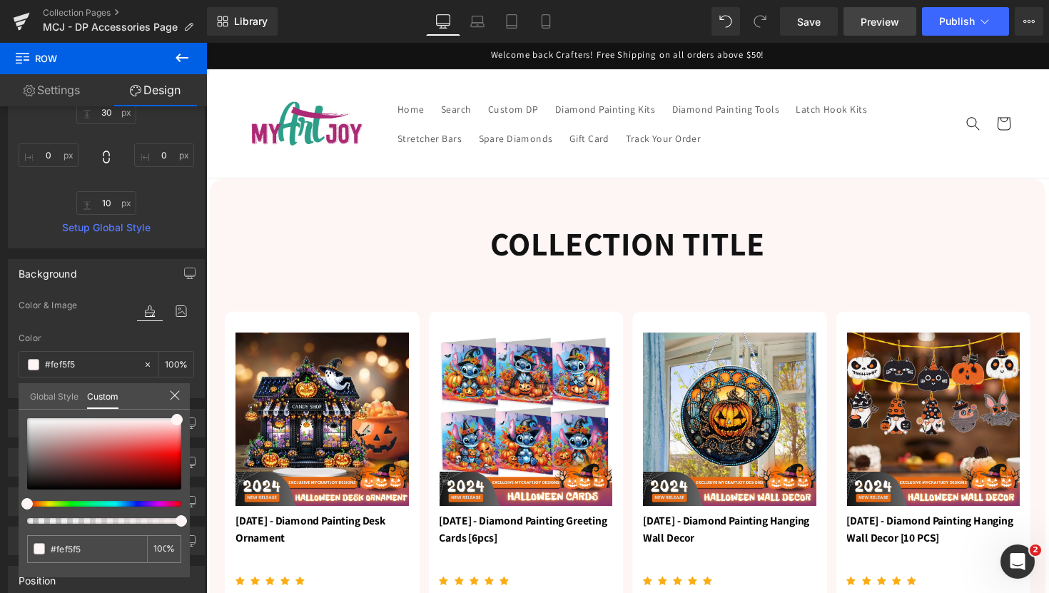
click at [893, 28] on span "Preview" at bounding box center [879, 21] width 39 height 15
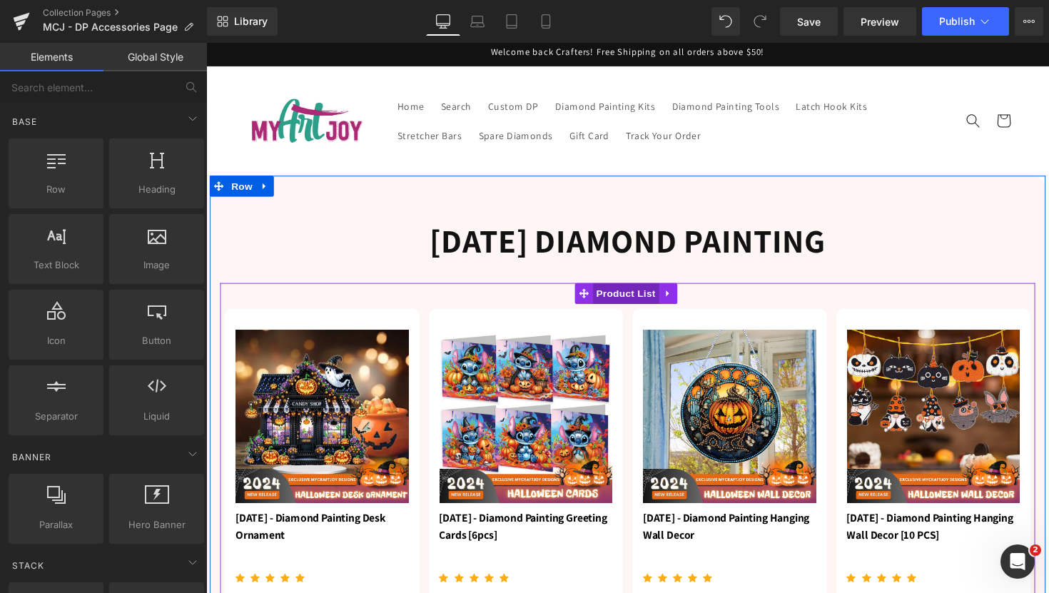
click at [622, 302] on span "Product List" at bounding box center [636, 299] width 68 height 21
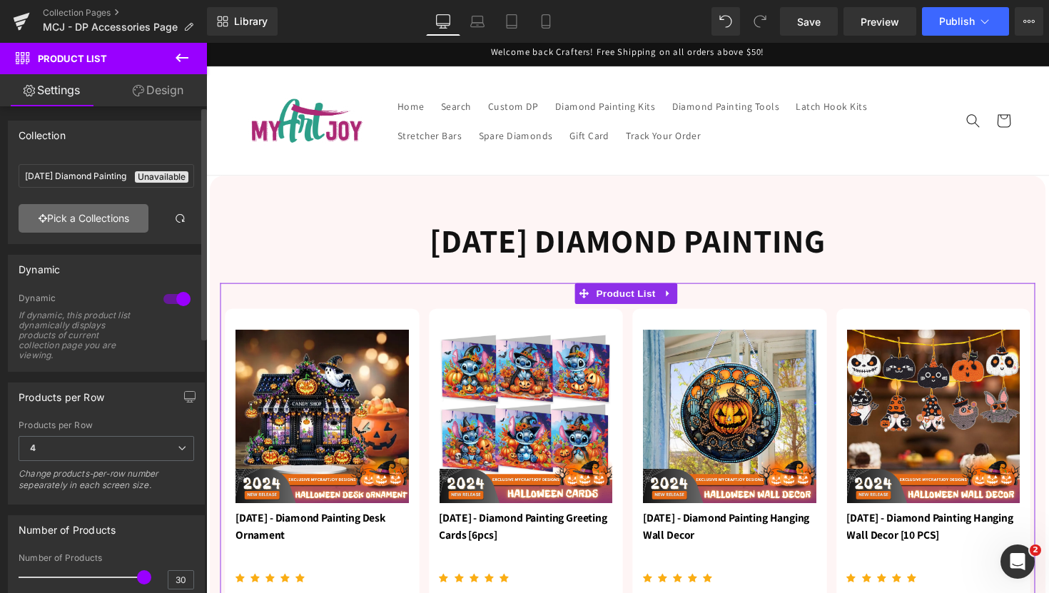
click at [69, 219] on link "Pick a Collections" at bounding box center [84, 218] width 130 height 29
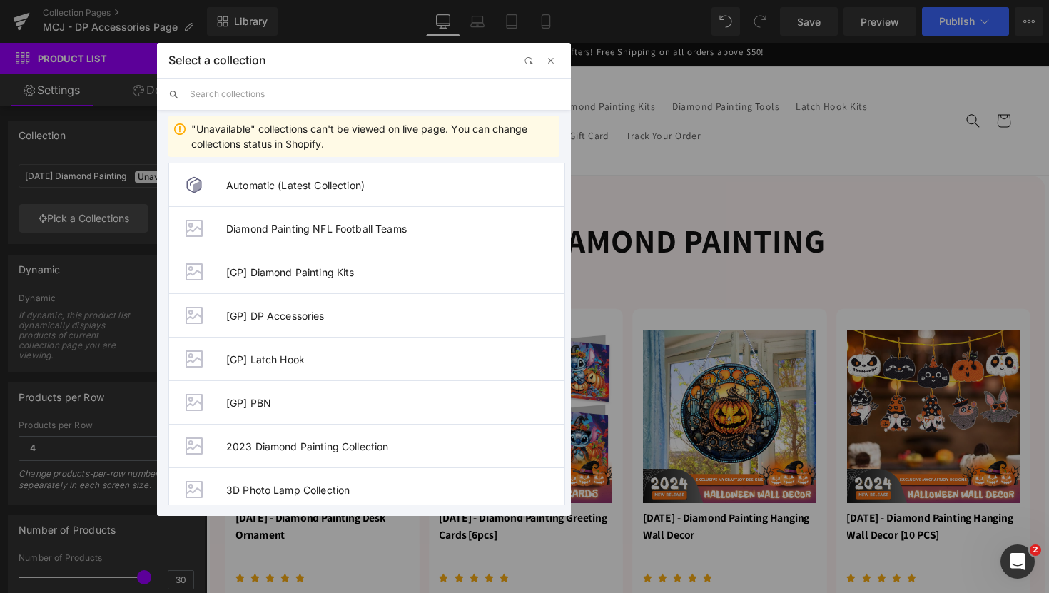
click at [189, 121] on div ""Unavailable" collections can't be viewed on live page. You can change collecti…" at bounding box center [363, 136] width 391 height 41
drag, startPoint x: 329, startPoint y: 144, endPoint x: 190, endPoint y: 125, distance: 140.4
click at [190, 125] on div ""Unavailable" collections can't be viewed on live page. You can change collecti…" at bounding box center [363, 136] width 391 height 41
copy div ""Unavailable" collections can't be viewed on live page. You can change collecti…"
click at [552, 61] on span "button" at bounding box center [550, 60] width 11 height 11
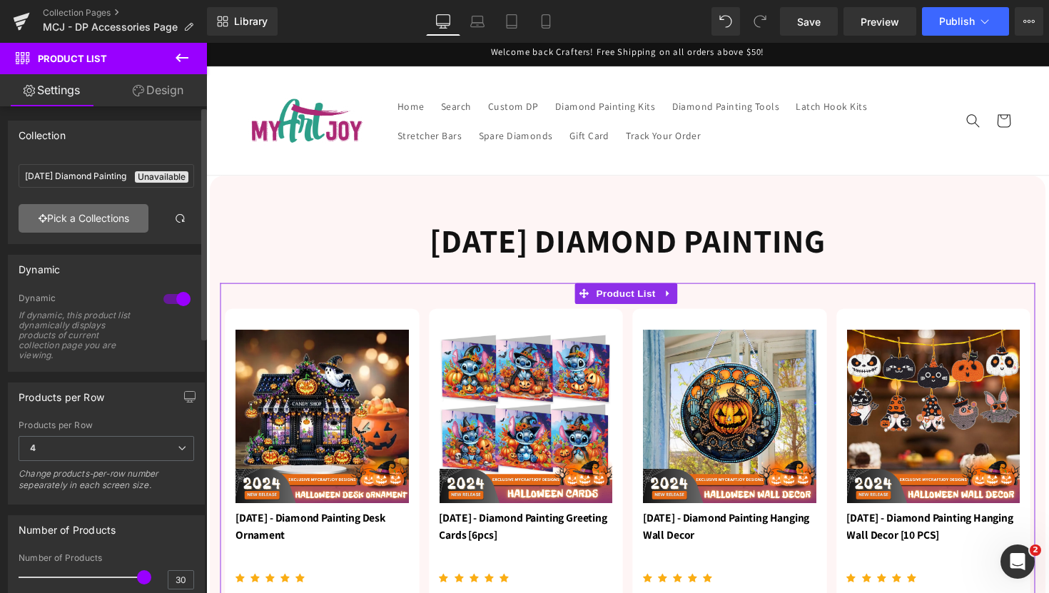
click at [82, 215] on link "Pick a Collections" at bounding box center [84, 218] width 130 height 29
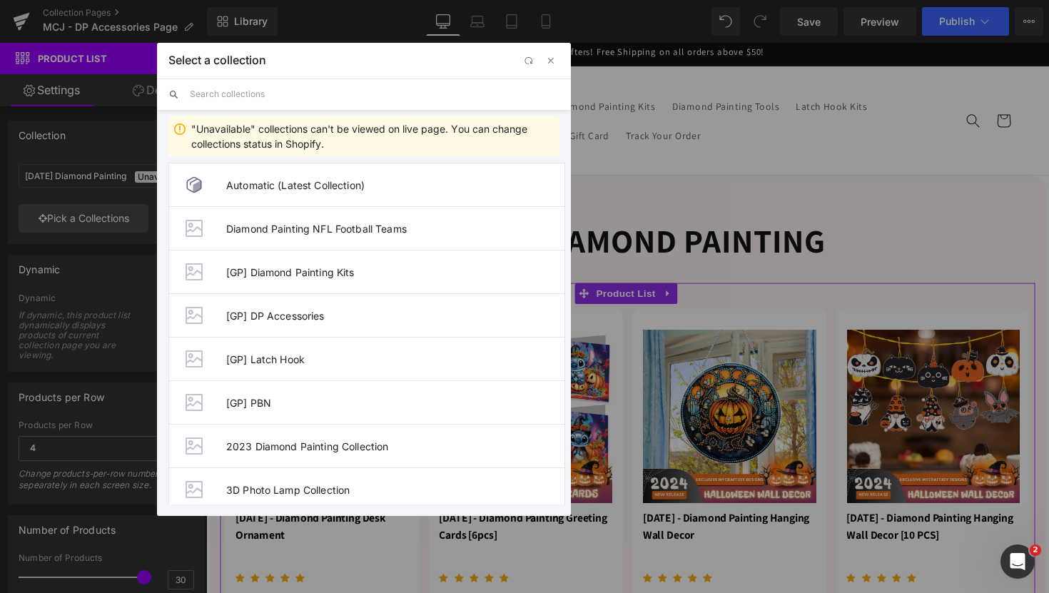
click at [114, 0] on div "Product List You are previewing how the will restyle your page. You can not edi…" at bounding box center [524, 0] width 1049 height 0
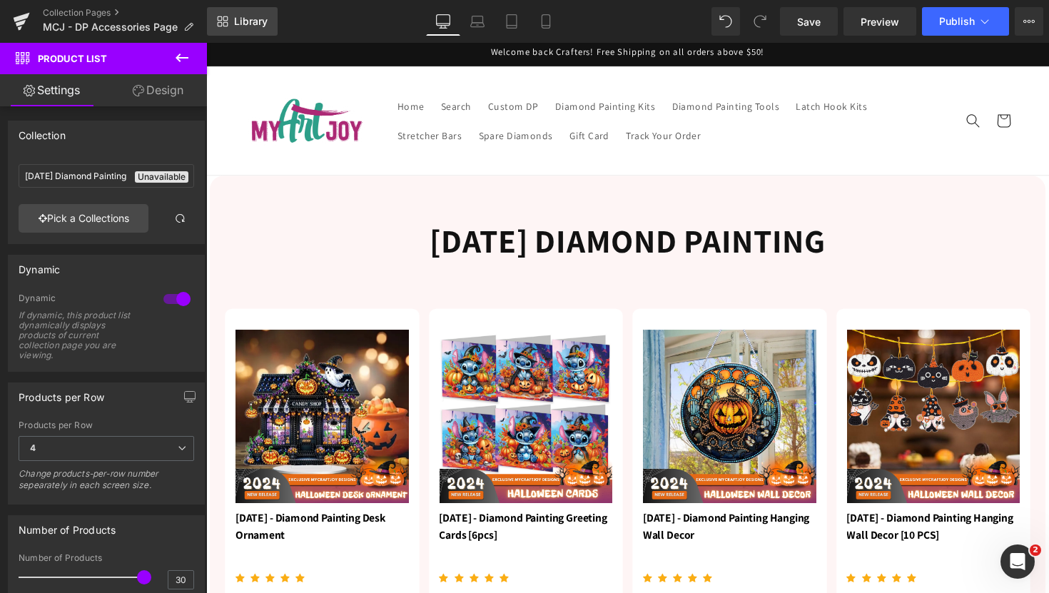
click at [243, 24] on span "Library" at bounding box center [251, 21] width 34 height 13
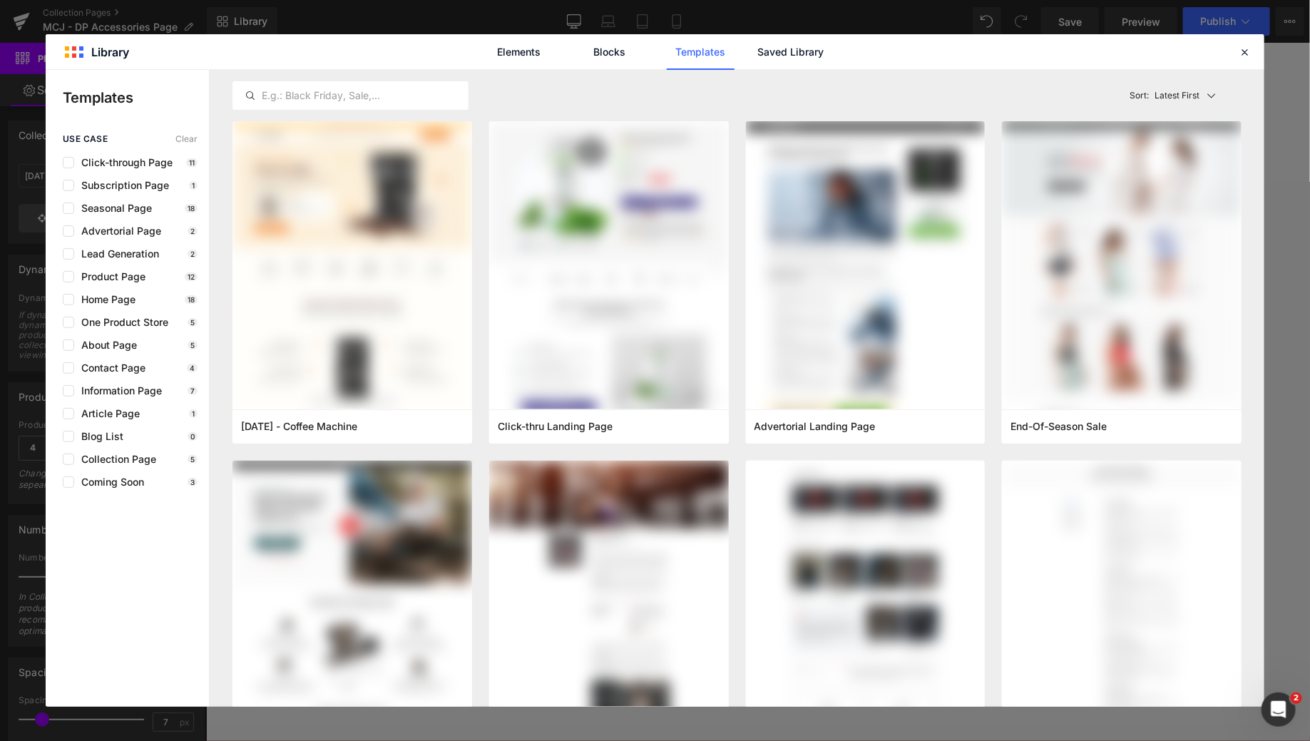
scroll to position [2, 0]
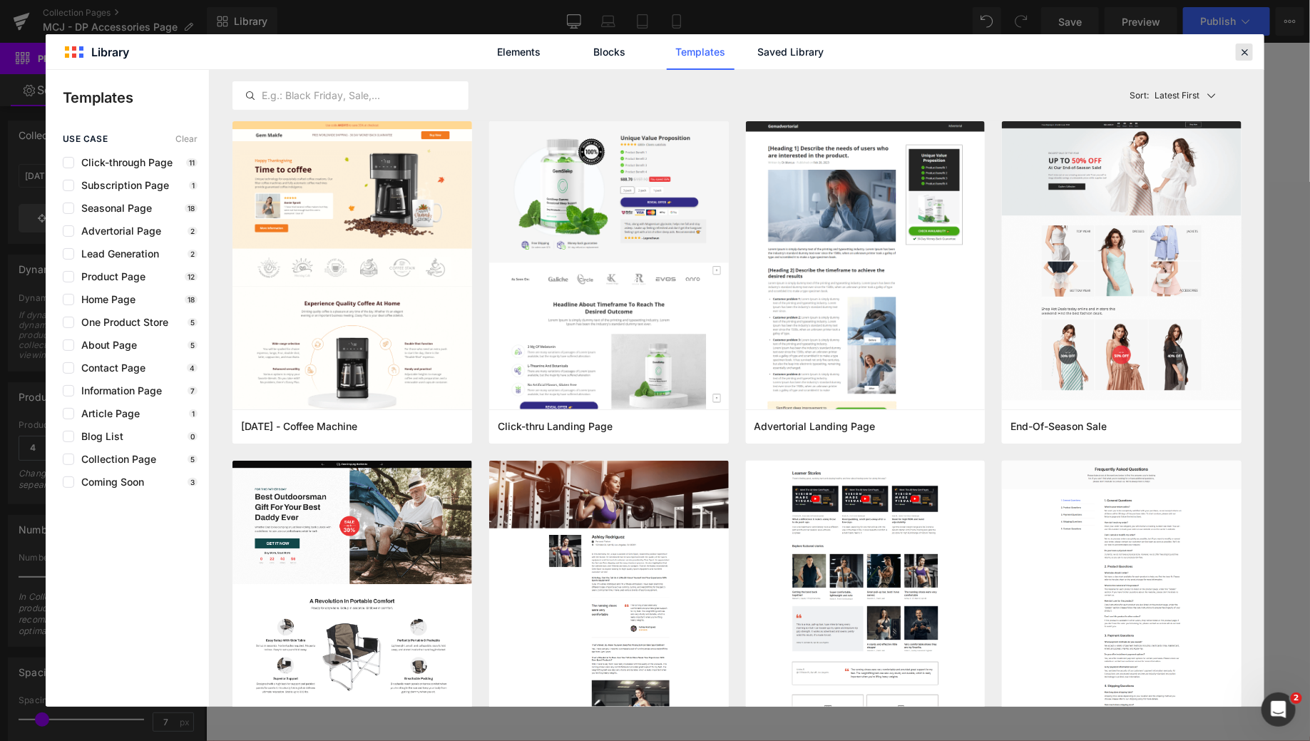
click at [1048, 44] on header "Library Elements Blocks Templates Saved Library" at bounding box center [655, 52] width 1219 height 36
drag, startPoint x: 1245, startPoint y: 50, endPoint x: 1215, endPoint y: 49, distance: 30.0
click at [1048, 50] on icon at bounding box center [1244, 52] width 13 height 13
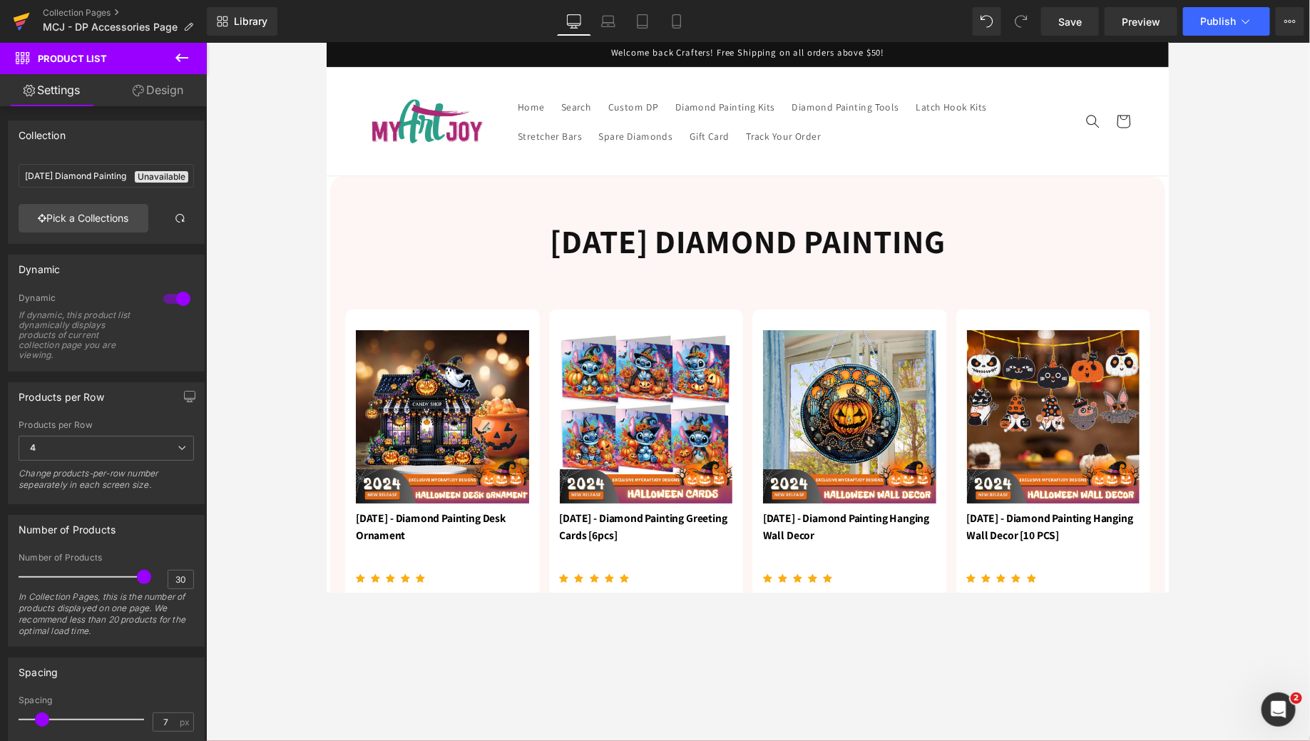
click at [21, 18] on icon at bounding box center [22, 17] width 16 height 9
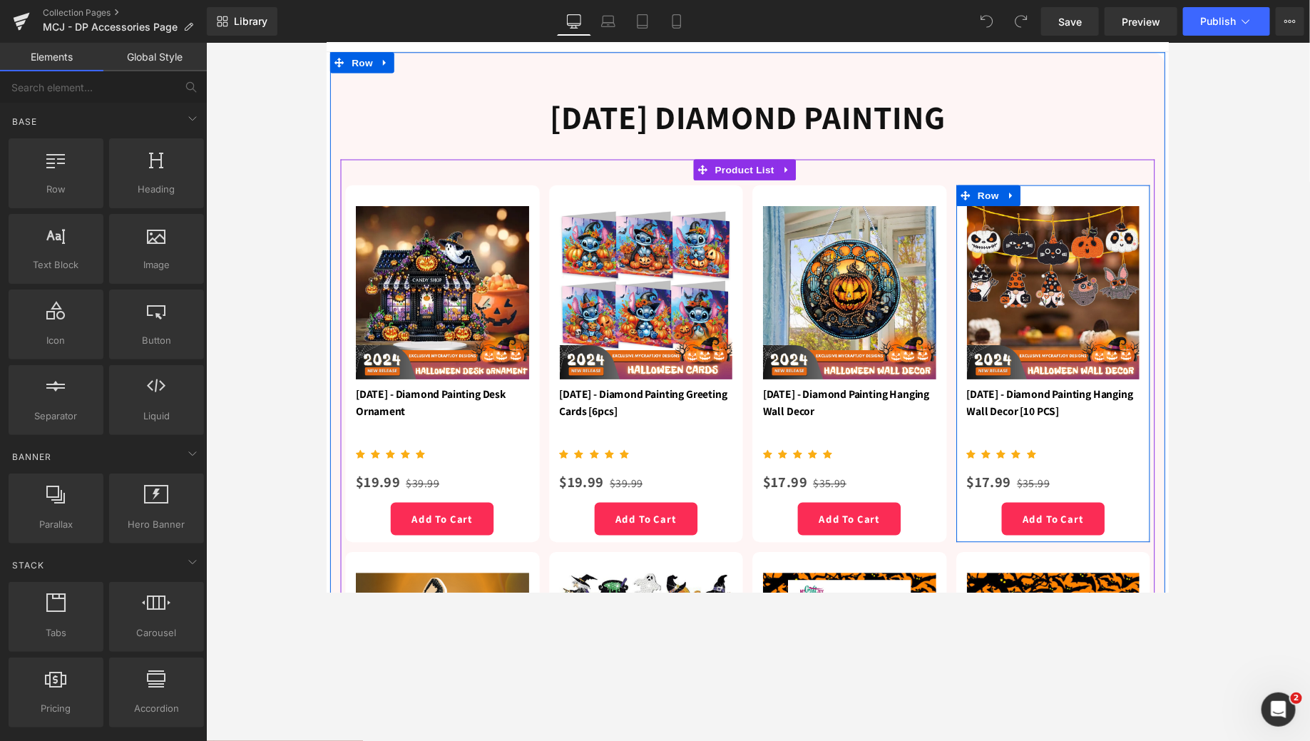
scroll to position [131, 0]
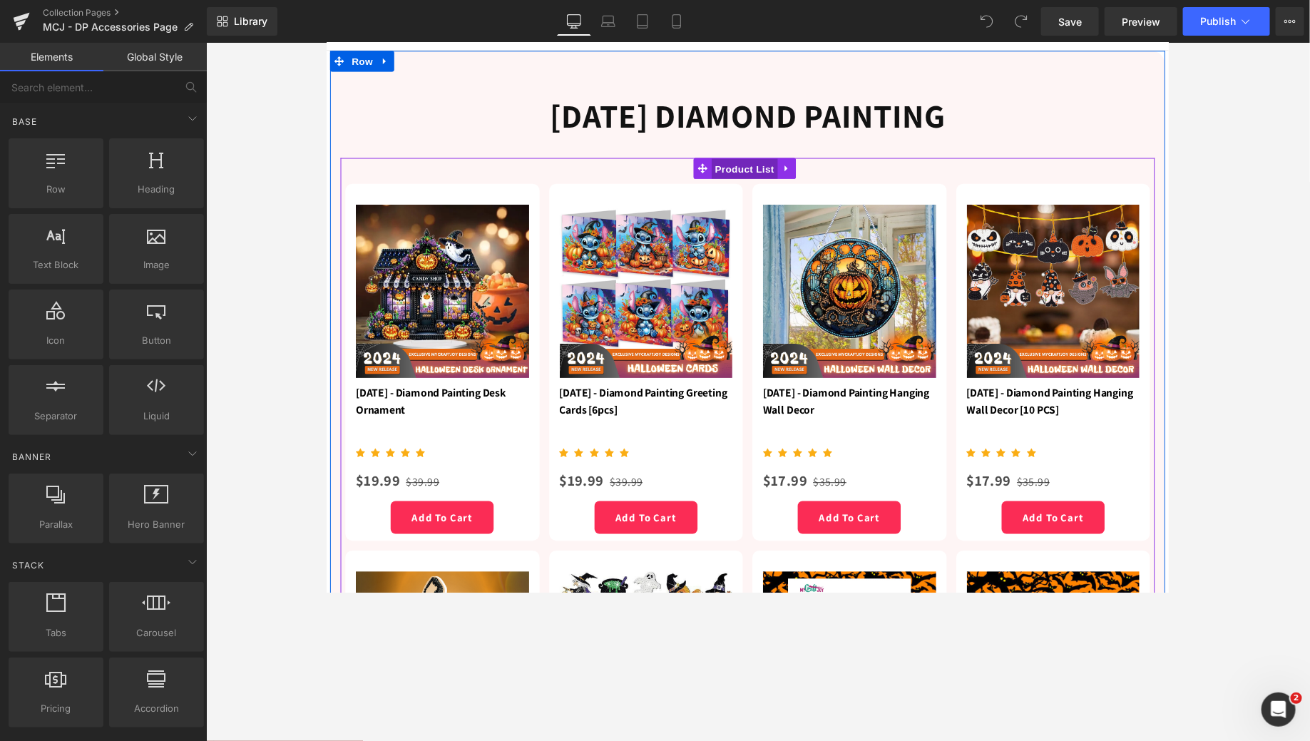
click at [751, 170] on span "Product List" at bounding box center [754, 171] width 68 height 21
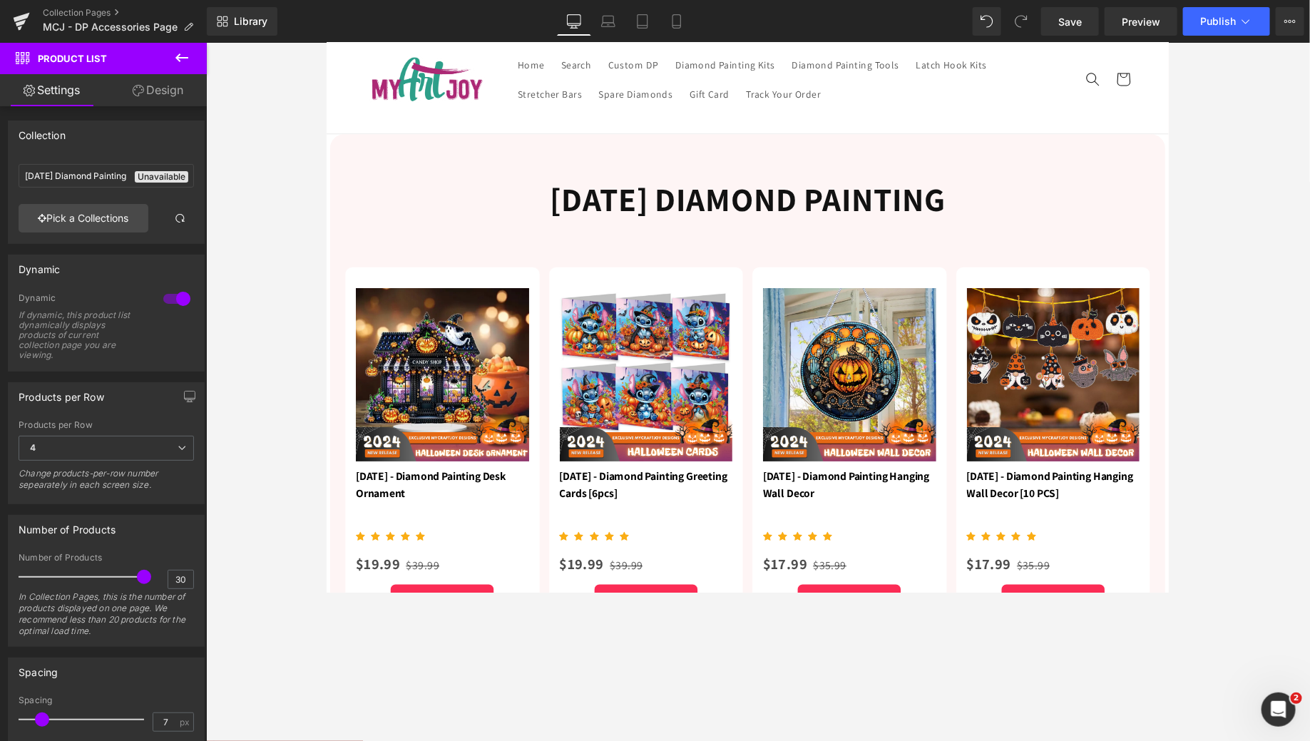
scroll to position [0, 0]
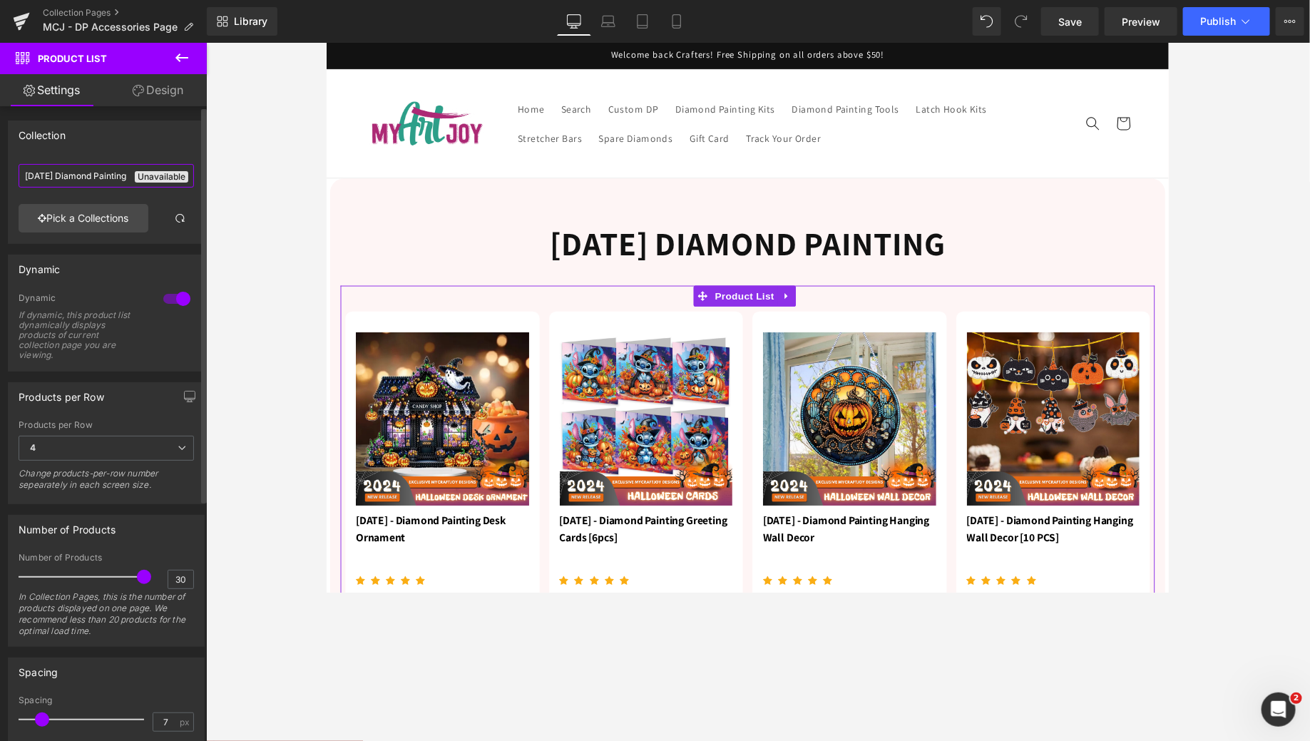
click at [153, 177] on input "Halloween Diamond Painting" at bounding box center [106, 176] width 175 height 24
click at [104, 176] on input "Halloween Diamond Painting" at bounding box center [106, 176] width 175 height 24
click at [97, 218] on link "Pick a Collections" at bounding box center [84, 218] width 130 height 29
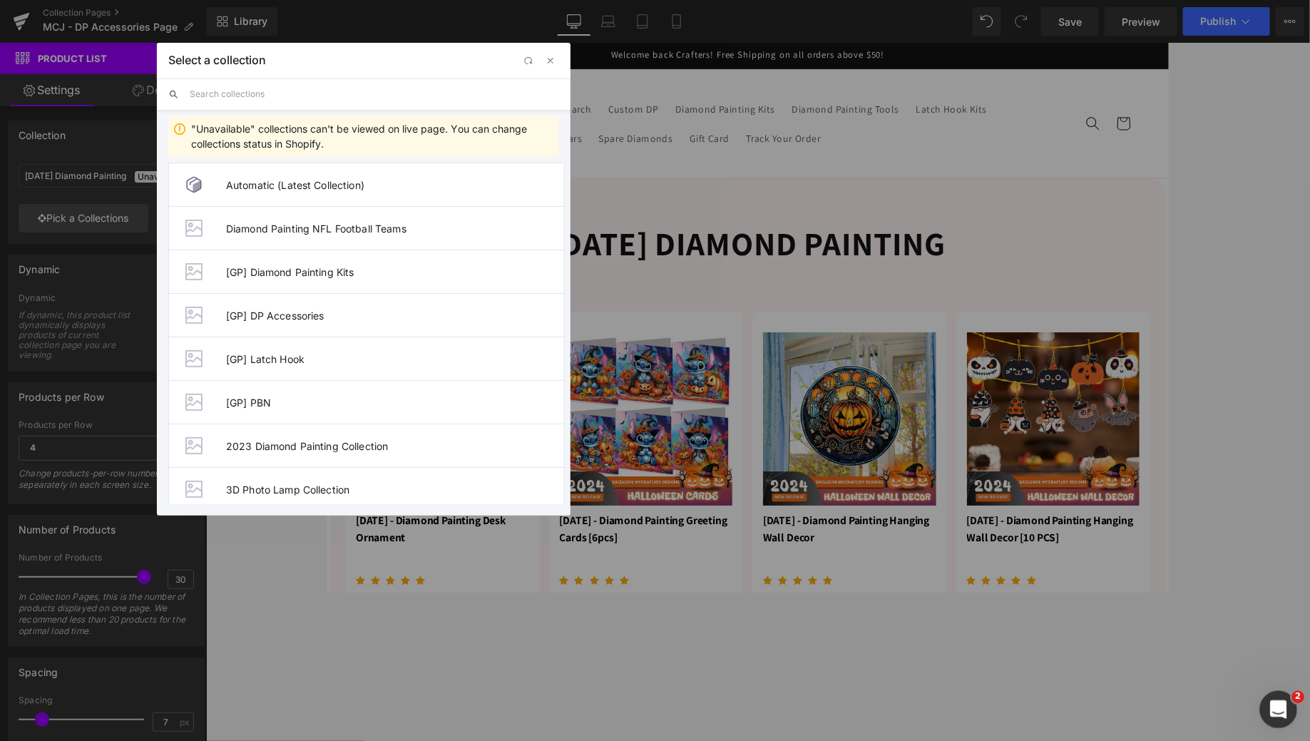
drag, startPoint x: 1282, startPoint y: 714, endPoint x: 1289, endPoint y: 718, distance: 8.3
click at [1048, 592] on div "Open Intercom Messenger" at bounding box center [1276, 707] width 47 height 47
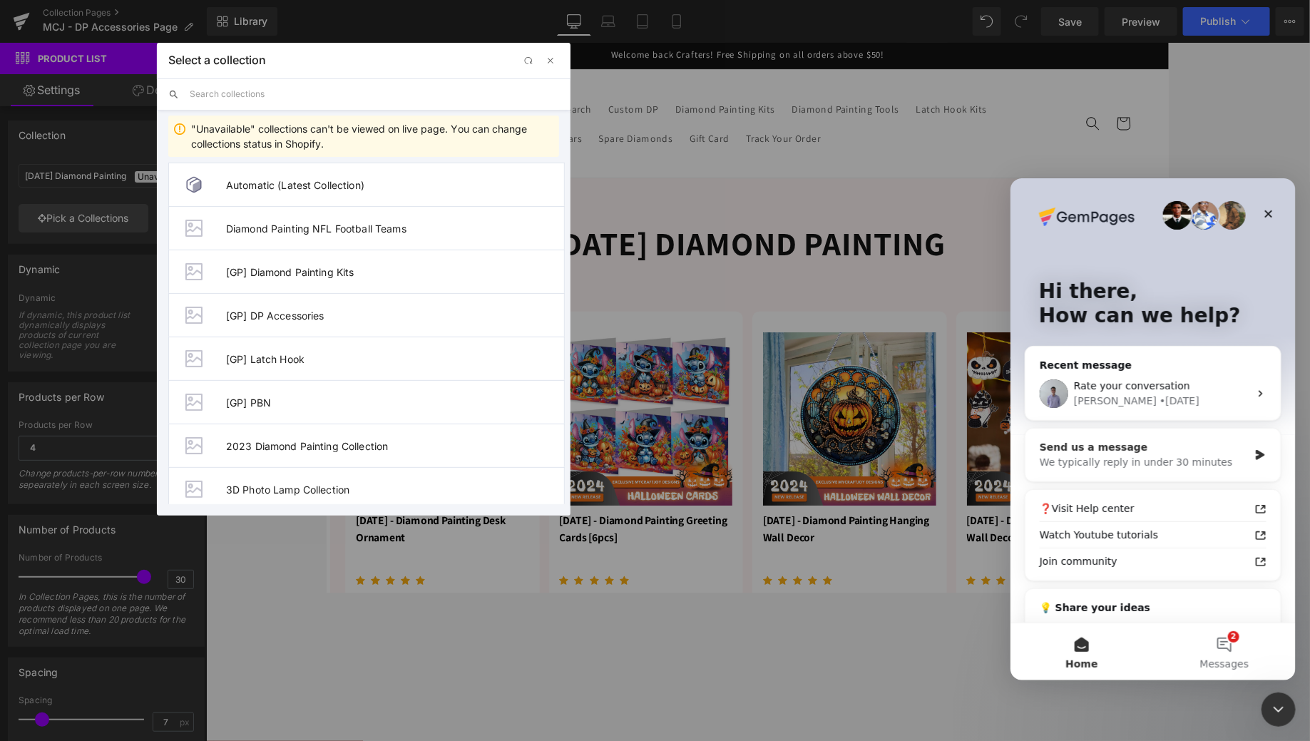
click at [1048, 449] on icon "Intercom messenger" at bounding box center [1260, 454] width 12 height 11
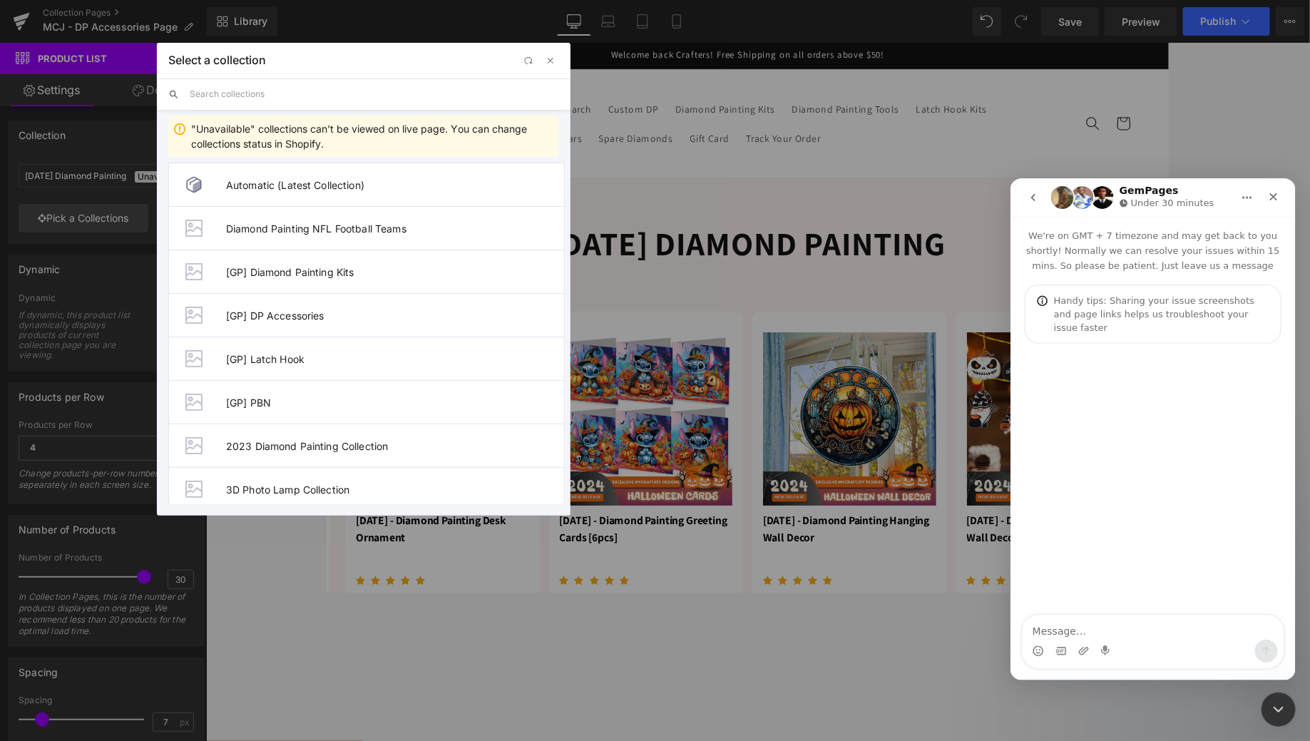
click at [1048, 592] on div "Intercom messenger" at bounding box center [1106, 650] width 11 height 23
click at [1038, 592] on div "Intercom messenger" at bounding box center [1152, 479] width 285 height 273
click at [1048, 592] on textarea "Message…" at bounding box center [1152, 627] width 261 height 24
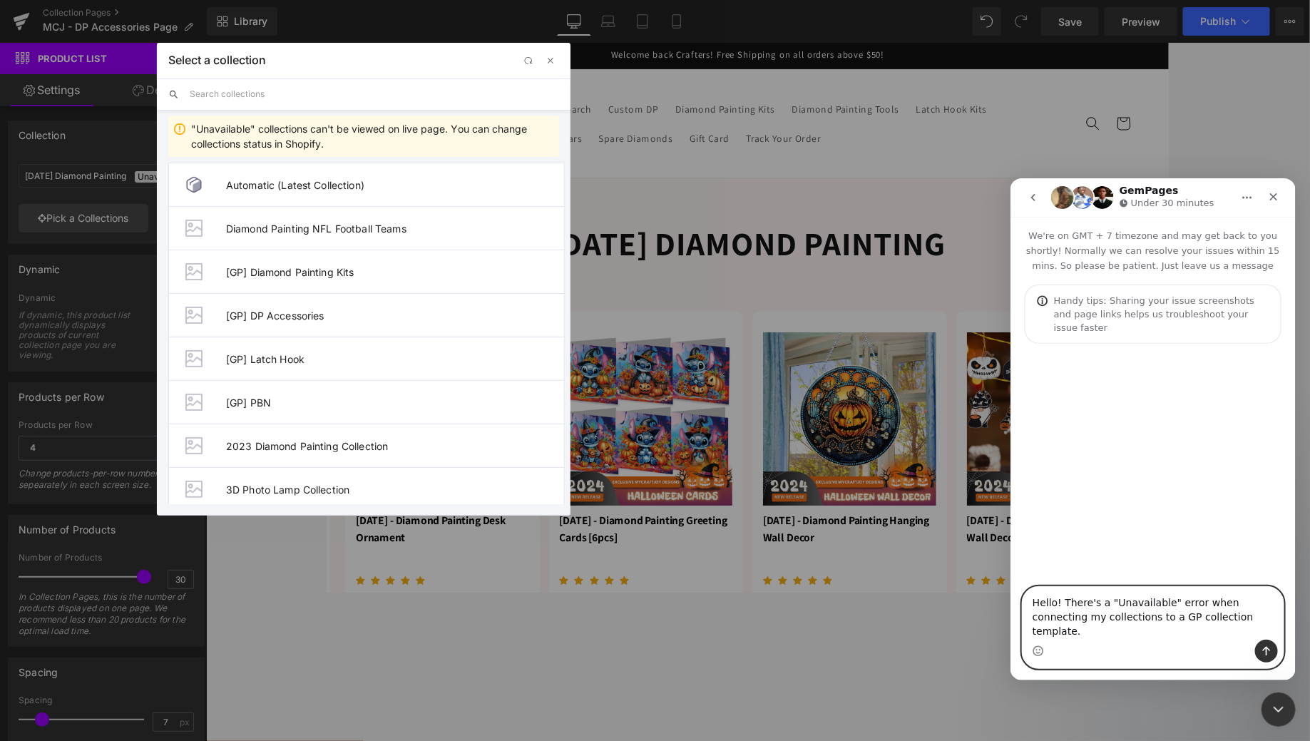
type textarea "Hello! There's a "Unavailable" error when connecting my collections to a GP col…"
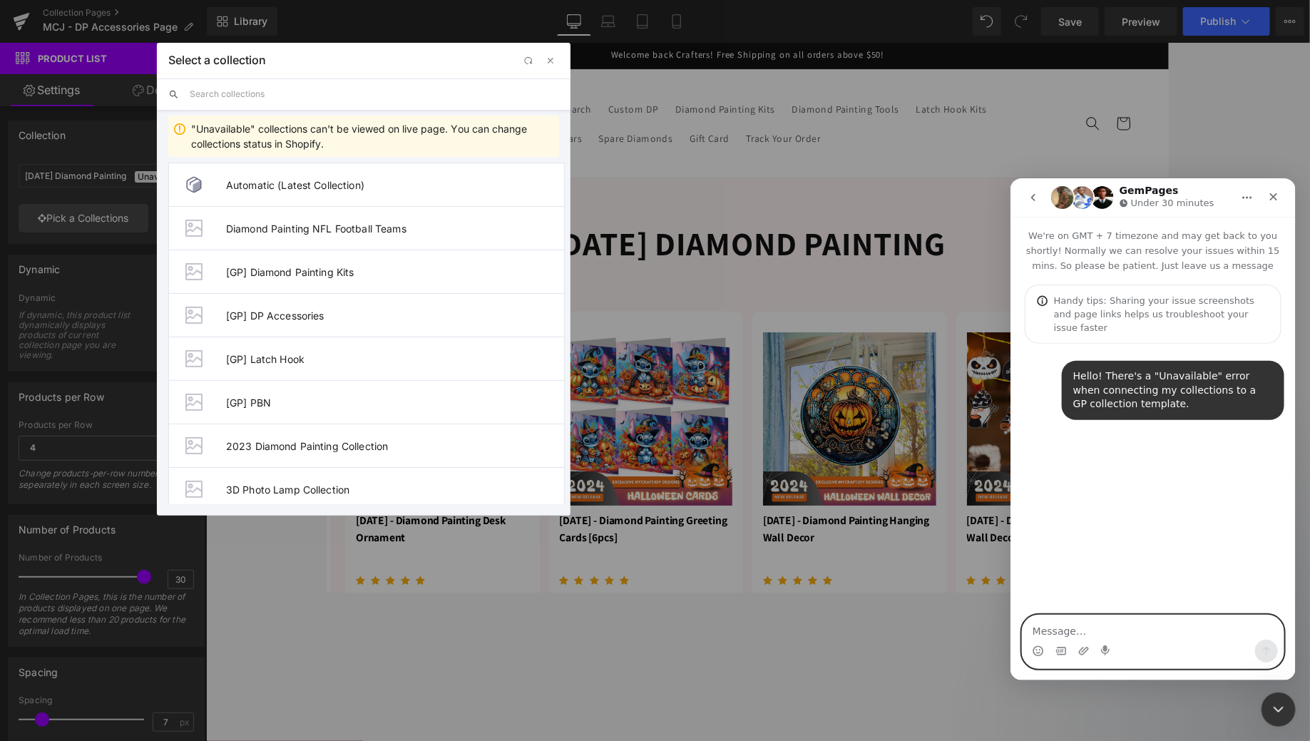
click at [1048, 592] on div "Intercom messenger" at bounding box center [1152, 650] width 261 height 23
click at [1048, 592] on icon "Upload attachment" at bounding box center [1083, 650] width 11 height 11
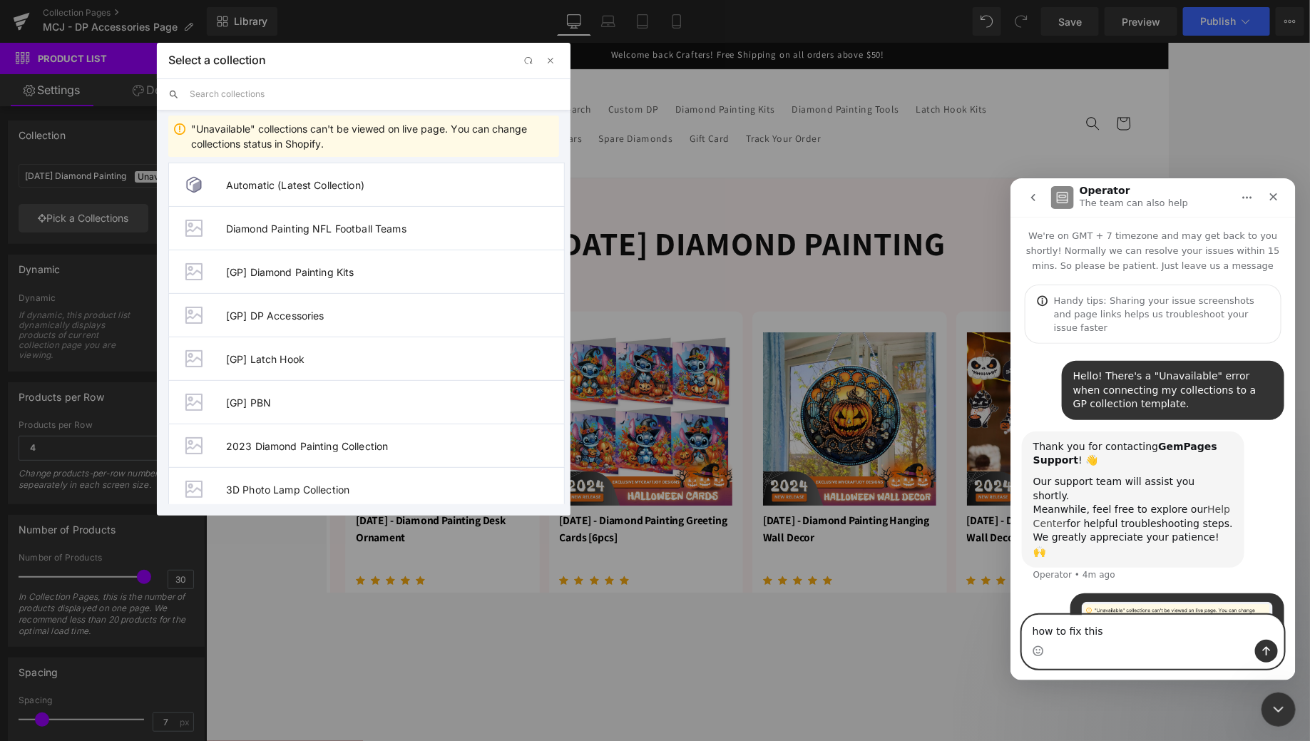
type textarea "how to fix this"
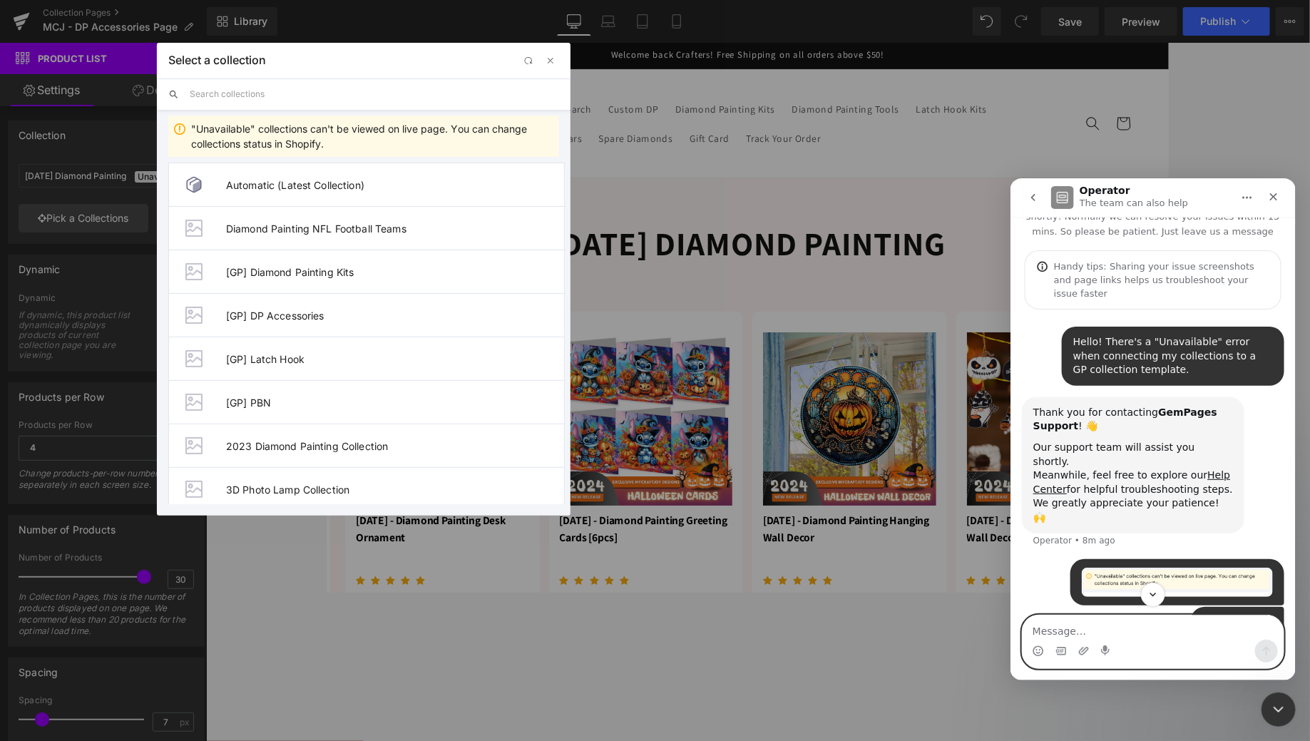
scroll to position [44, 0]
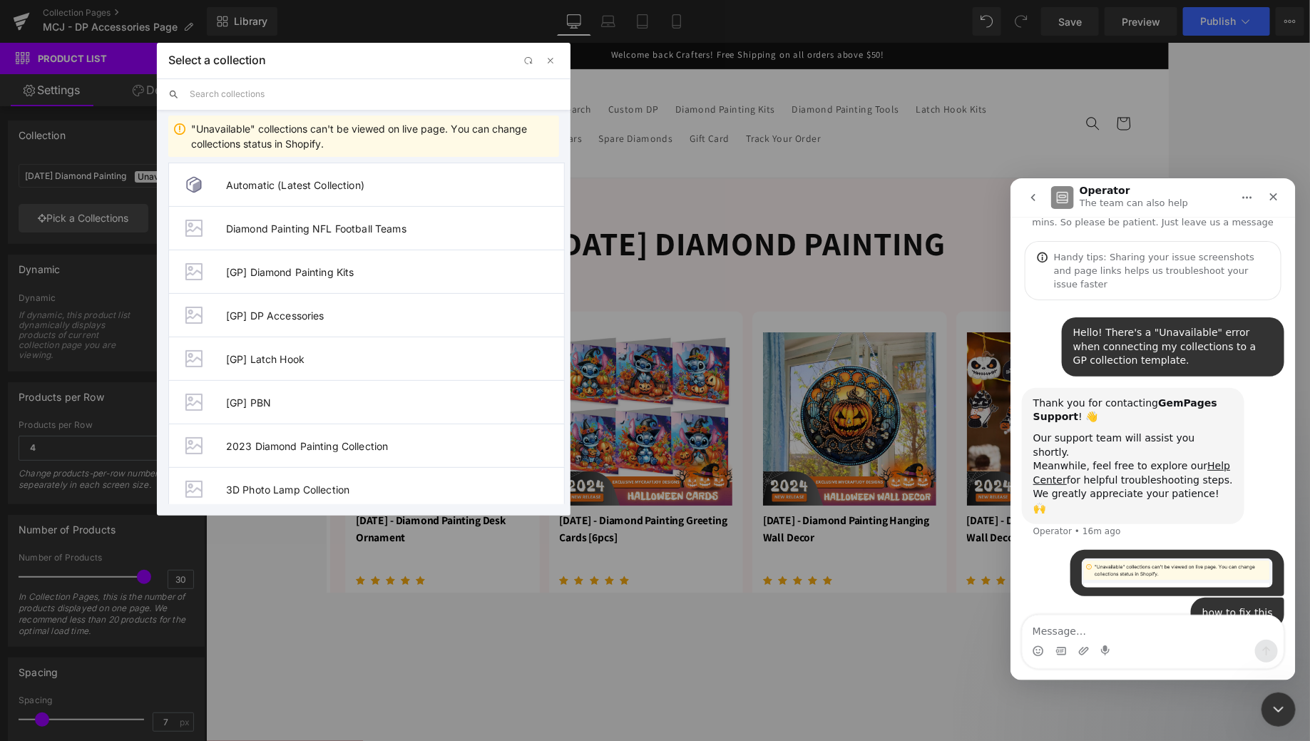
click at [335, 86] on div at bounding box center [655, 349] width 1310 height 698
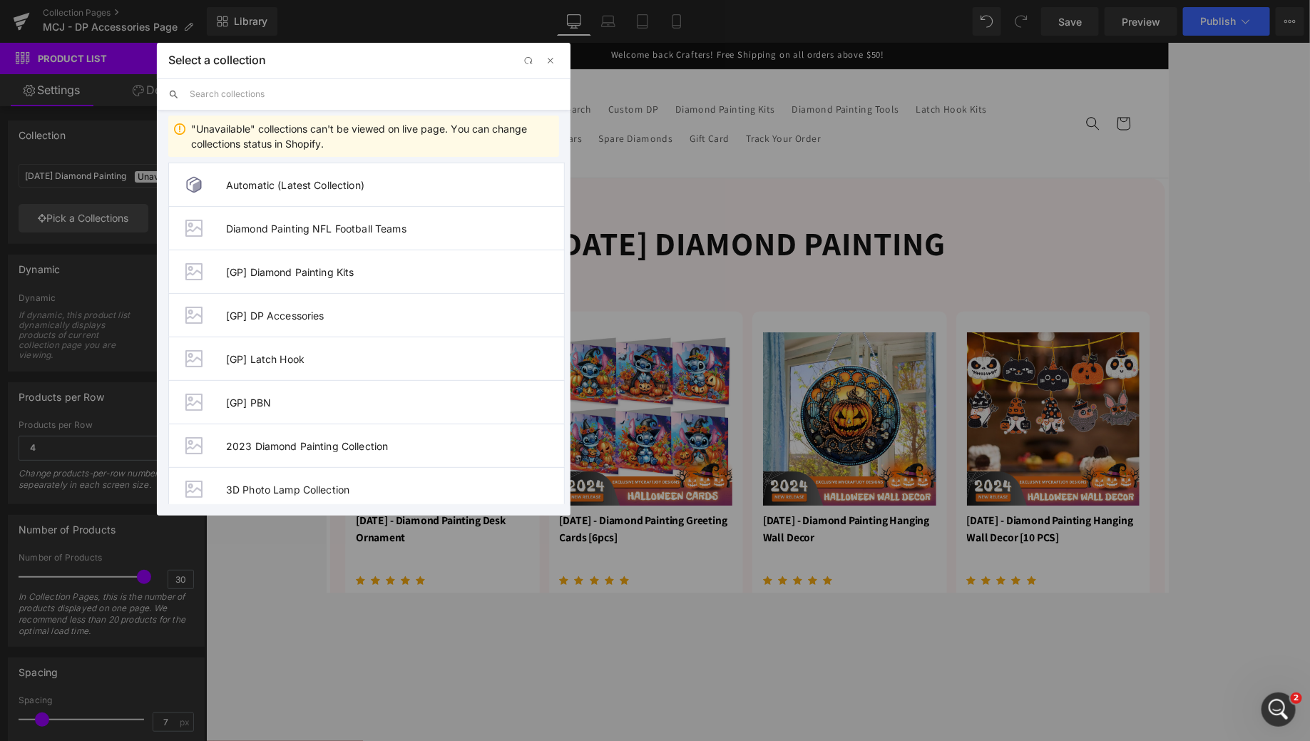
click at [335, 85] on input "text" at bounding box center [375, 93] width 370 height 31
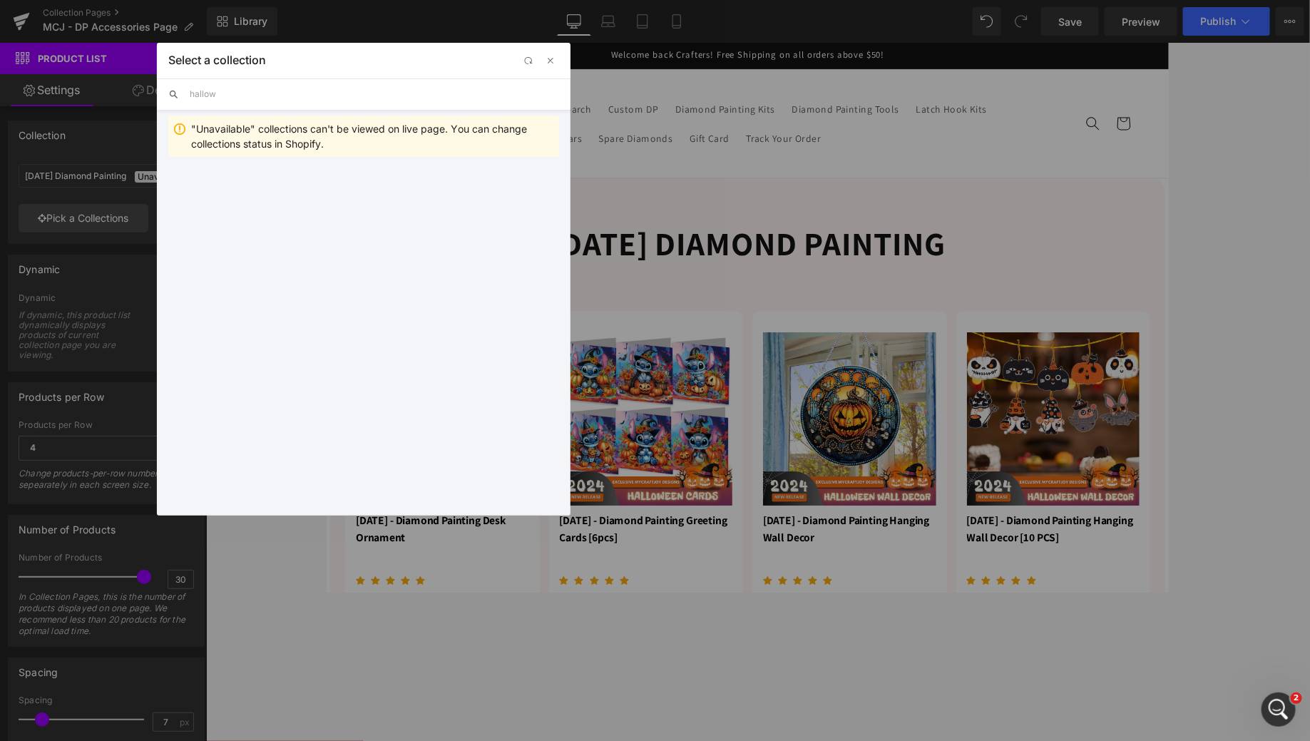
type input "Halloween"
click at [298, 97] on input "Halloween" at bounding box center [375, 93] width 370 height 31
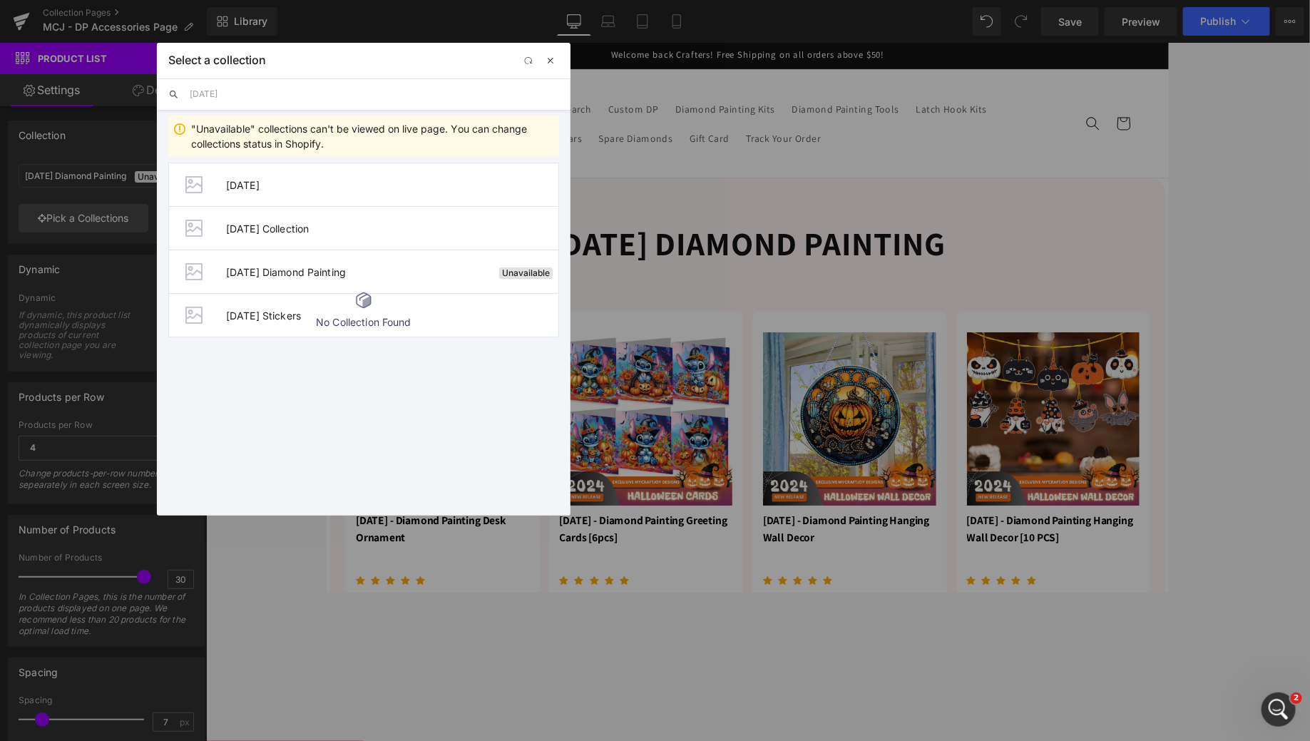
click at [551, 62] on span "button" at bounding box center [550, 60] width 11 height 11
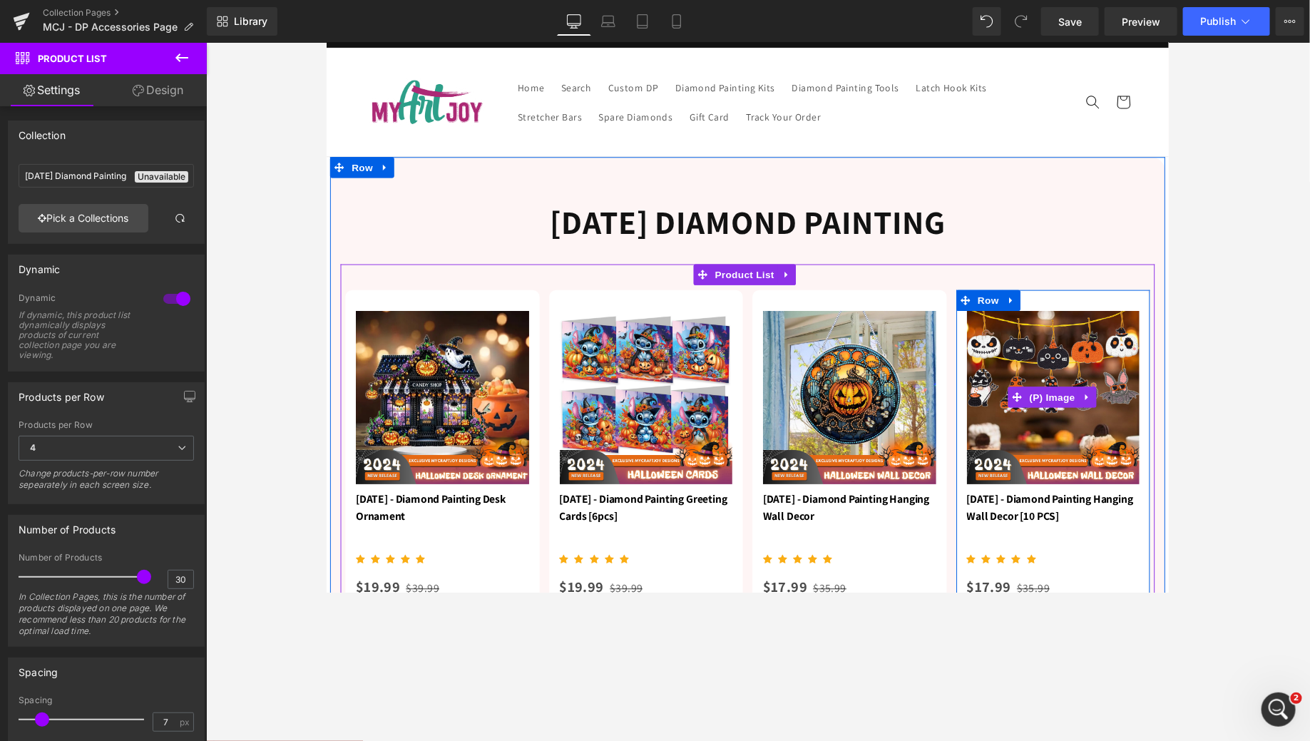
scroll to position [0, 0]
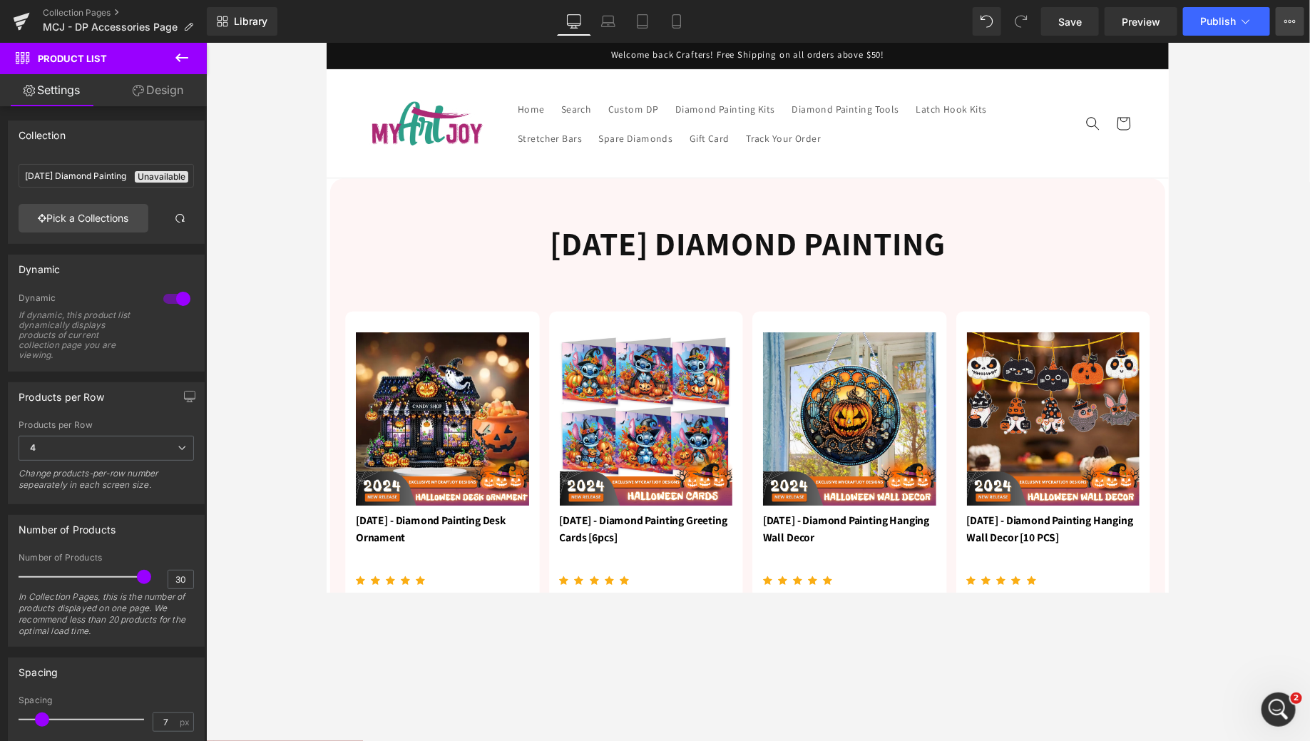
click at [1048, 30] on button "View Live Page View with current Template Save Template to Library Schedule Pub…" at bounding box center [1290, 21] width 29 height 29
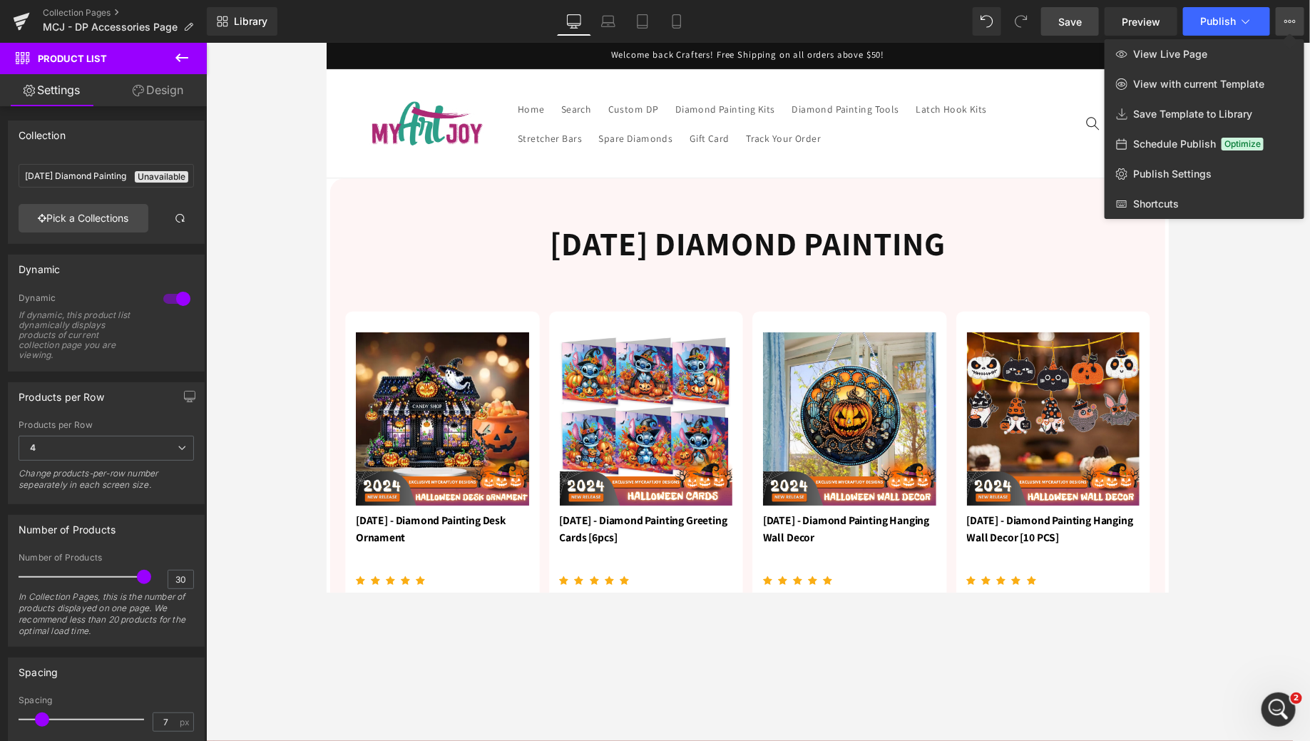
click at [1048, 23] on span "Save" at bounding box center [1071, 21] width 24 height 15
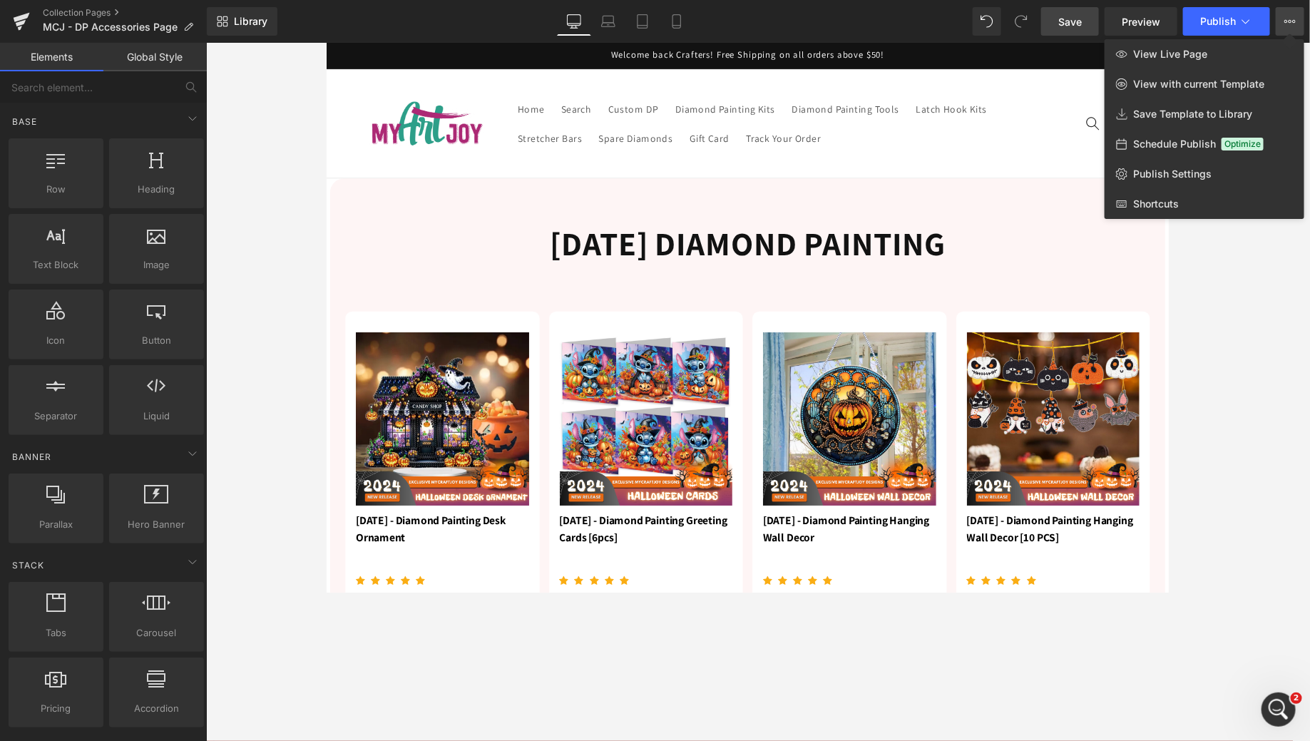
click at [877, 203] on div at bounding box center [758, 392] width 1104 height 698
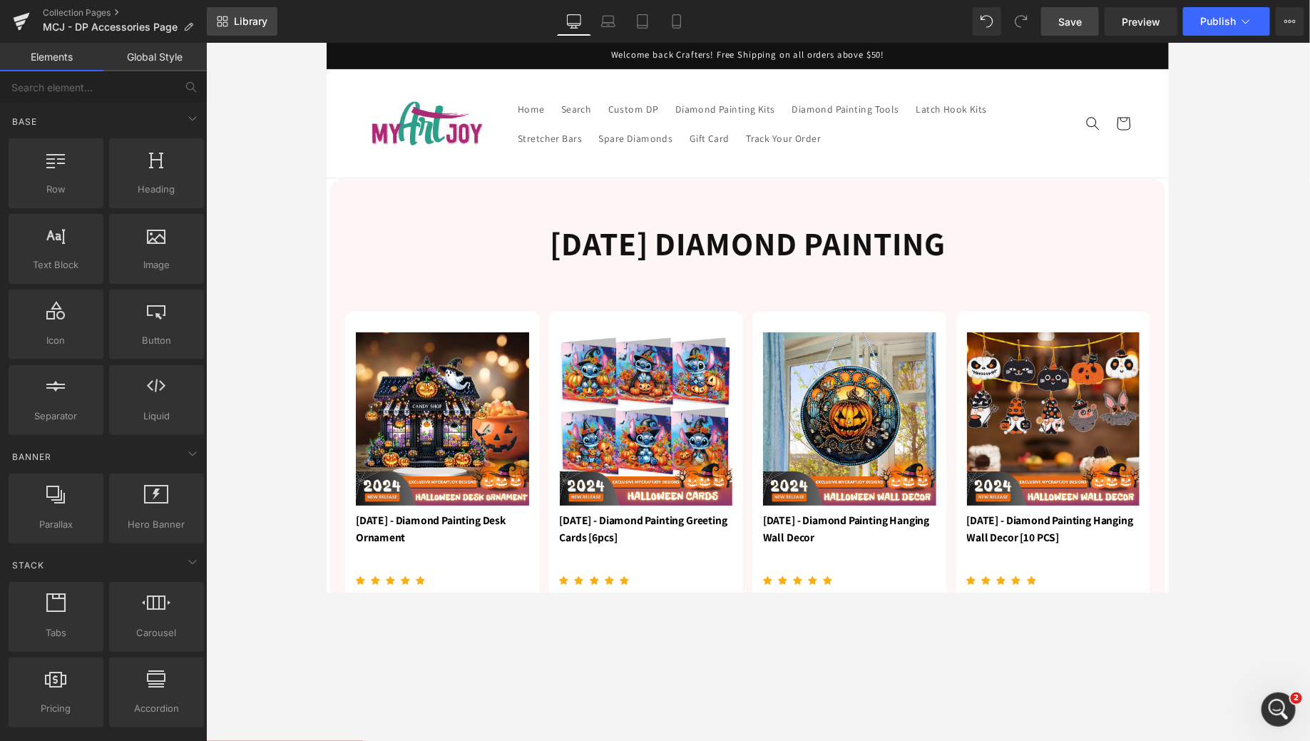
click at [226, 26] on icon at bounding box center [225, 24] width 5 height 5
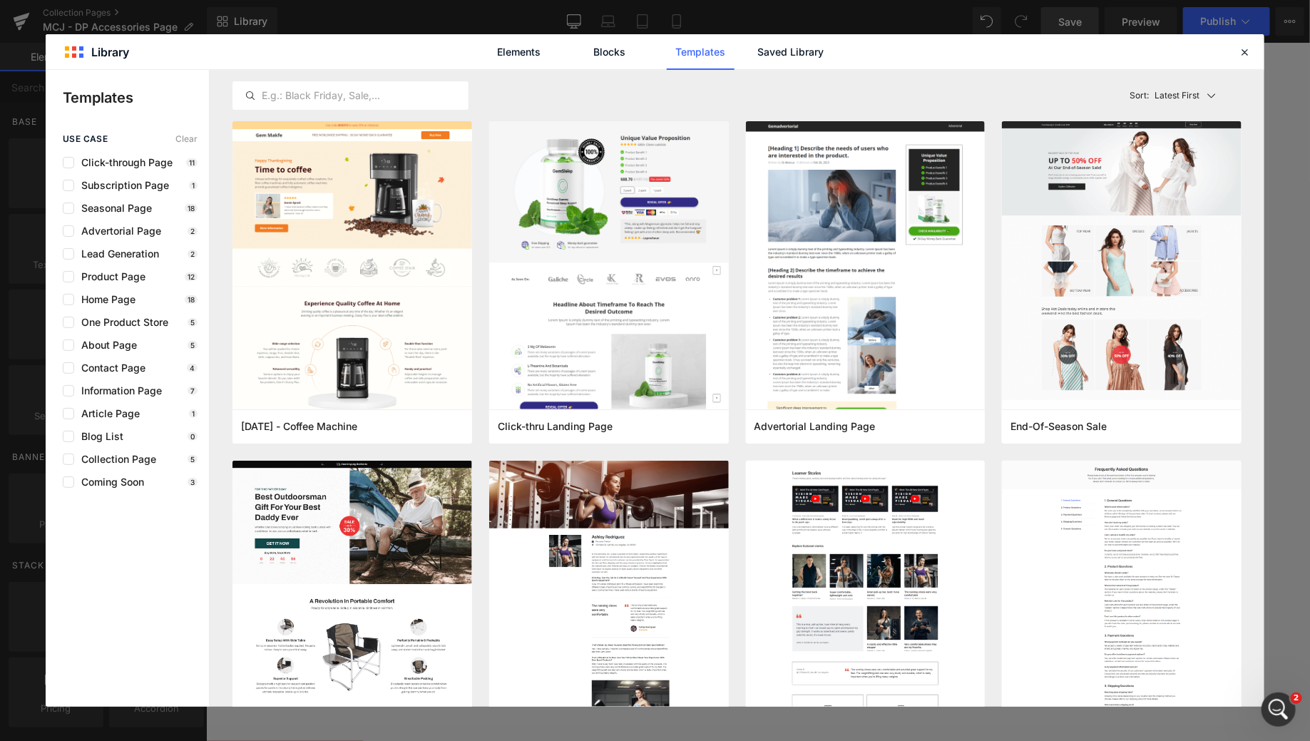
click at [1048, 52] on icon at bounding box center [1244, 52] width 13 height 13
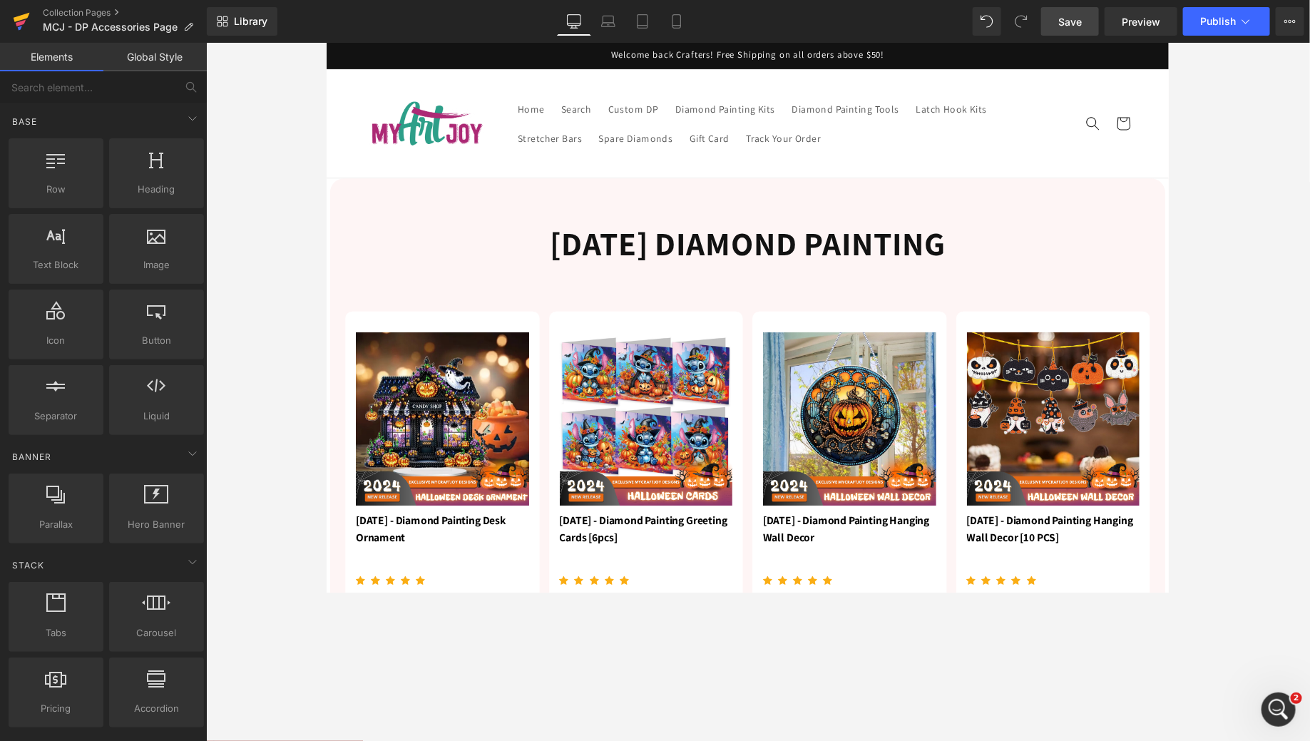
click at [15, 23] on icon at bounding box center [21, 22] width 17 height 36
